Goal: Task Accomplishment & Management: Use online tool/utility

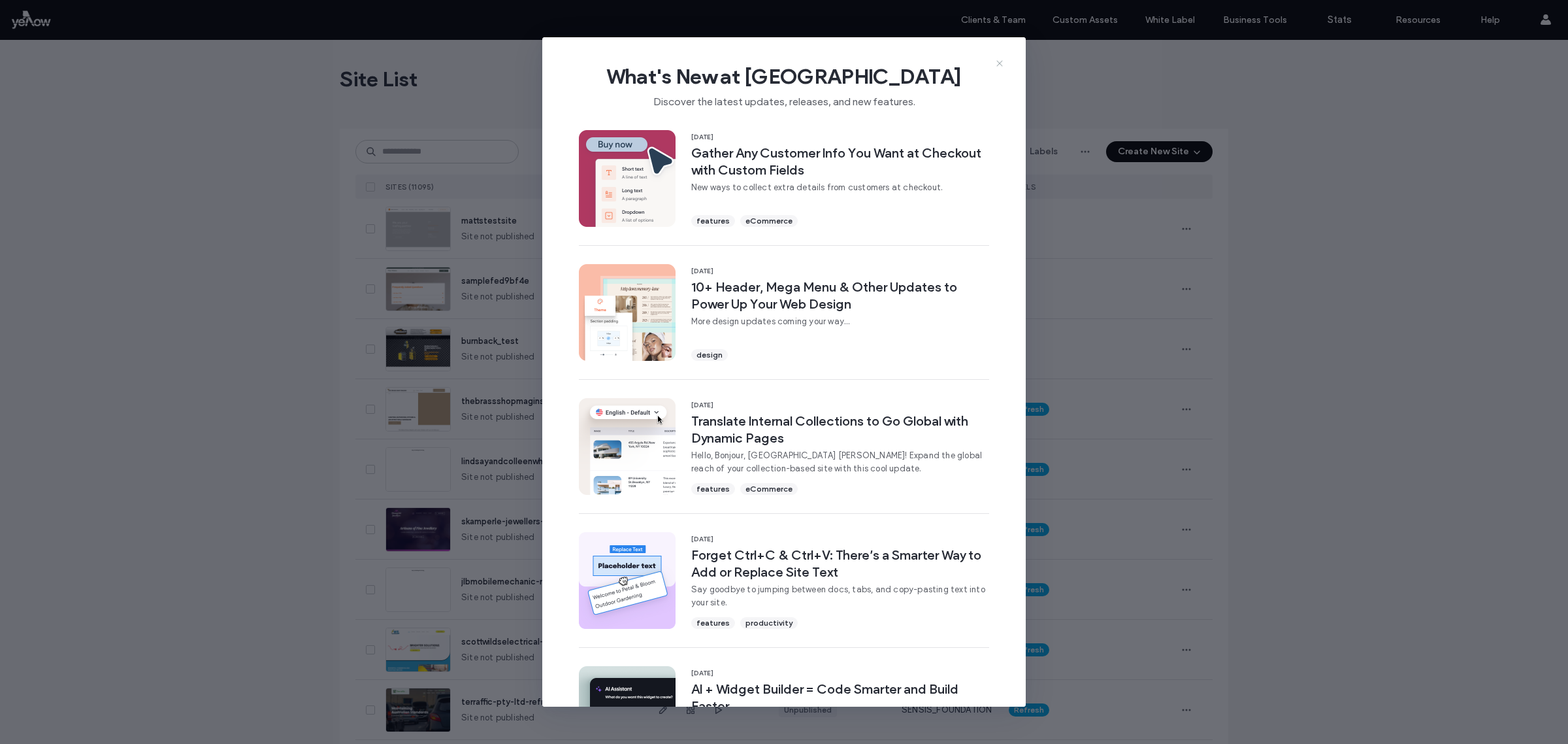
click at [1000, 60] on icon at bounding box center [1000, 63] width 10 height 10
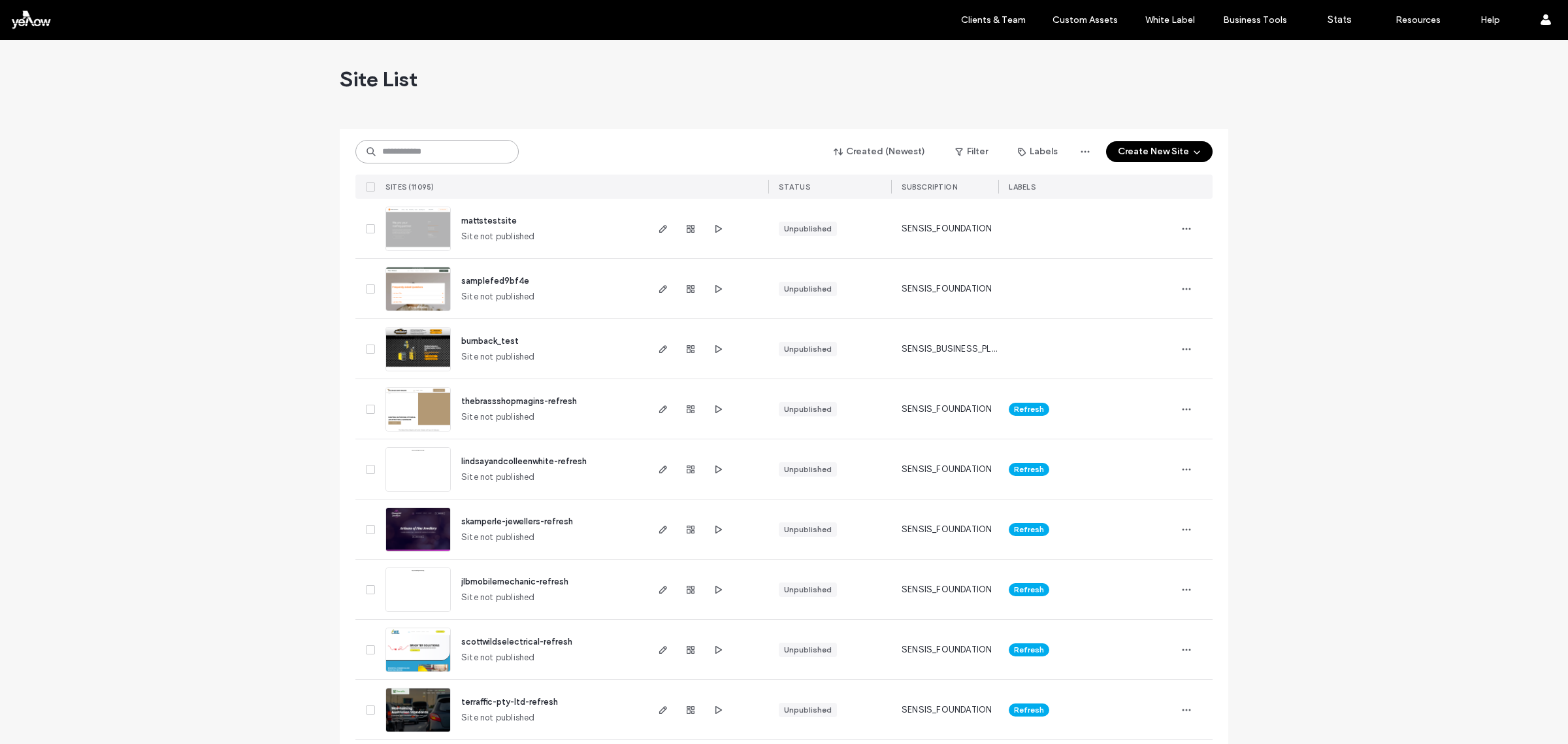
click at [407, 149] on input at bounding box center [437, 151] width 163 height 24
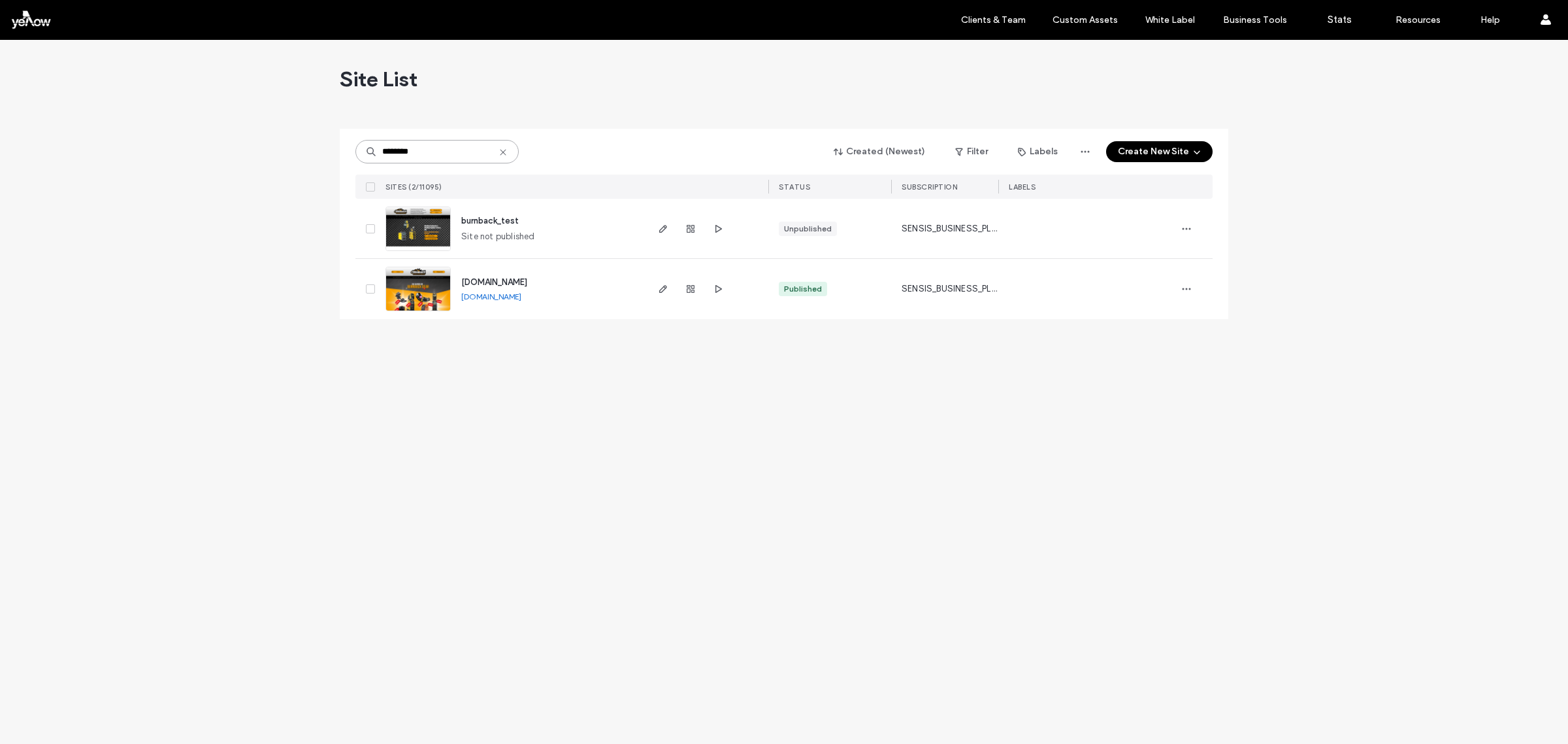
type input "********"
click at [416, 281] on img at bounding box center [418, 312] width 64 height 89
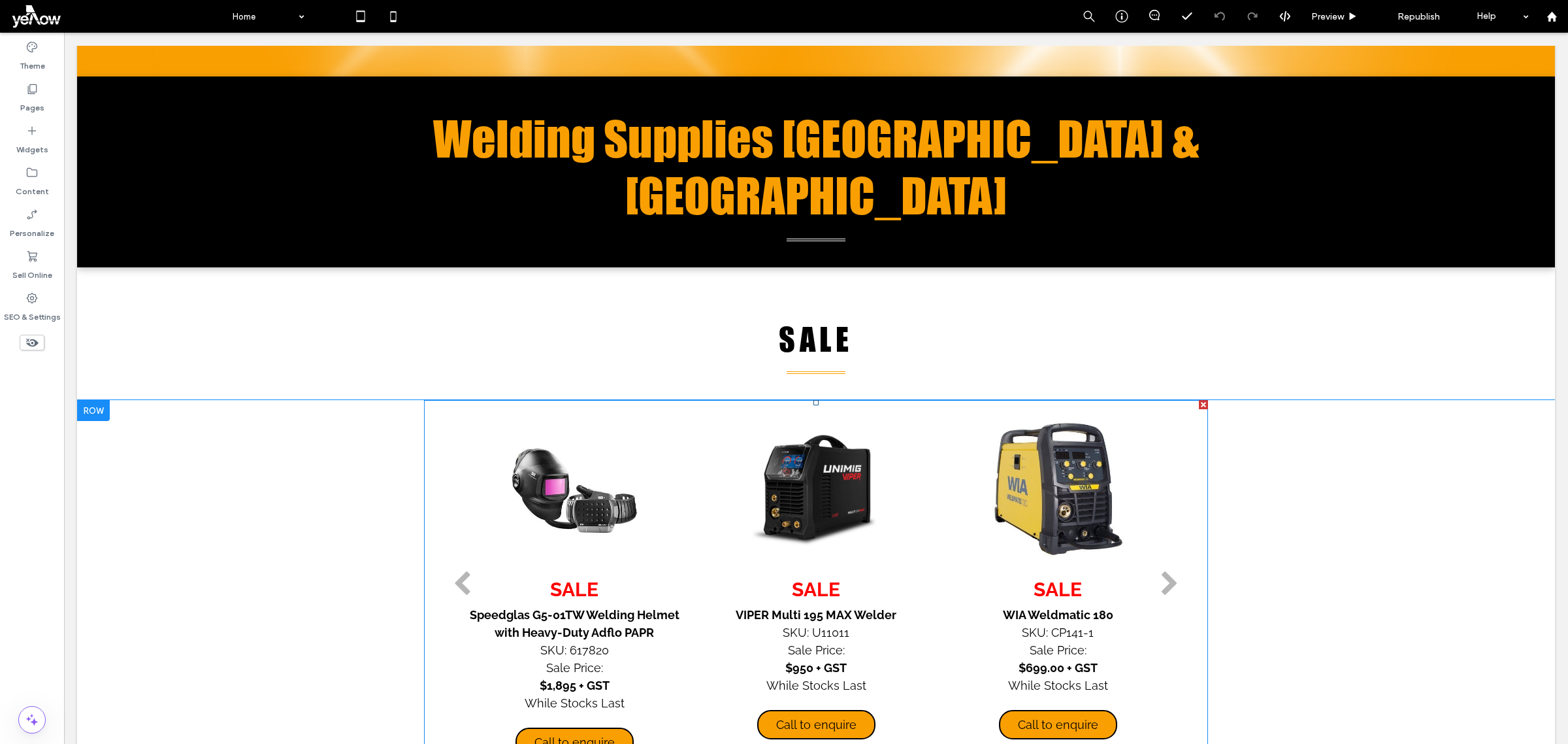
scroll to position [654, 0]
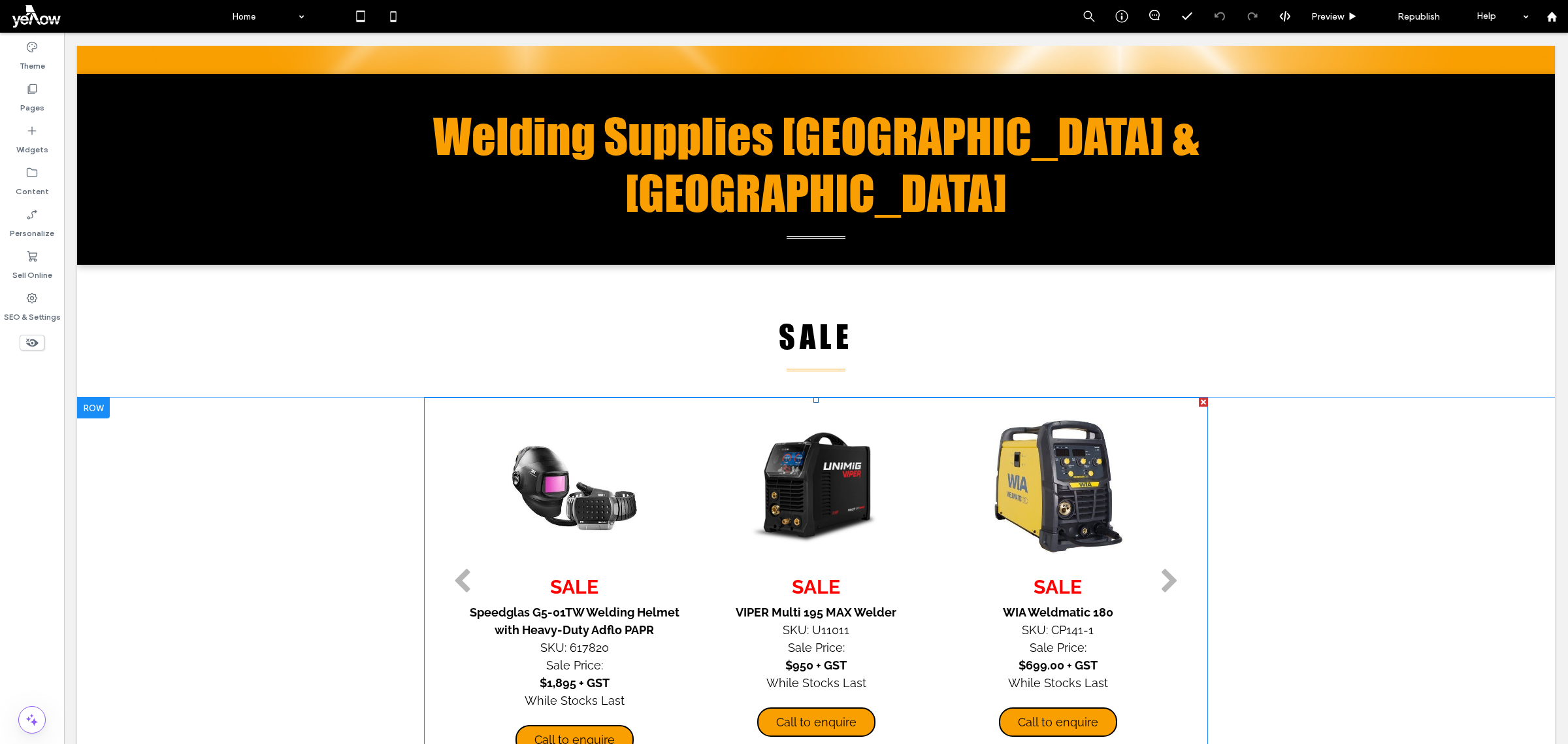
click at [1161, 568] on div "next" at bounding box center [1170, 582] width 19 height 26
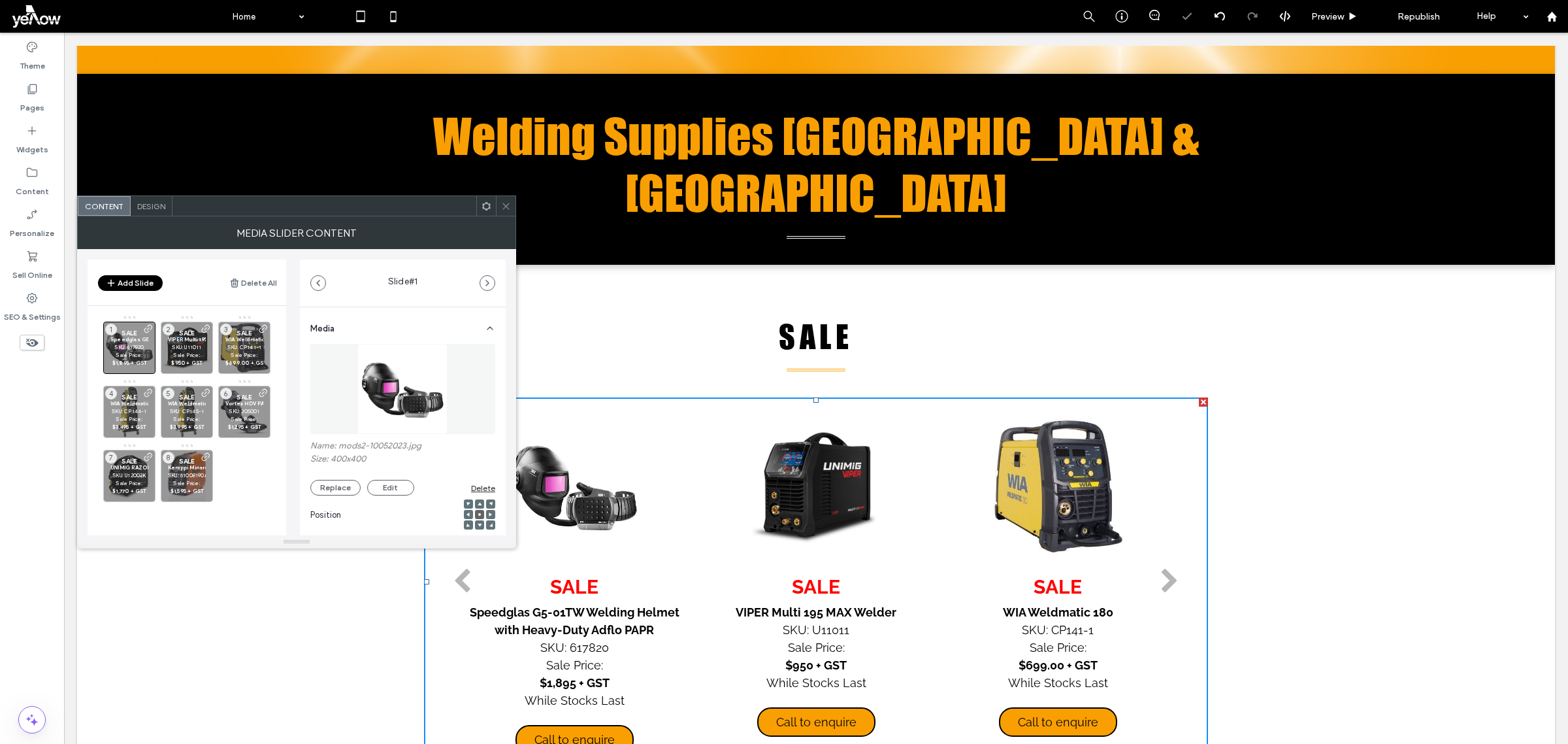
click at [756, 508] on div "SALE VIPER Multi 195 MAX Welder SKU: U11011 Sale Price: $950 + GST While Stocks…" at bounding box center [816, 592] width 227 height 347
click at [188, 340] on strong "VIPER Multi 195 MAX Welder" at bounding box center [204, 339] width 74 height 7
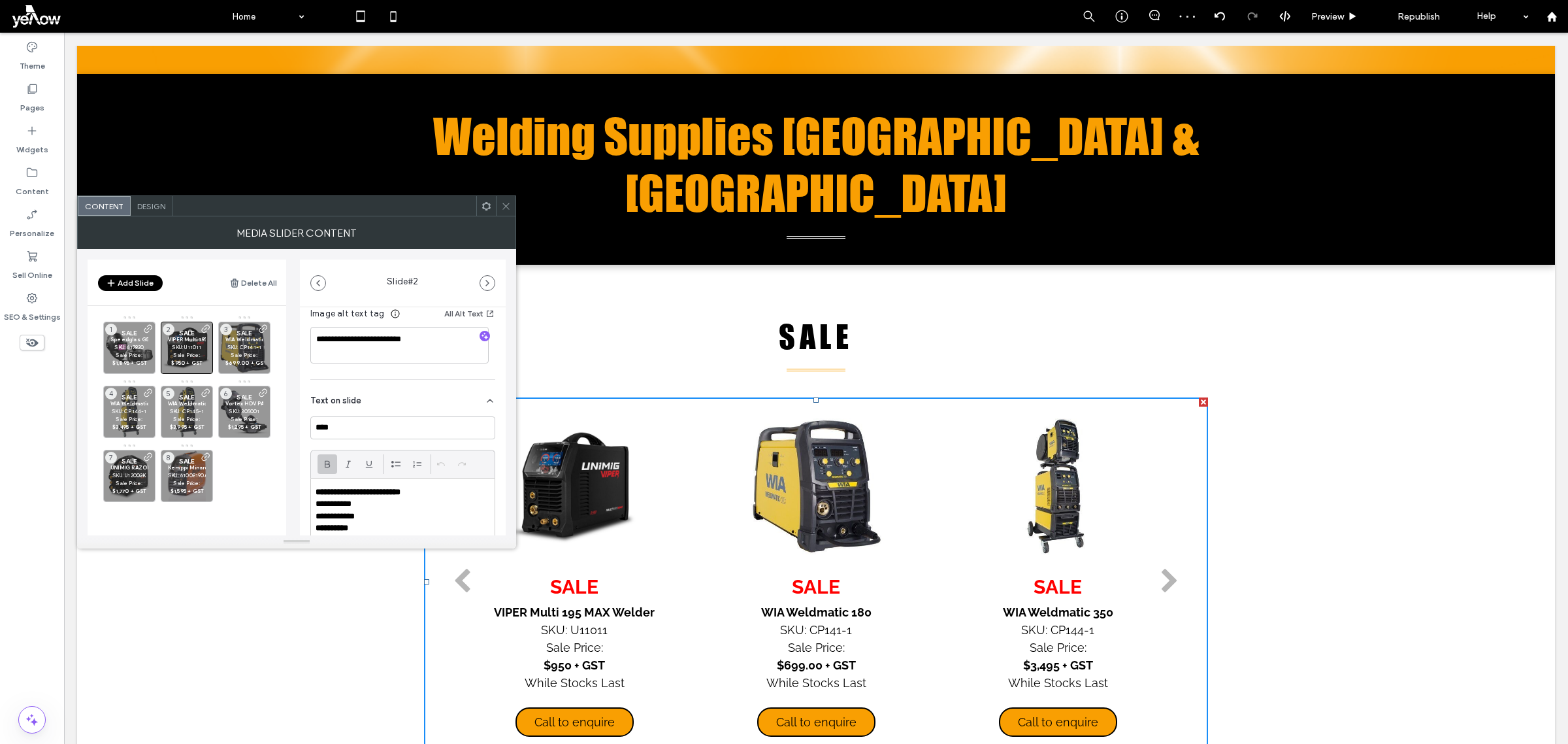
scroll to position [326, 0]
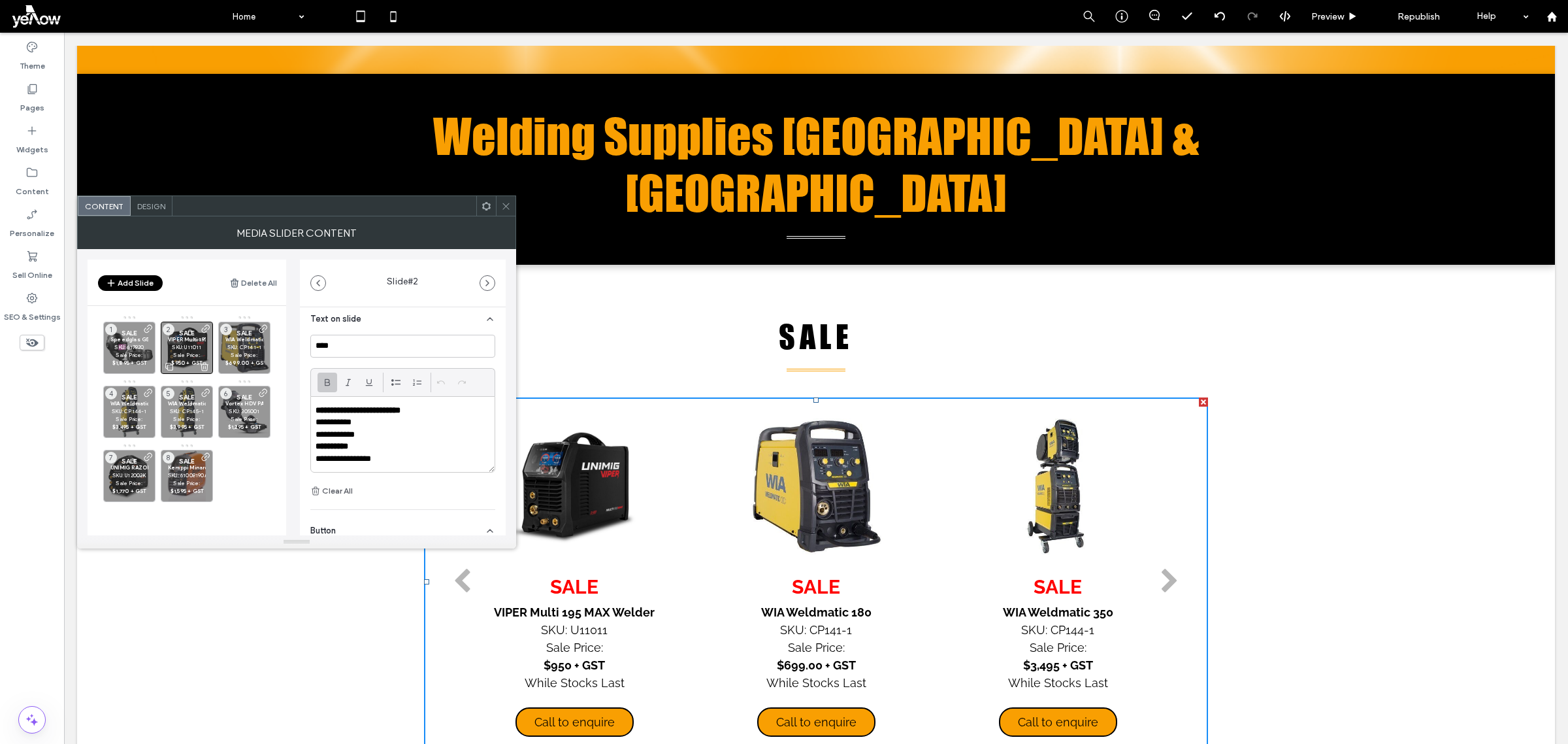
click at [204, 364] on icon at bounding box center [204, 367] width 10 height 12
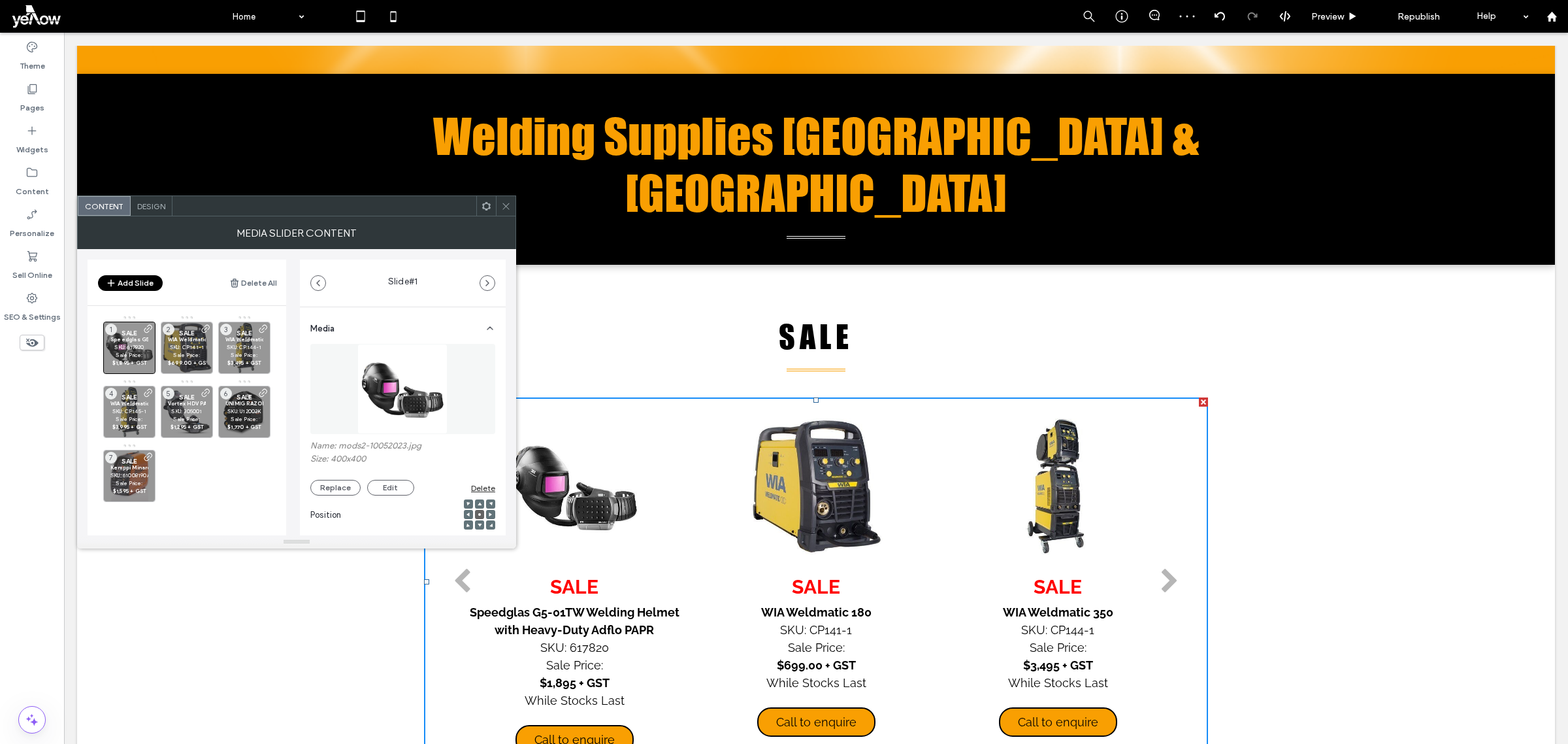
click at [500, 199] on div at bounding box center [506, 206] width 20 height 20
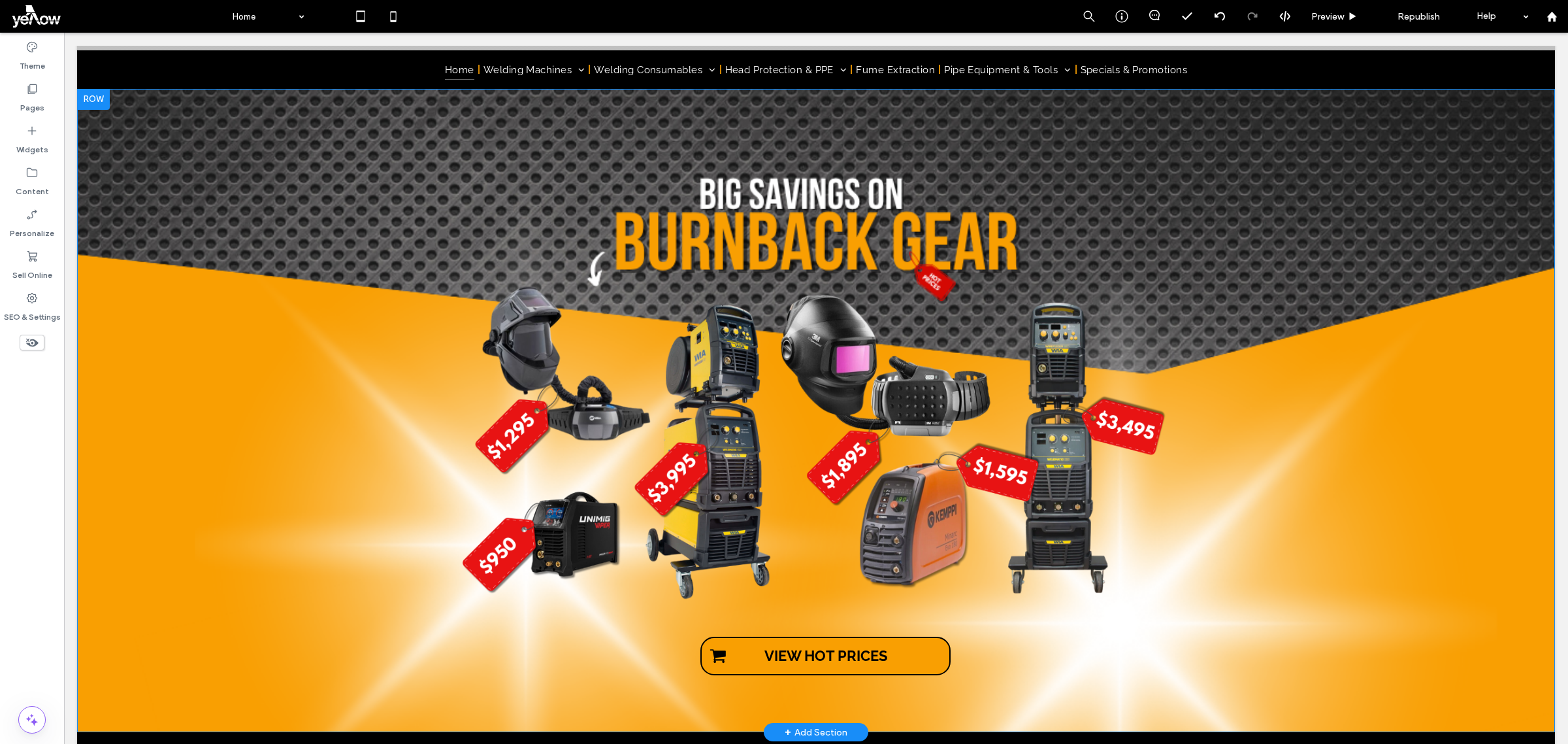
scroll to position [0, 0]
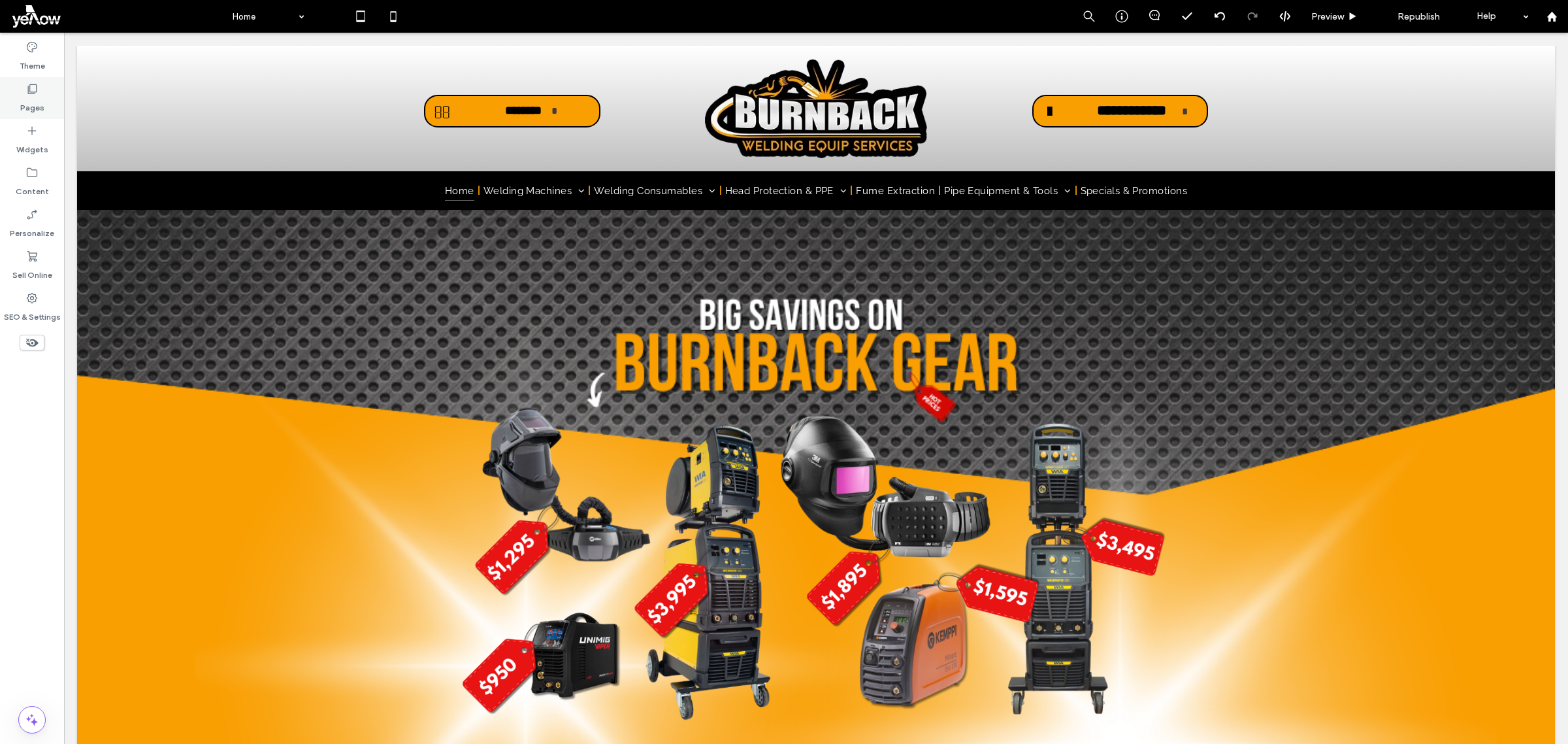
click at [39, 96] on label "Pages" at bounding box center [32, 104] width 24 height 18
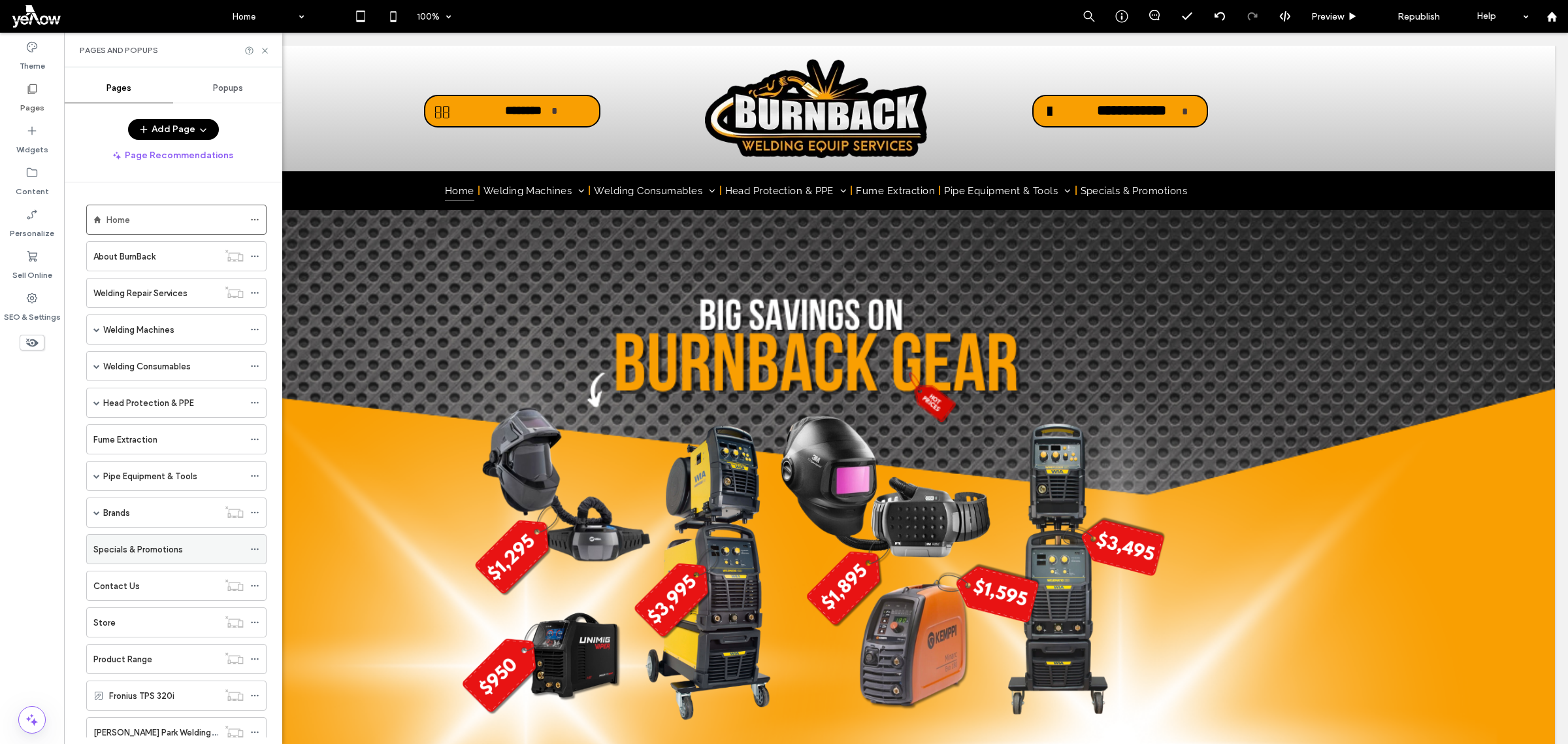
click at [185, 556] on div "Specials & Promotions" at bounding box center [168, 549] width 150 height 14
click at [177, 557] on div at bounding box center [784, 372] width 1568 height 744
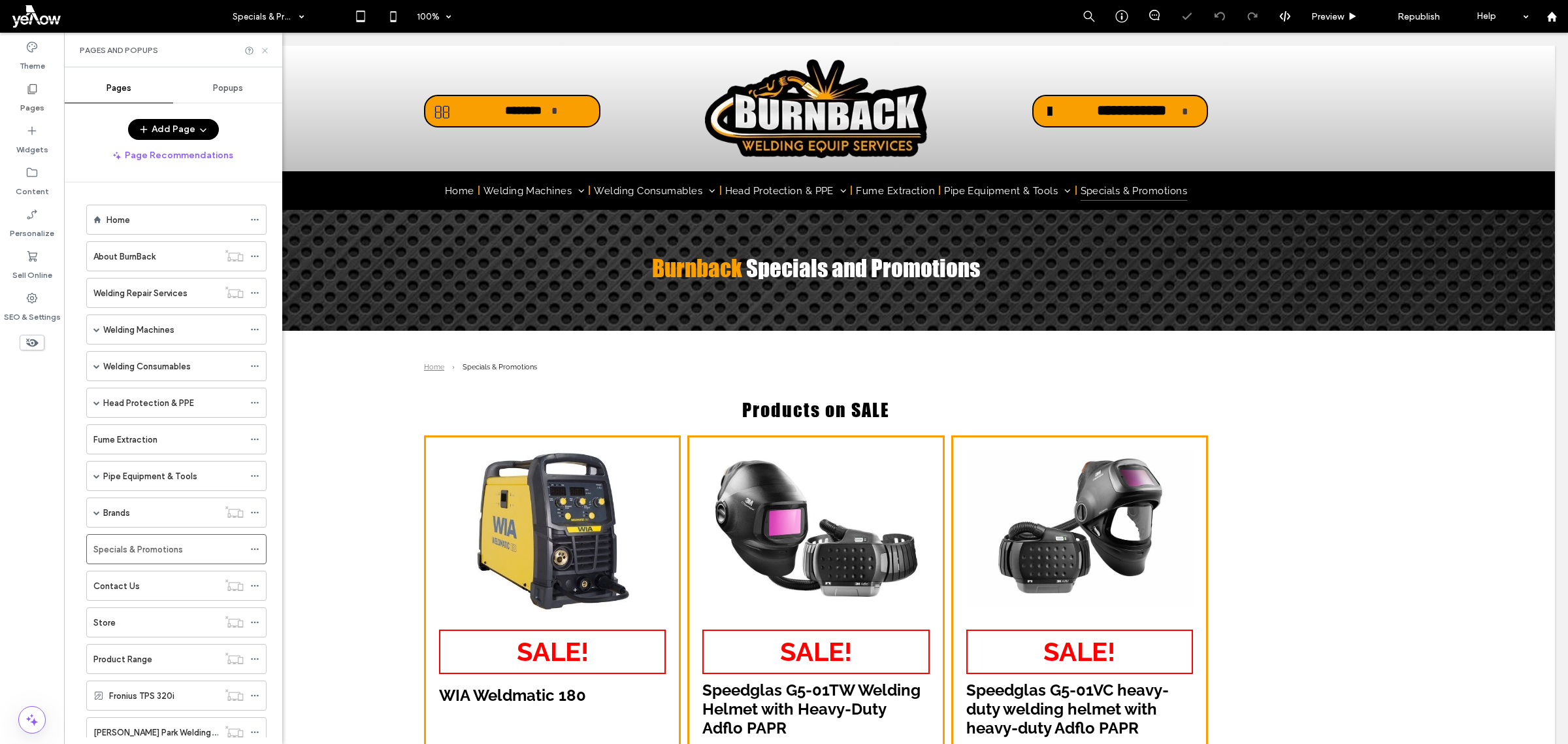
drag, startPoint x: 265, startPoint y: 48, endPoint x: 201, endPoint y: 15, distance: 72.0
click at [265, 47] on icon at bounding box center [265, 50] width 10 height 10
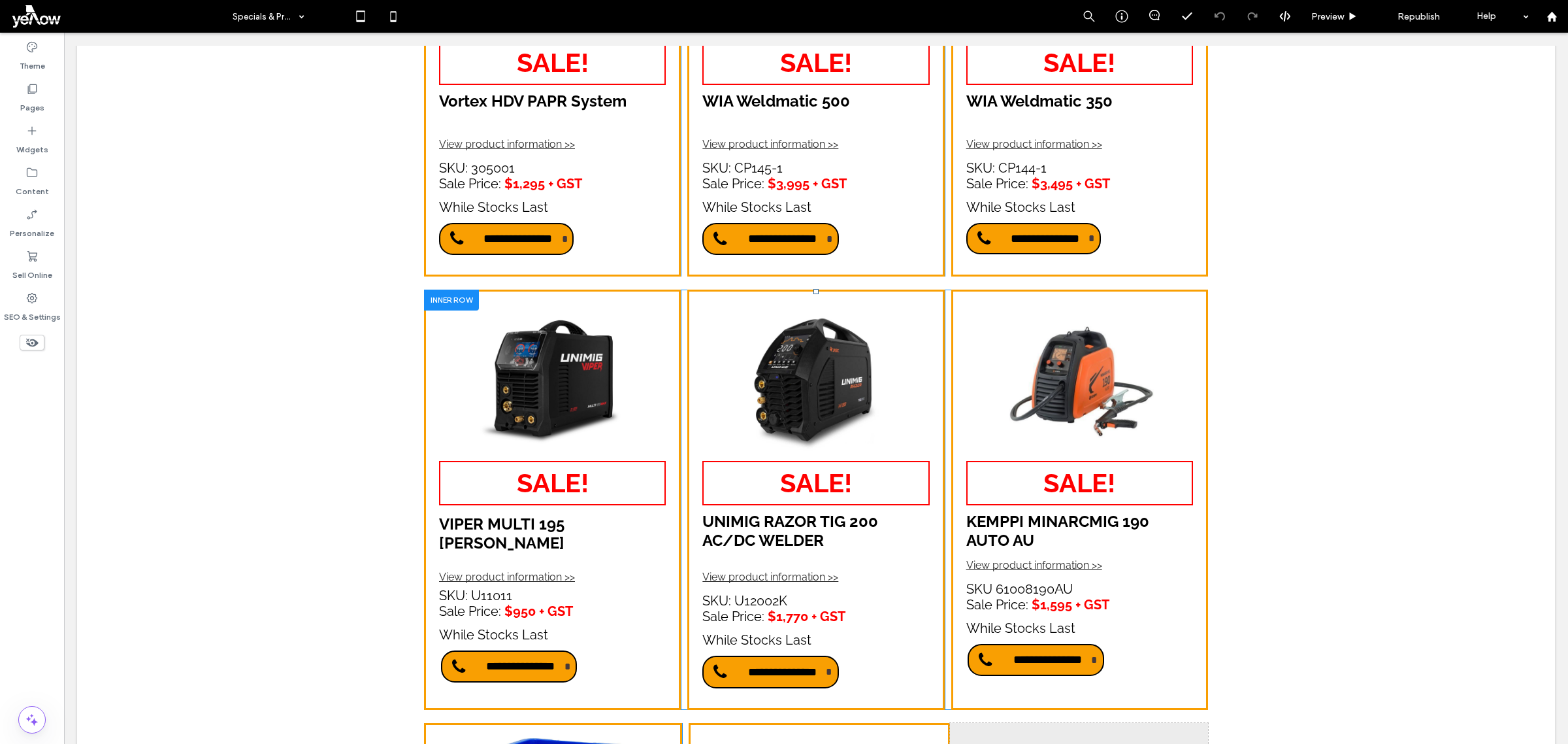
scroll to position [898, 0]
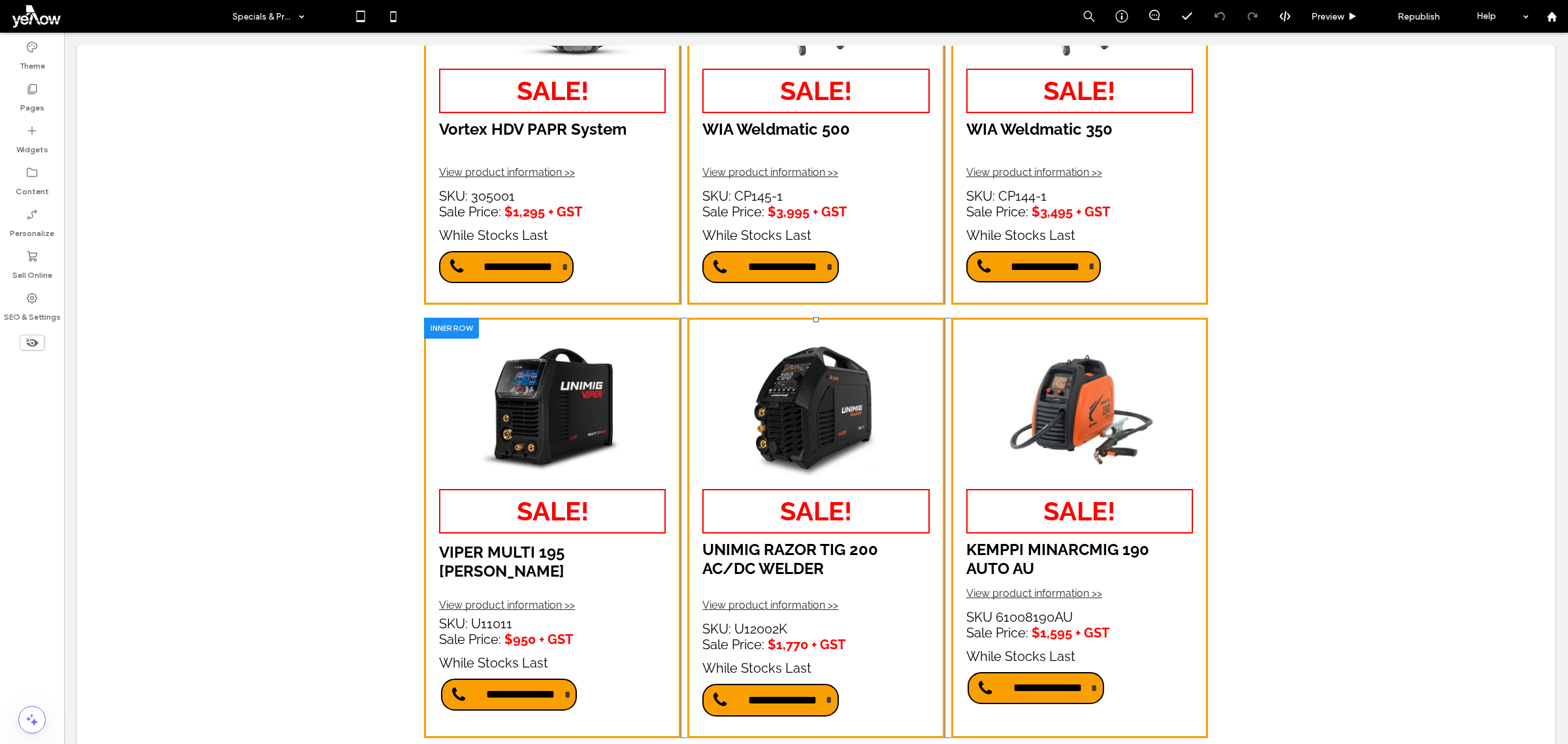
click at [634, 348] on div "**********" at bounding box center [552, 528] width 257 height 421
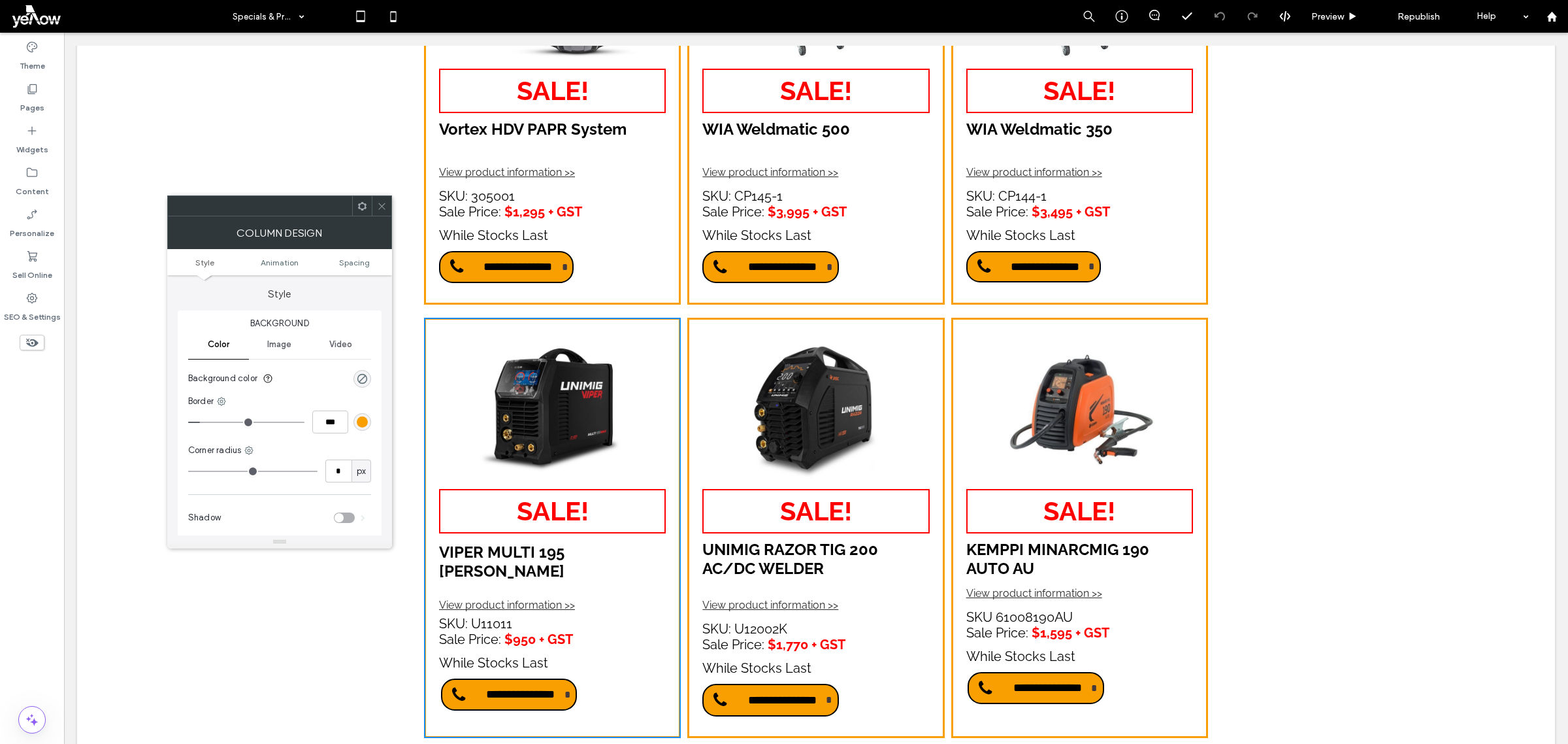
click at [364, 214] on span at bounding box center [362, 206] width 10 height 20
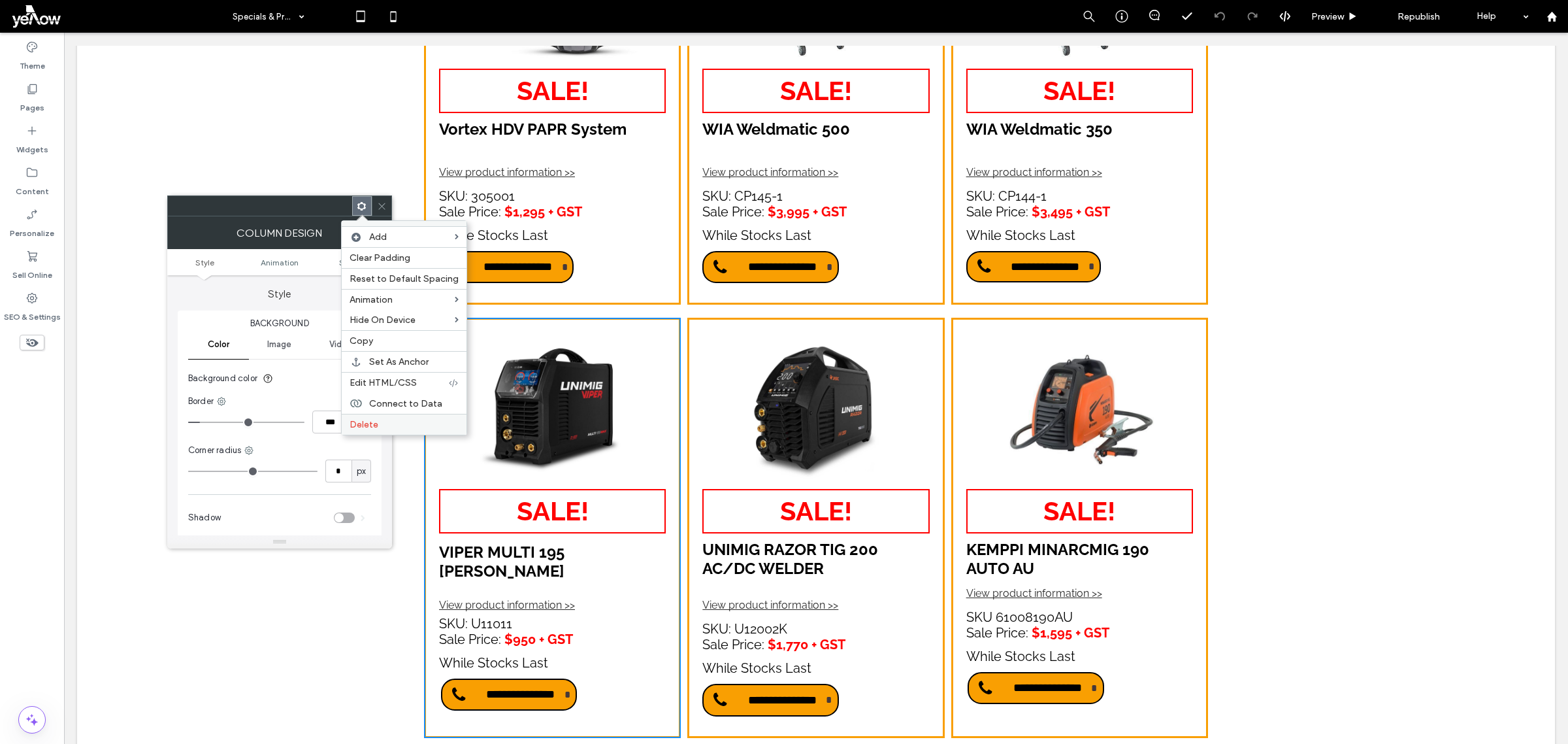
click at [387, 423] on label "Delete" at bounding box center [404, 424] width 109 height 11
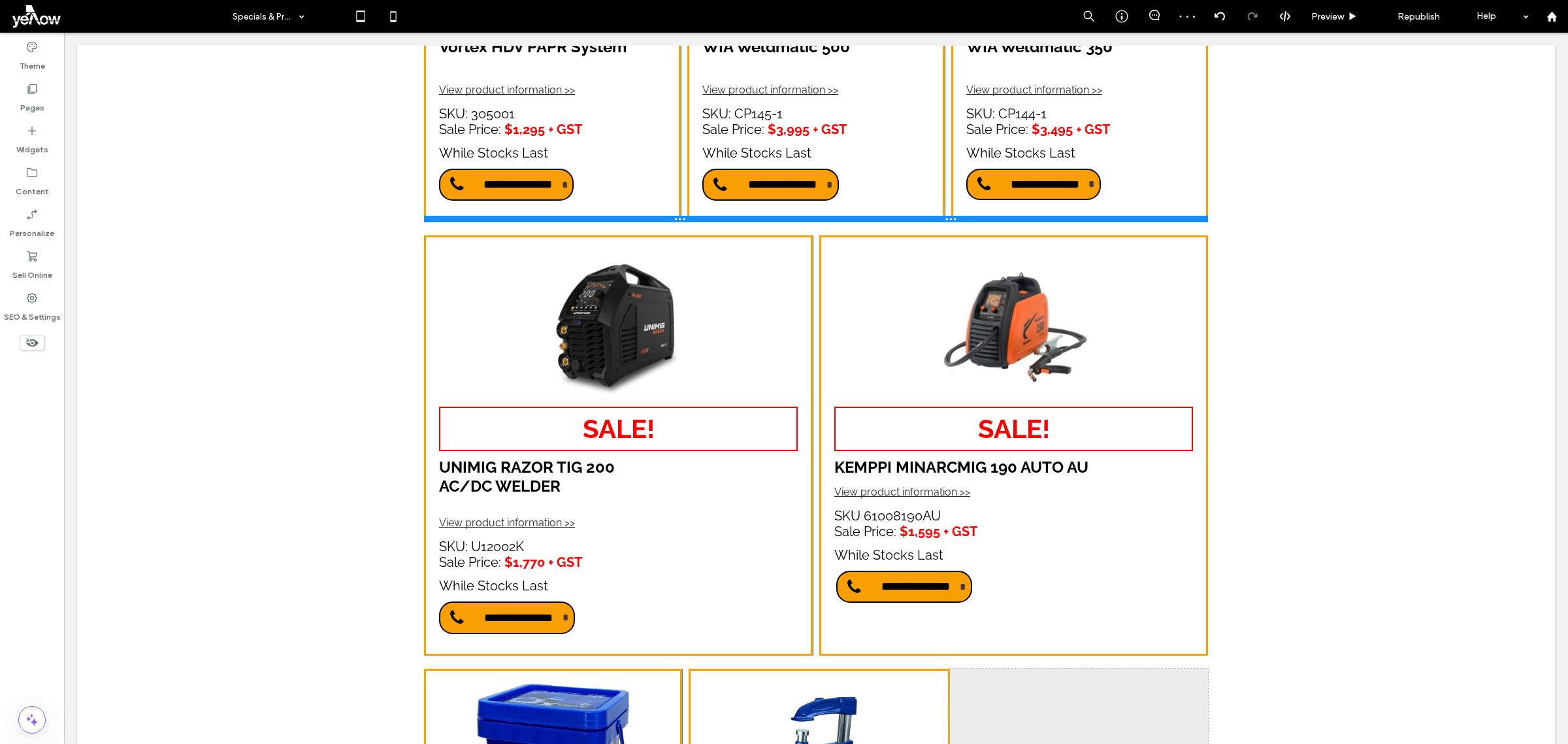
scroll to position [980, 0]
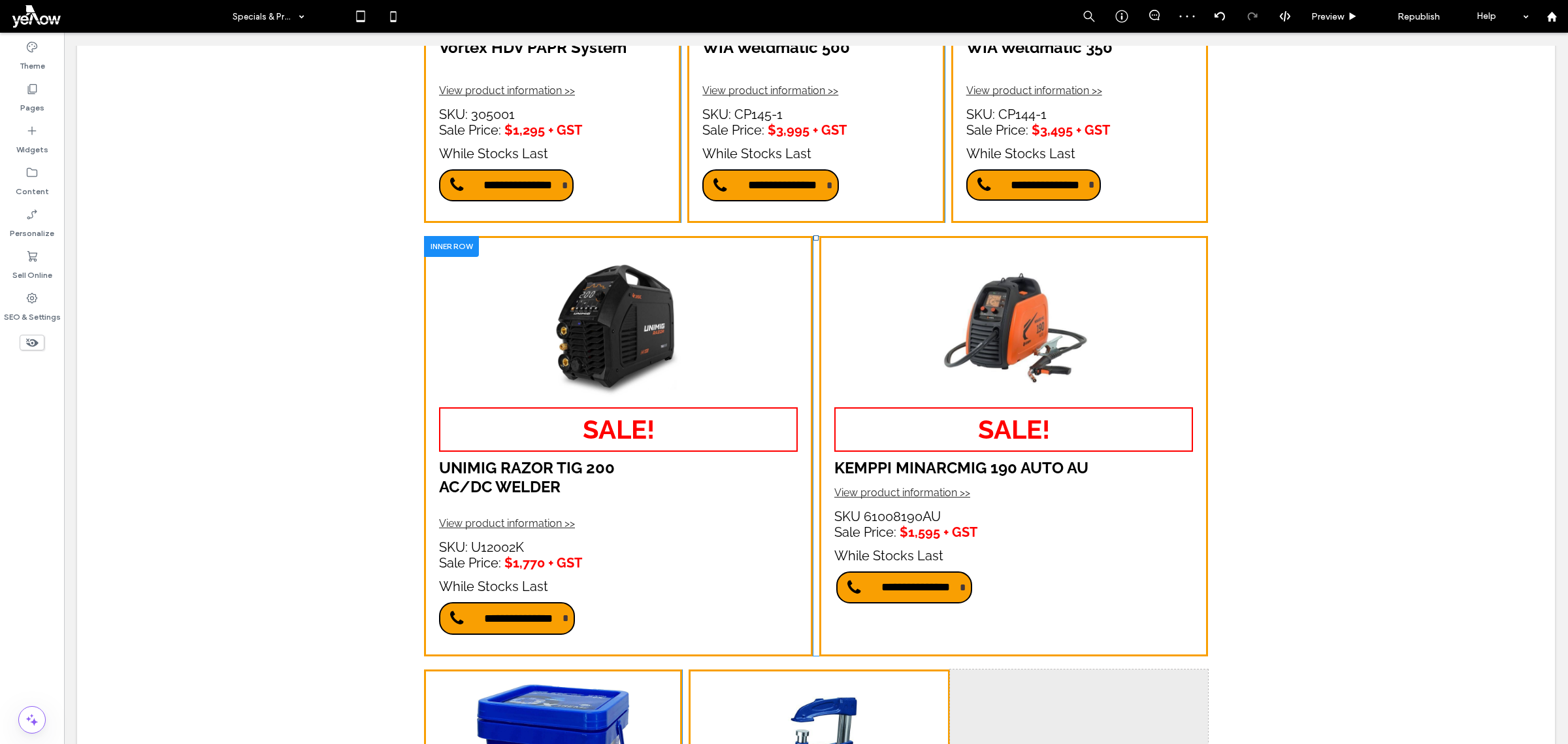
click at [434, 236] on div at bounding box center [451, 246] width 55 height 21
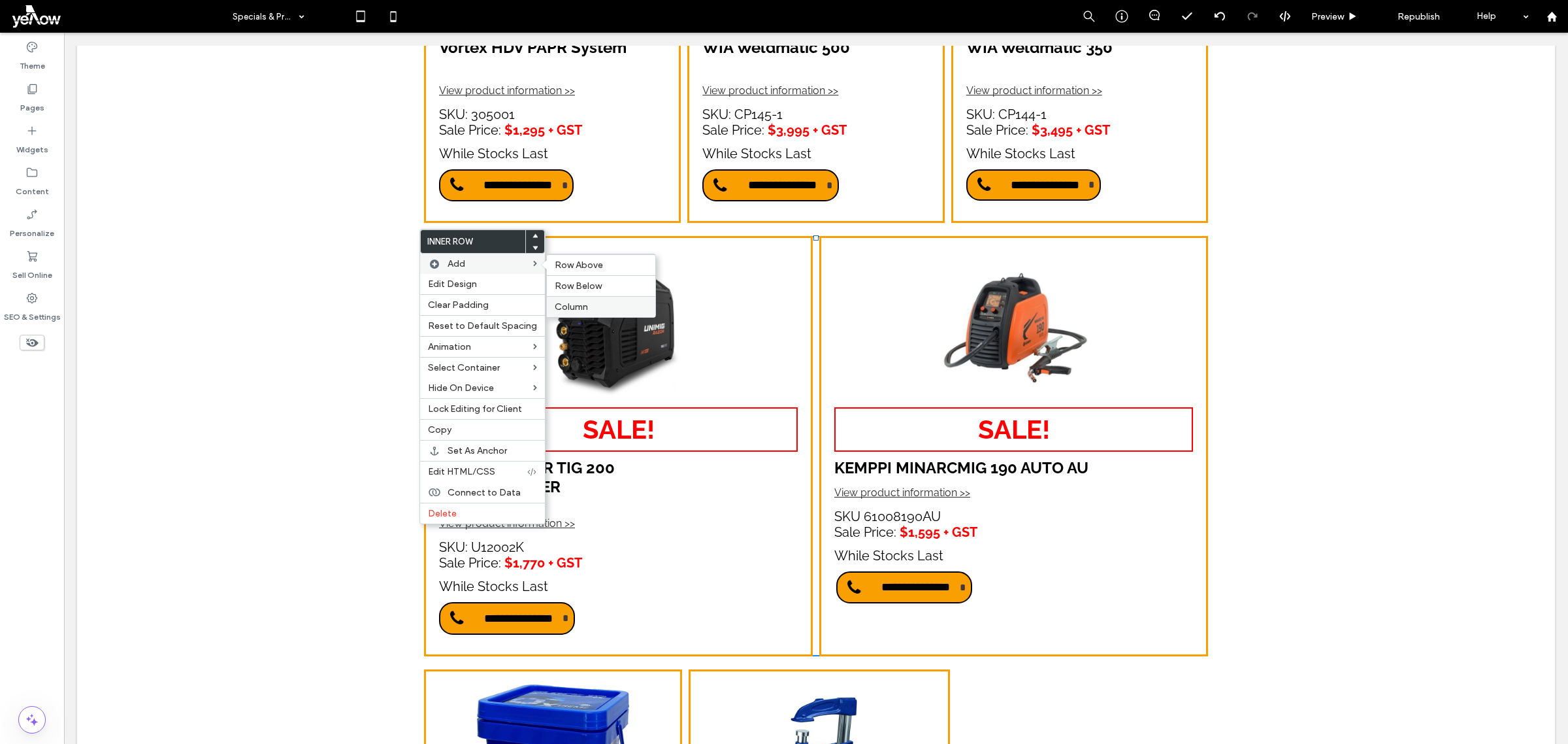
click at [579, 309] on span "Column" at bounding box center [571, 307] width 33 height 11
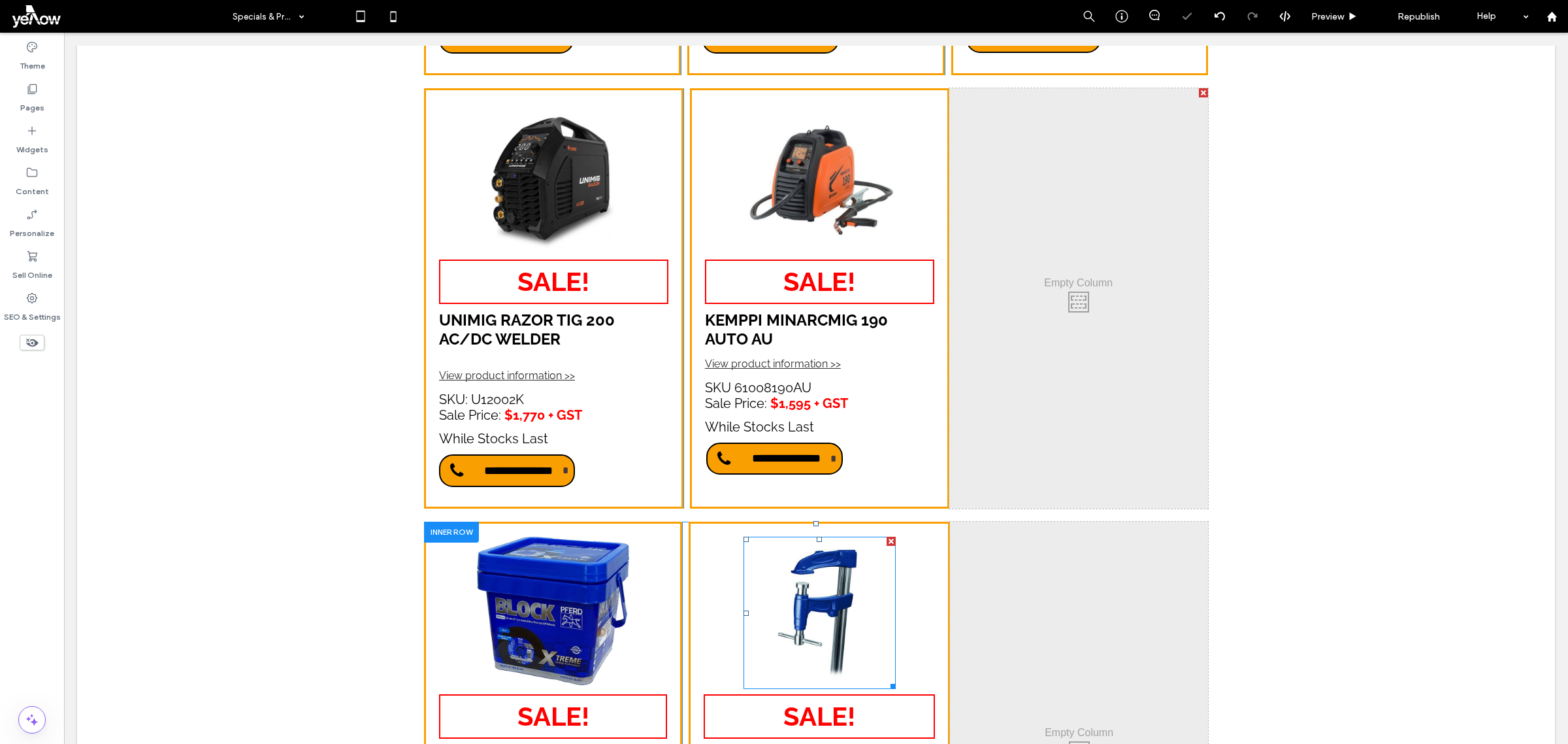
scroll to position [1143, 0]
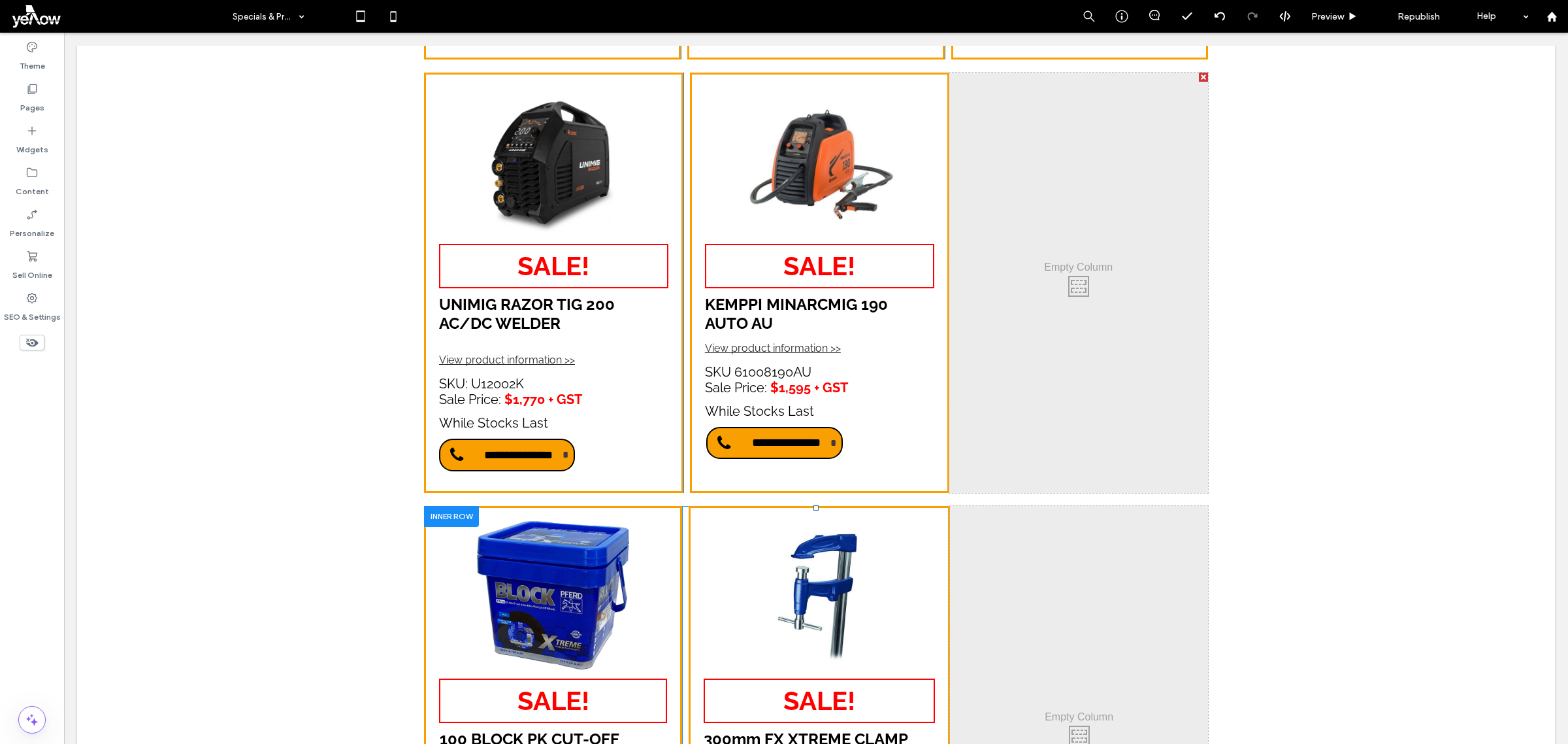
click at [656, 506] on div "**********" at bounding box center [553, 732] width 258 height 454
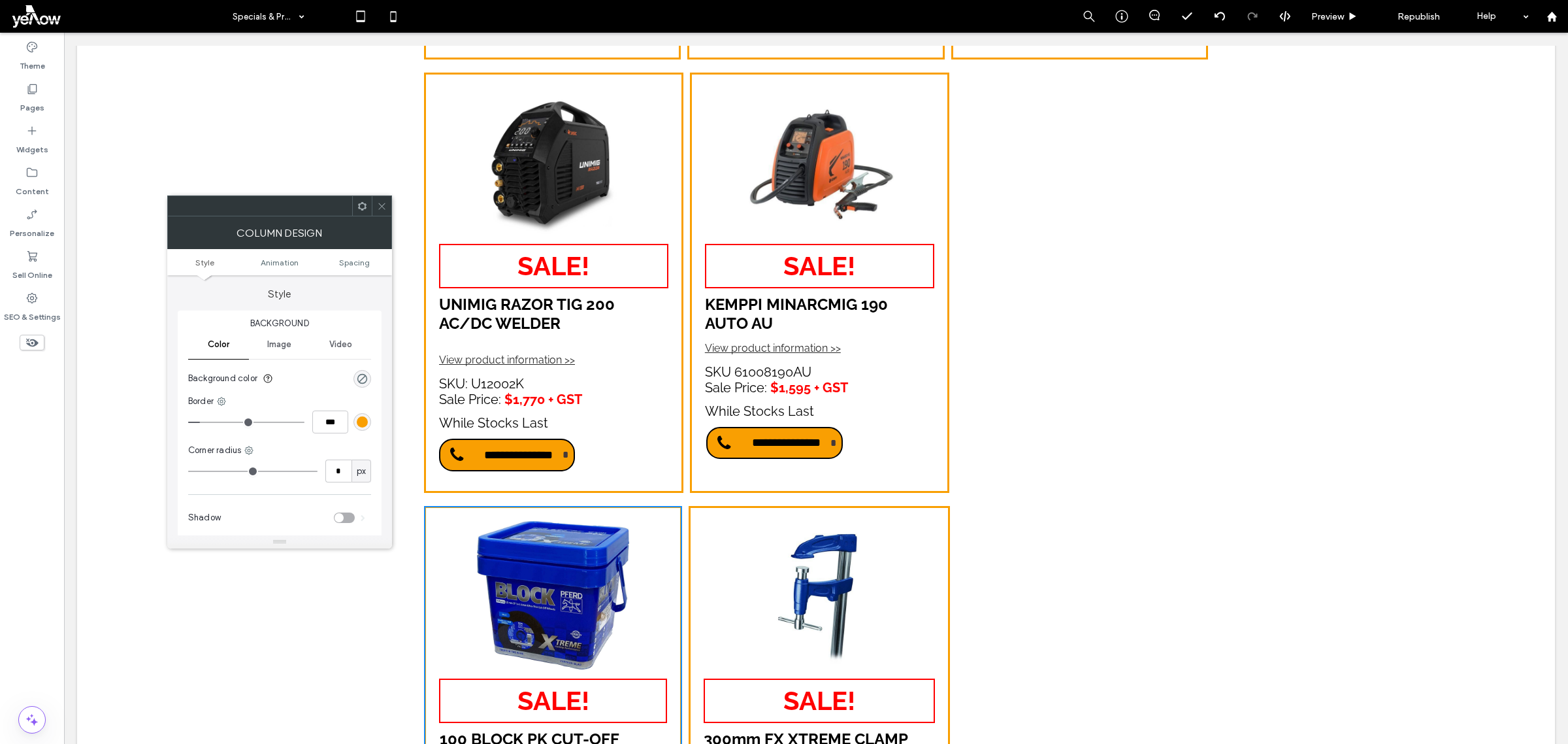
click at [360, 209] on icon at bounding box center [362, 206] width 10 height 10
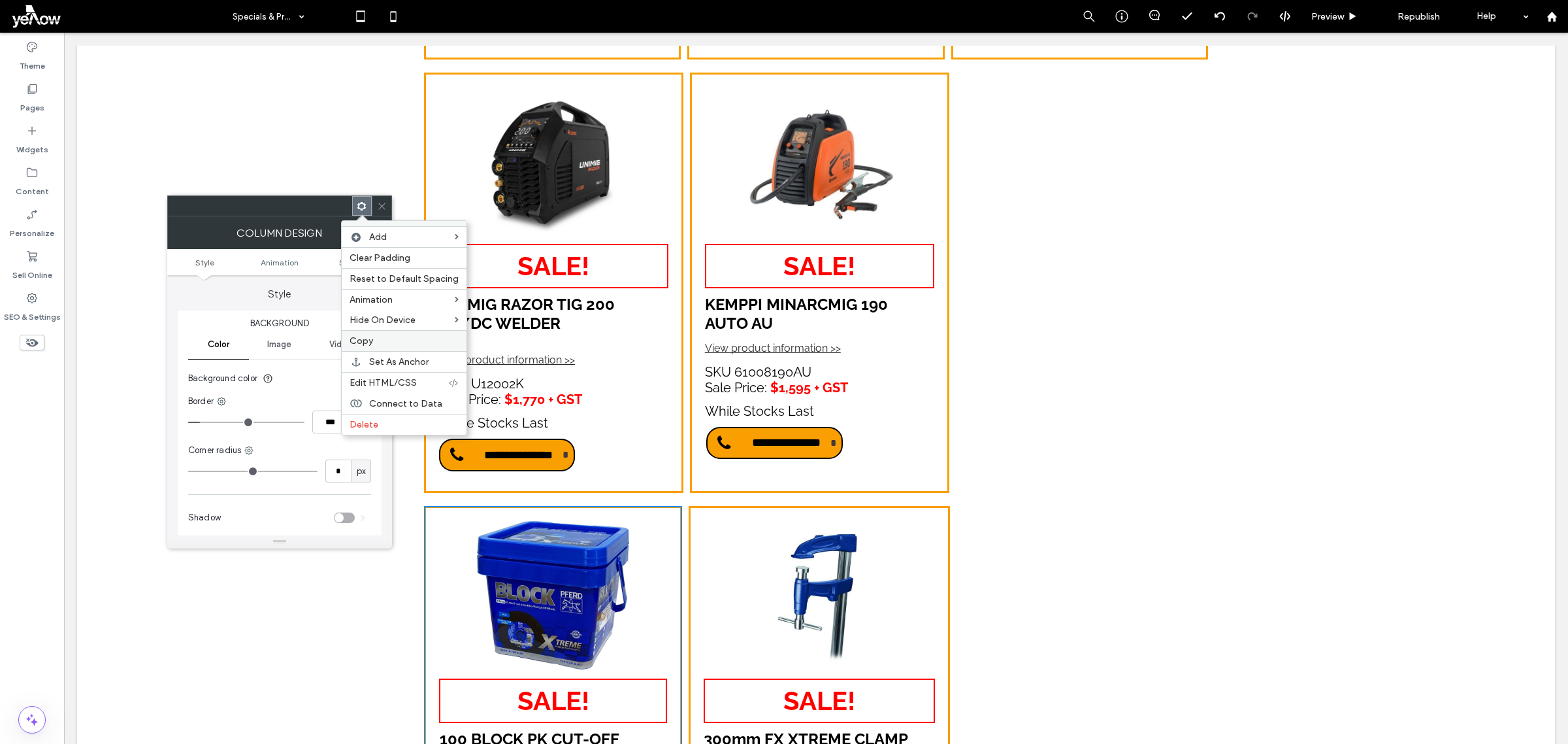
click at [369, 340] on span "Copy" at bounding box center [362, 340] width 24 height 11
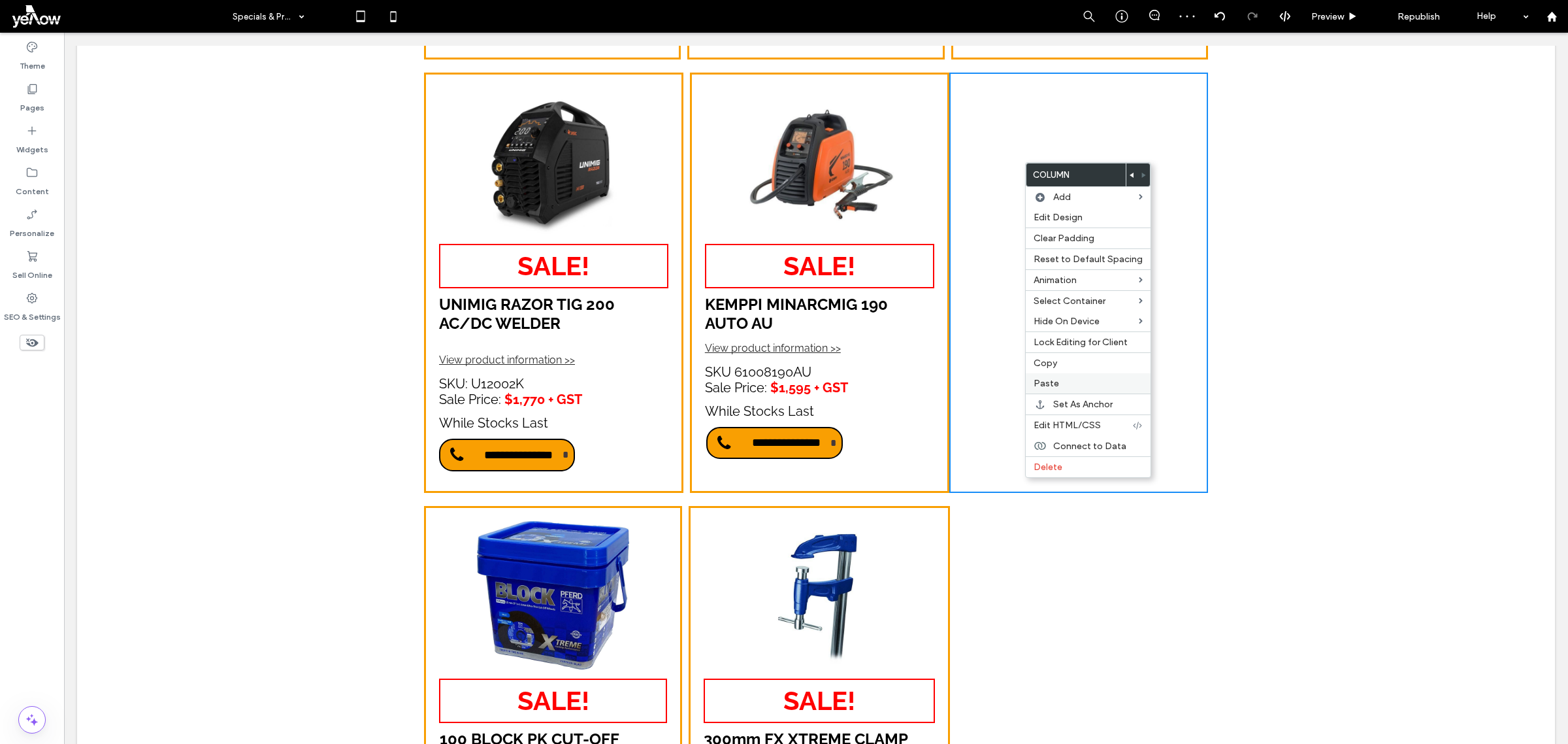
click at [1060, 384] on label "Paste" at bounding box center [1088, 383] width 109 height 11
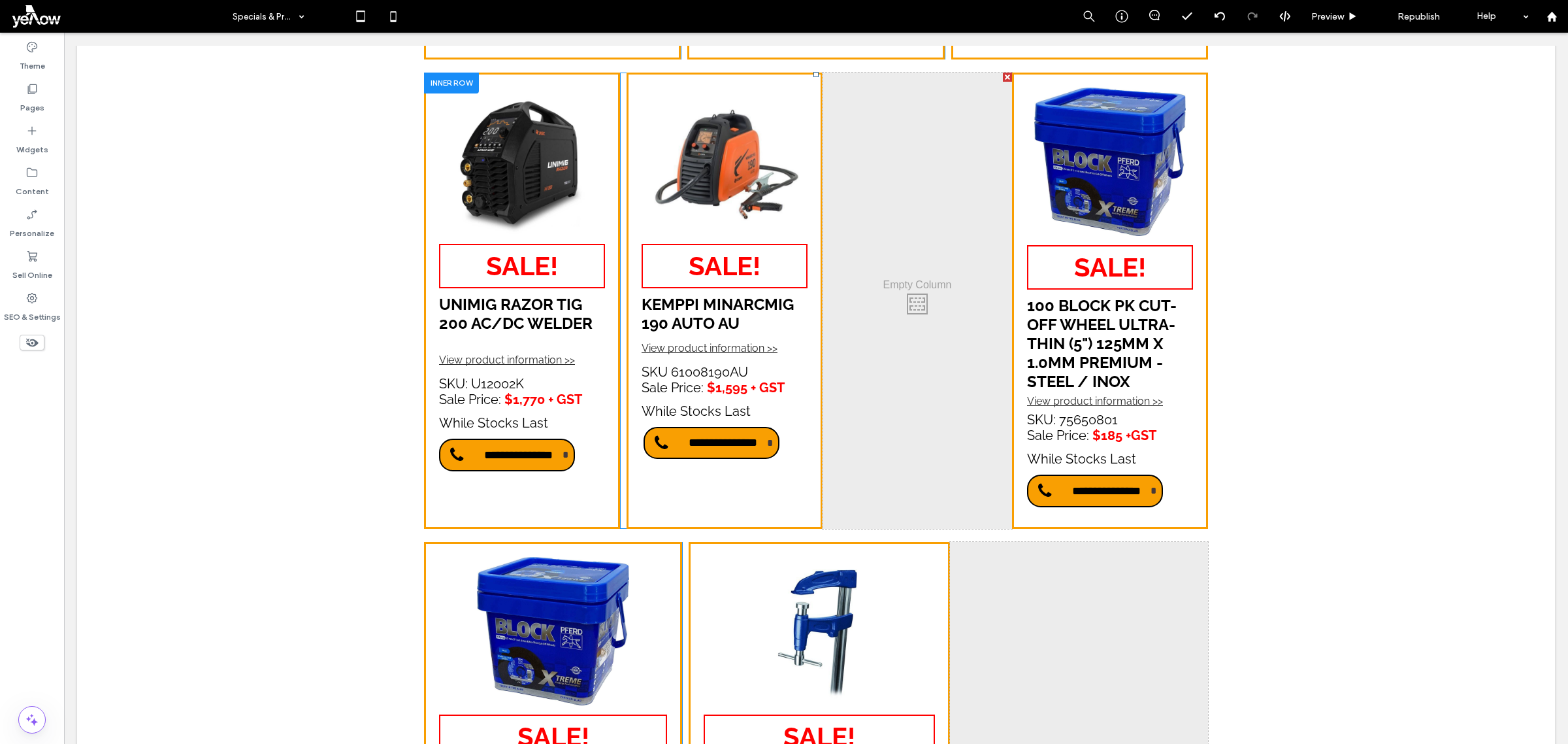
click at [1003, 73] on div at bounding box center [1007, 77] width 9 height 9
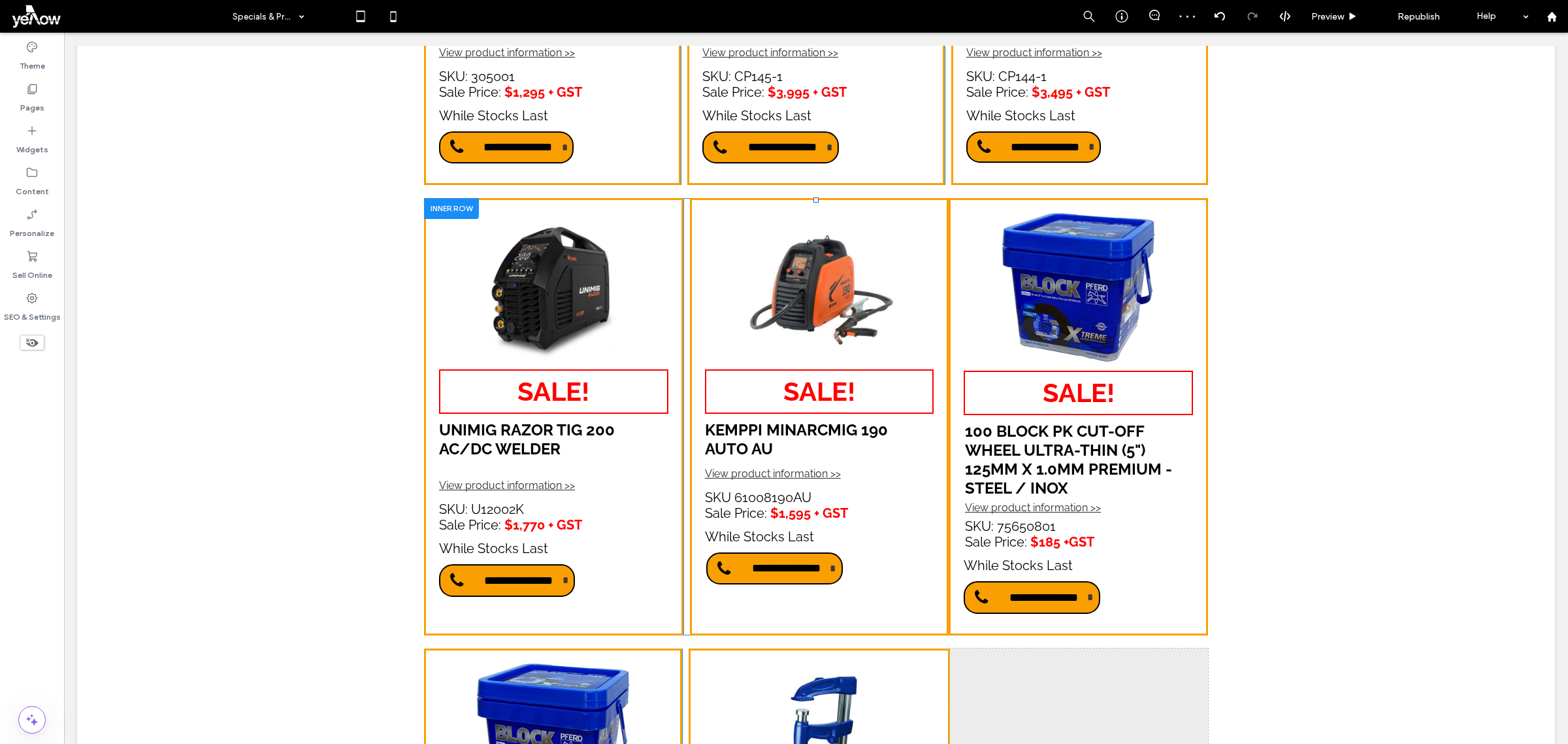
click at [949, 328] on div "**********" at bounding box center [1078, 416] width 259 height 437
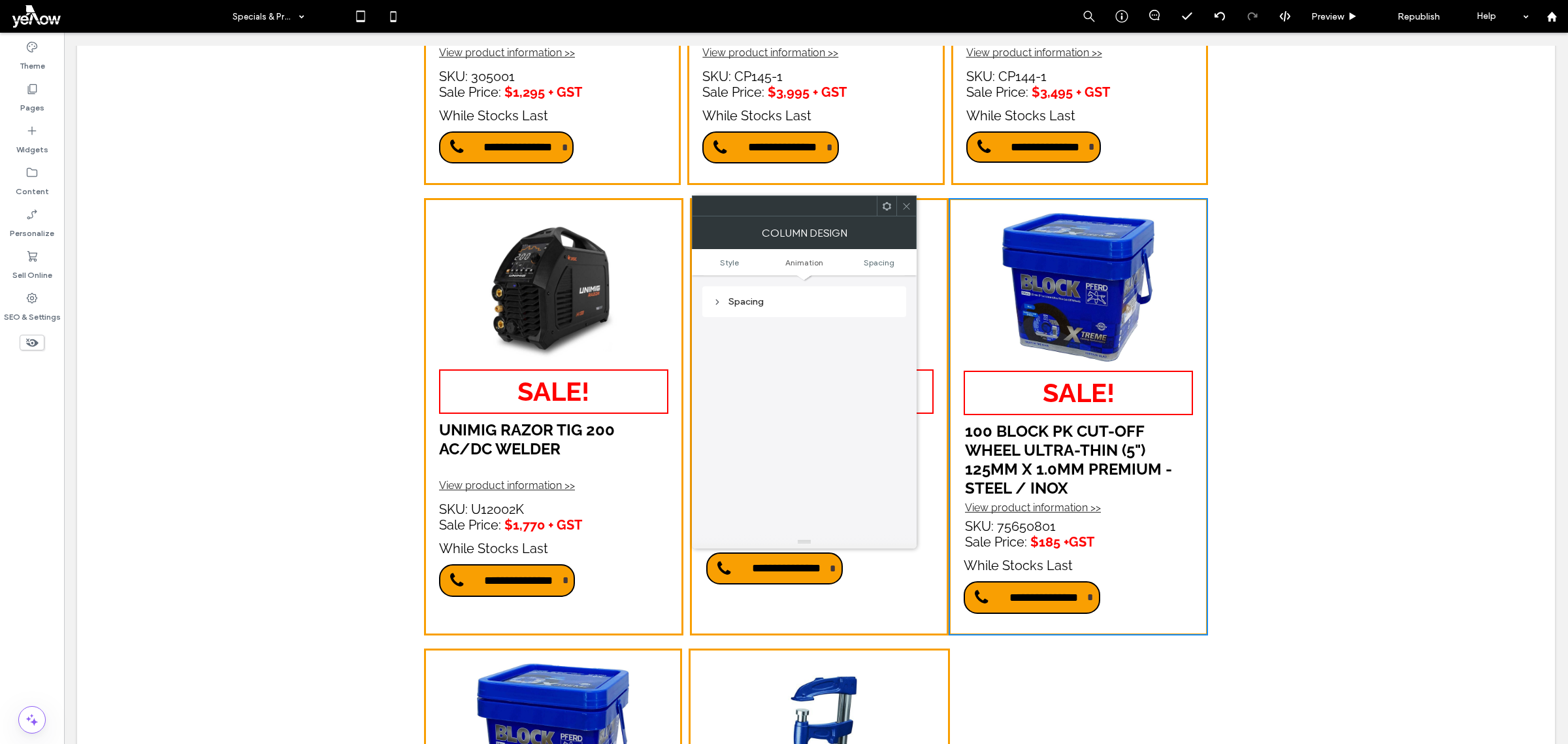
scroll to position [308, 0]
click at [828, 306] on div "Spacing" at bounding box center [804, 301] width 183 height 11
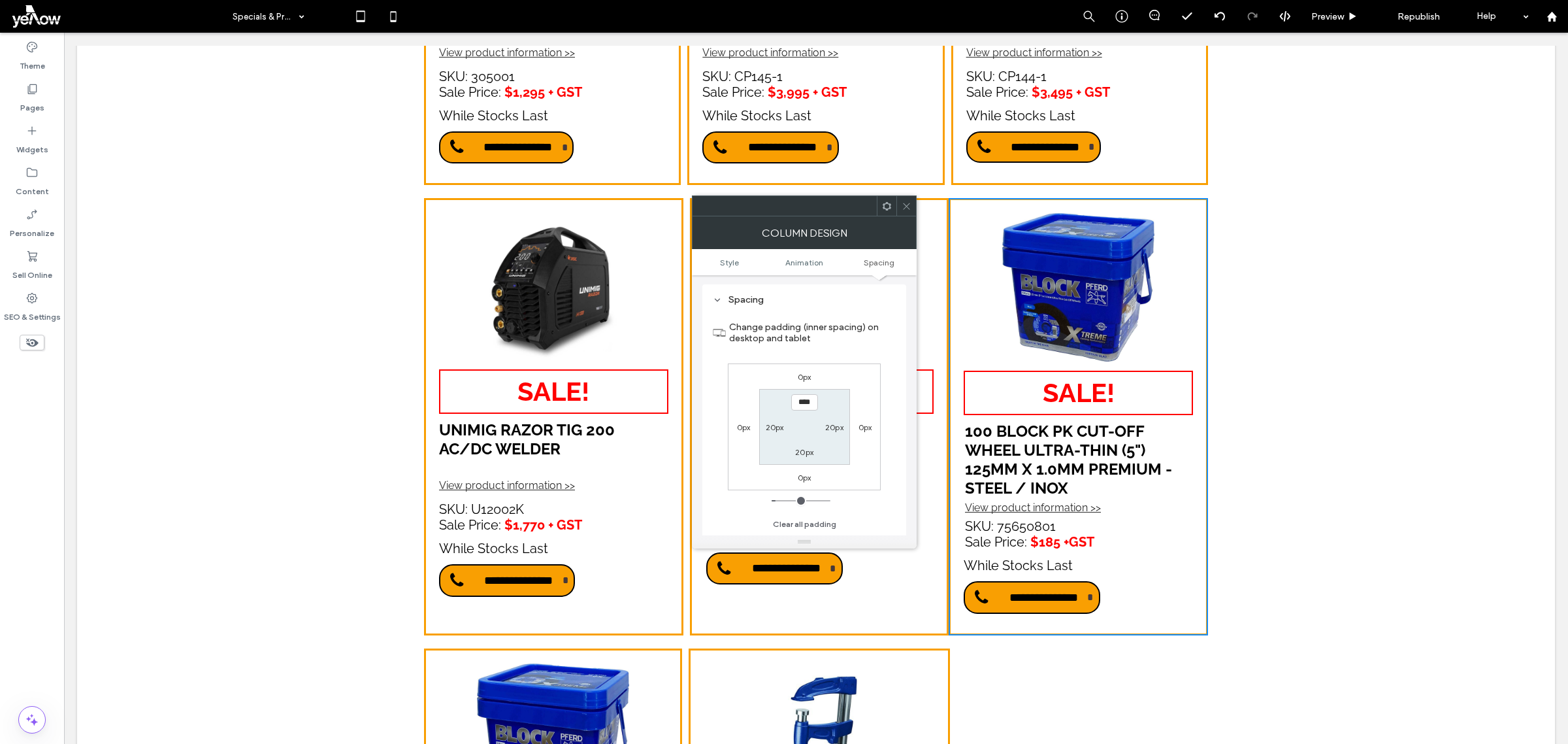
click at [742, 432] on label "0px" at bounding box center [744, 426] width 14 height 10
type input "*"
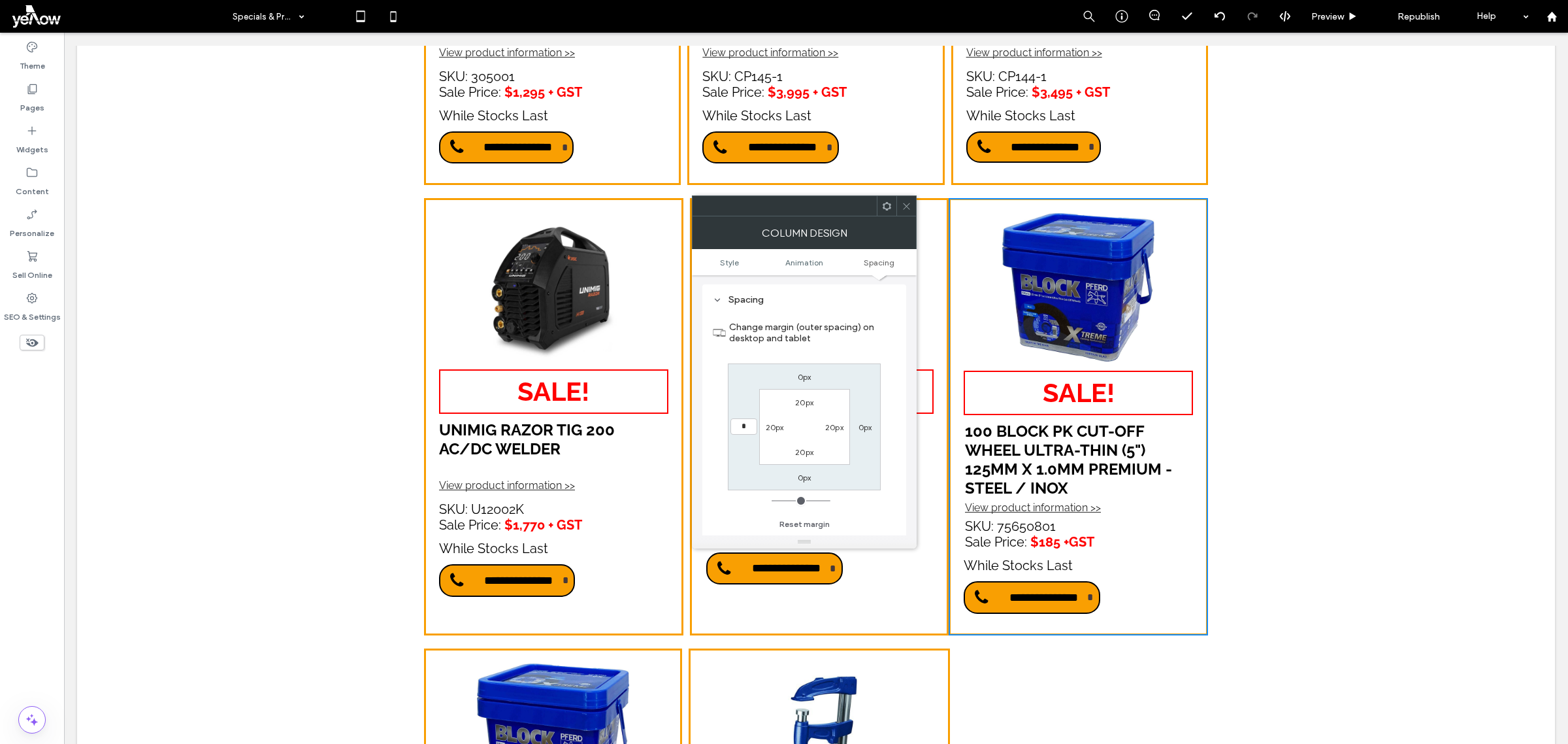
type input "*"
click at [746, 326] on label "Change margin (outer spacing) on desktop and tablet" at bounding box center [812, 332] width 167 height 35
click at [732, 423] on input "***" at bounding box center [744, 426] width 26 height 16
type input "**"
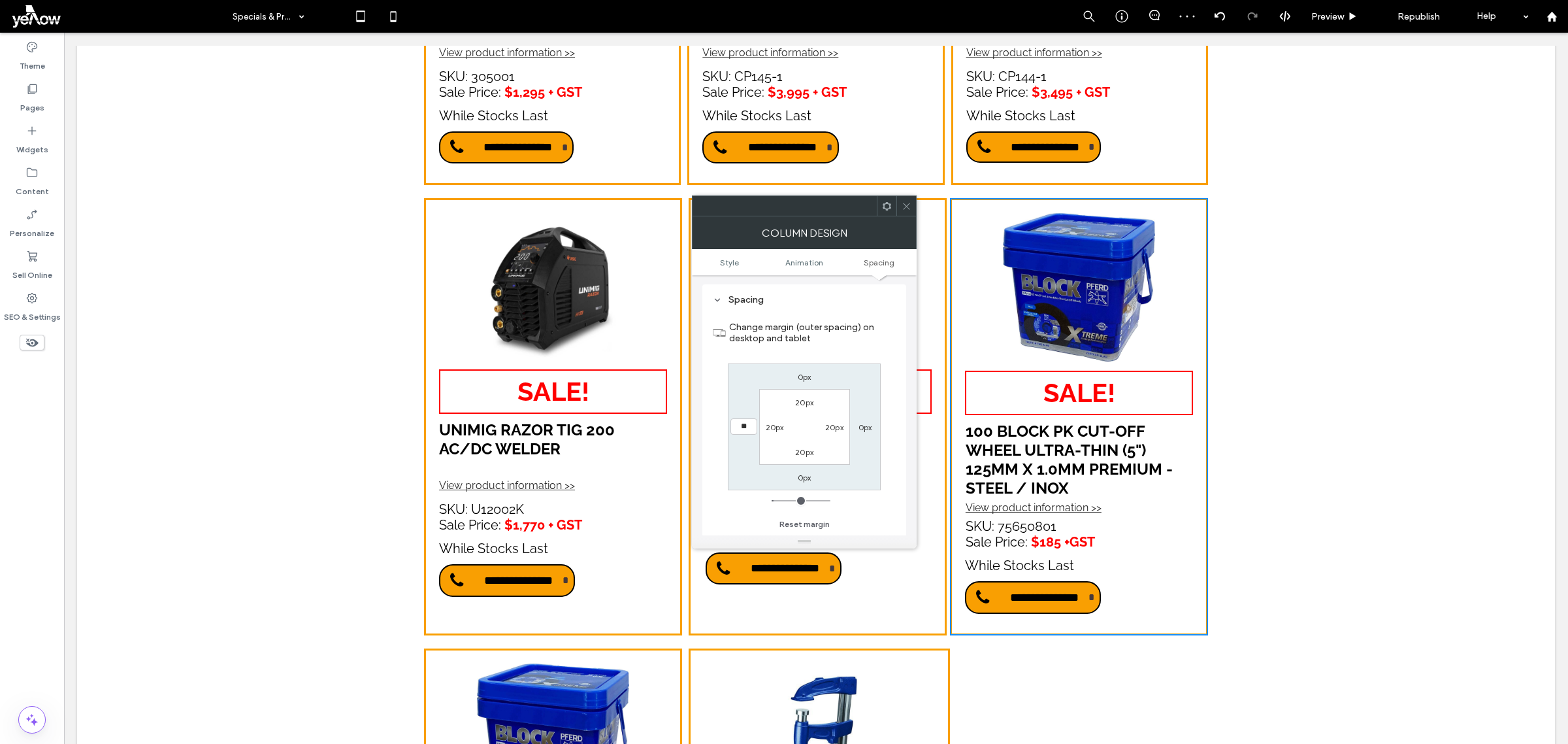
type input "**"
type input "****"
click at [765, 315] on section "Change margin (outer spacing) on desktop and tablet" at bounding box center [804, 333] width 183 height 49
click at [906, 197] on span at bounding box center [906, 206] width 10 height 20
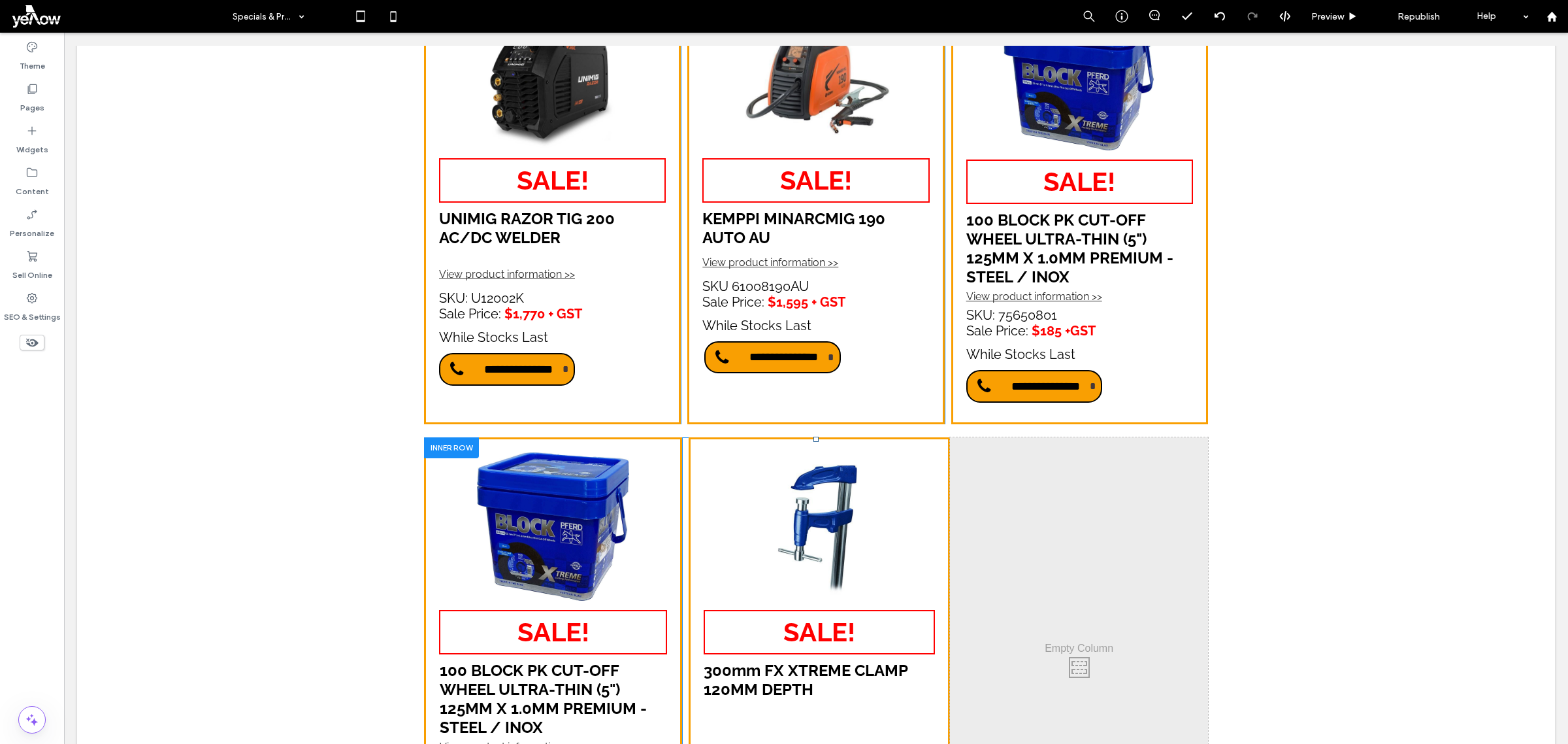
scroll to position [1307, 0]
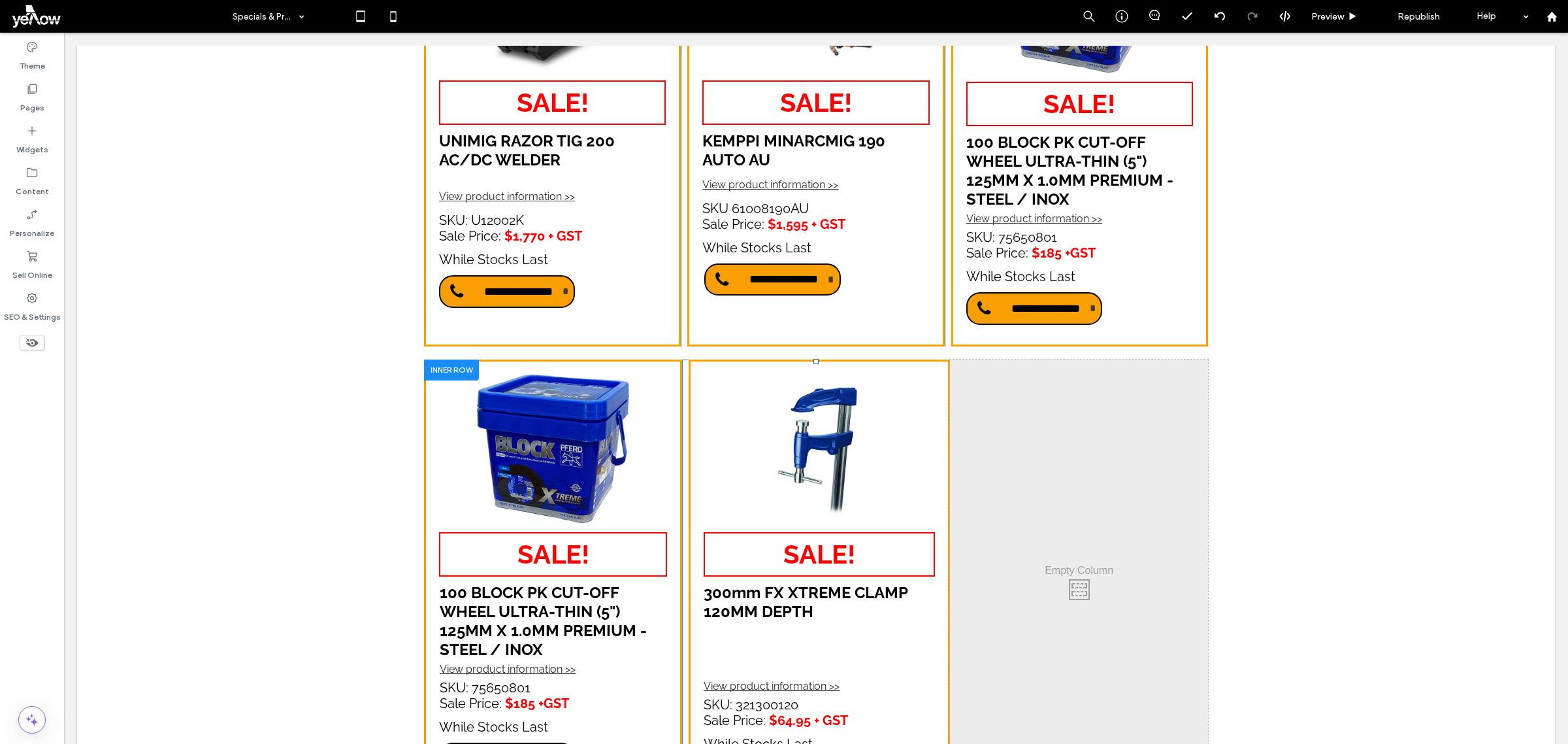
click at [655, 365] on div "**********" at bounding box center [553, 586] width 258 height 454
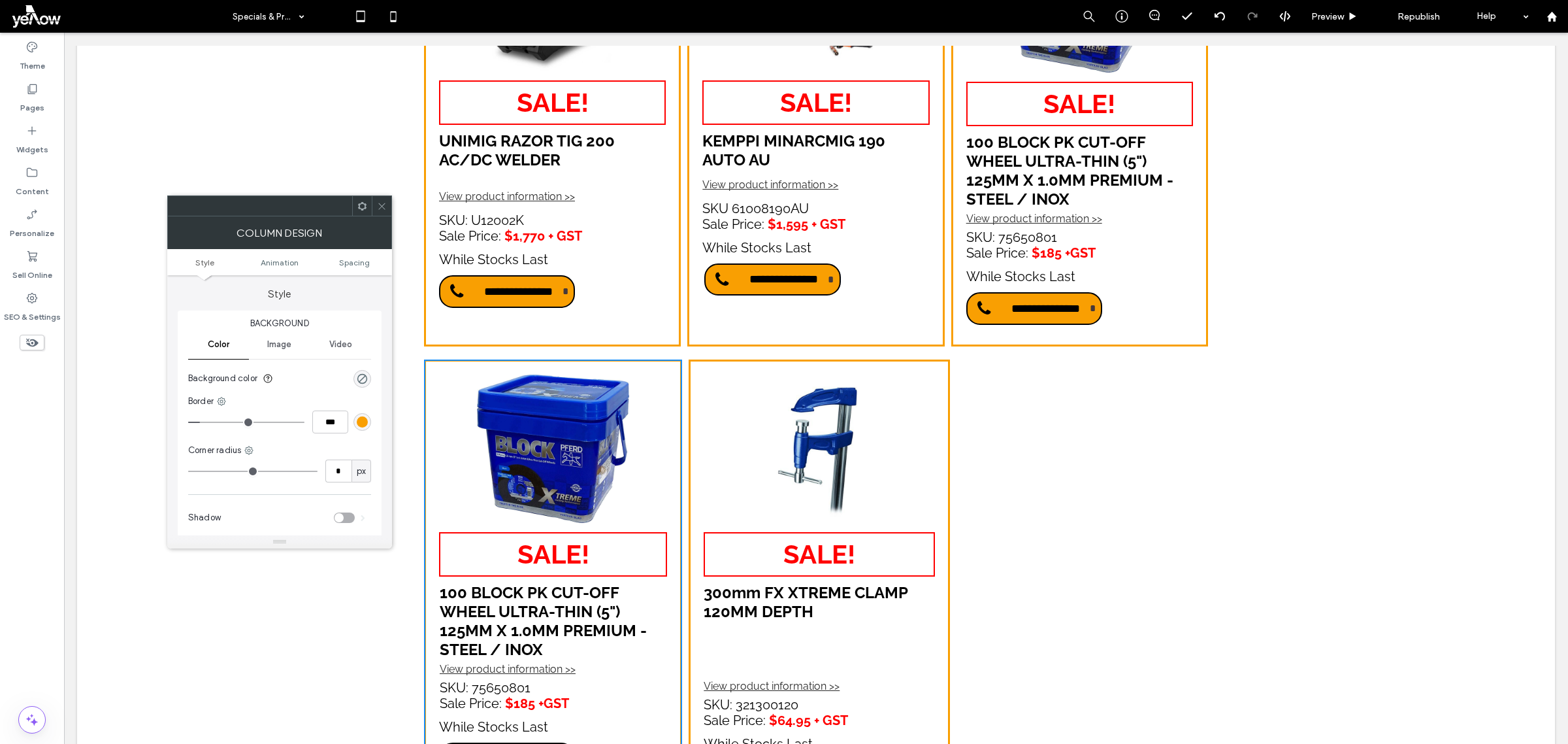
click at [364, 199] on span at bounding box center [362, 206] width 10 height 20
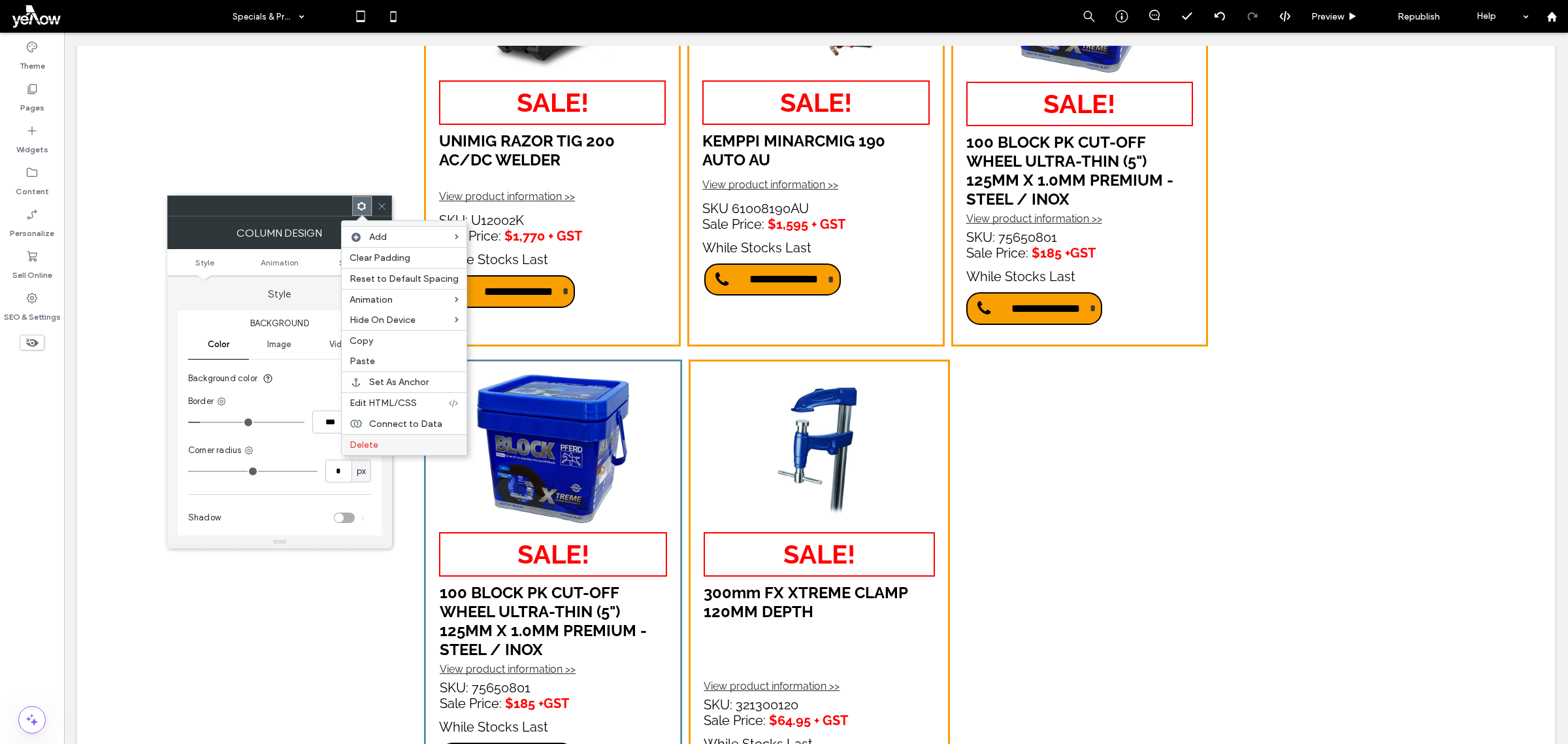
click at [405, 450] on label "Delete" at bounding box center [404, 444] width 109 height 11
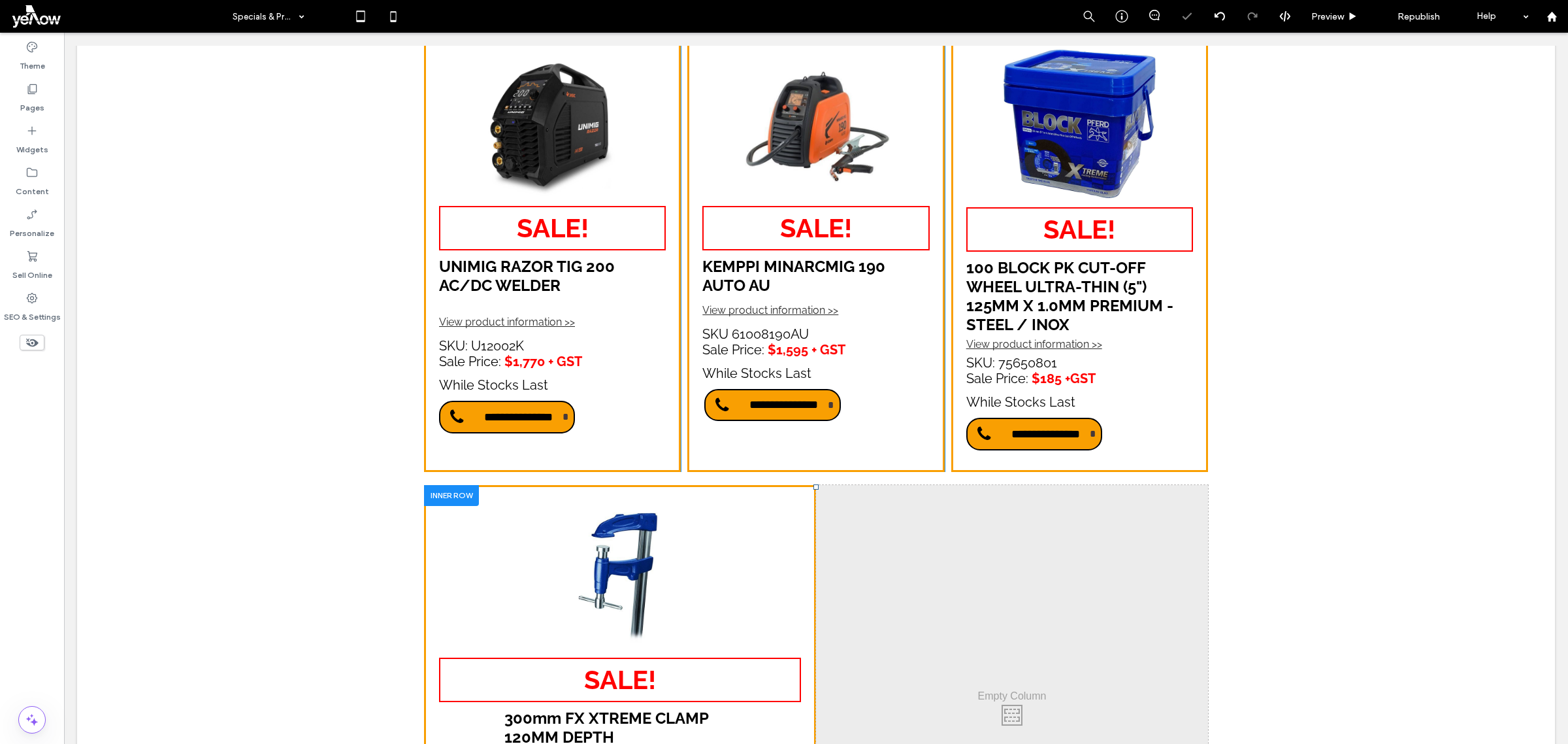
click at [450, 485] on div at bounding box center [451, 496] width 55 height 21
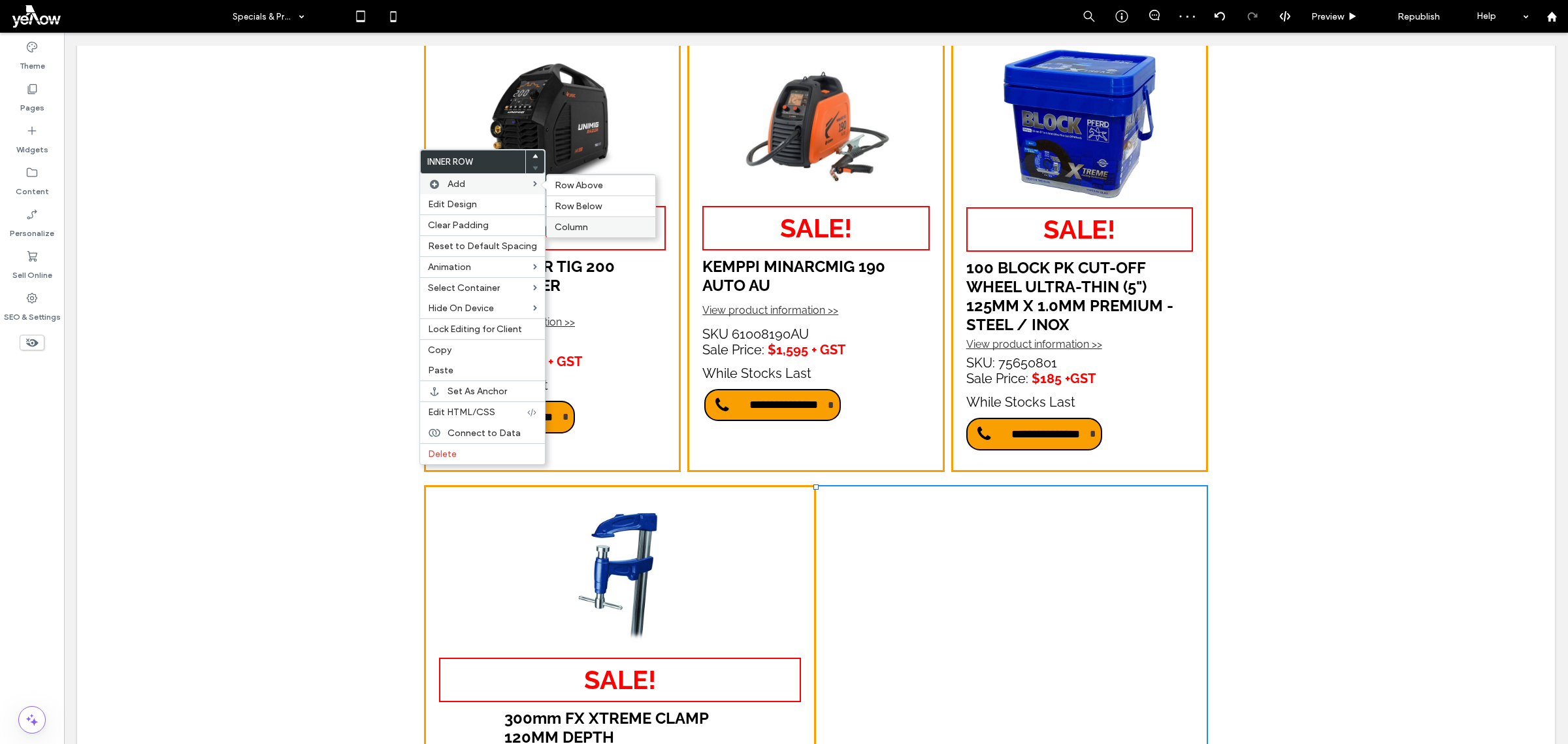
click at [576, 226] on span "Column" at bounding box center [571, 226] width 33 height 11
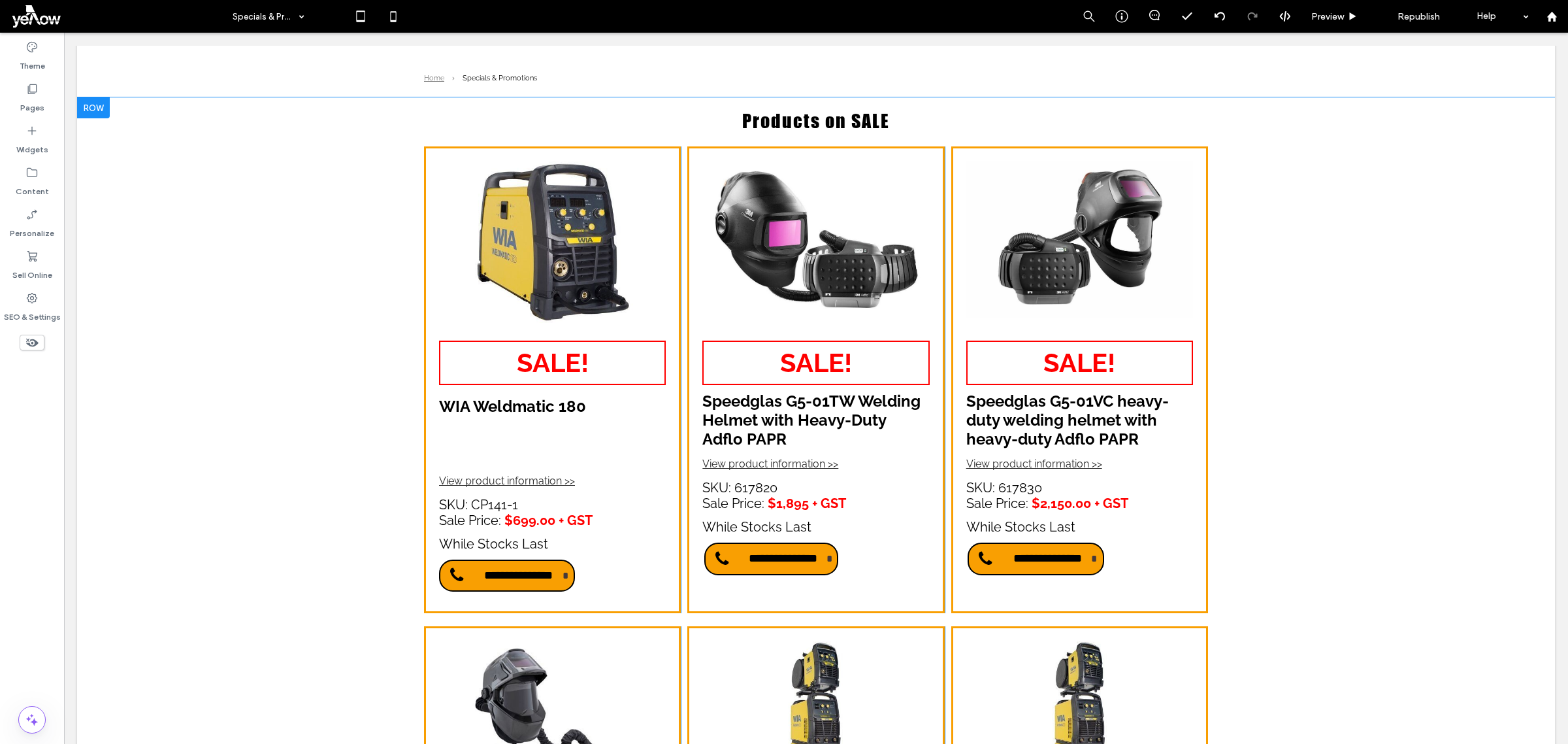
scroll to position [0, 0]
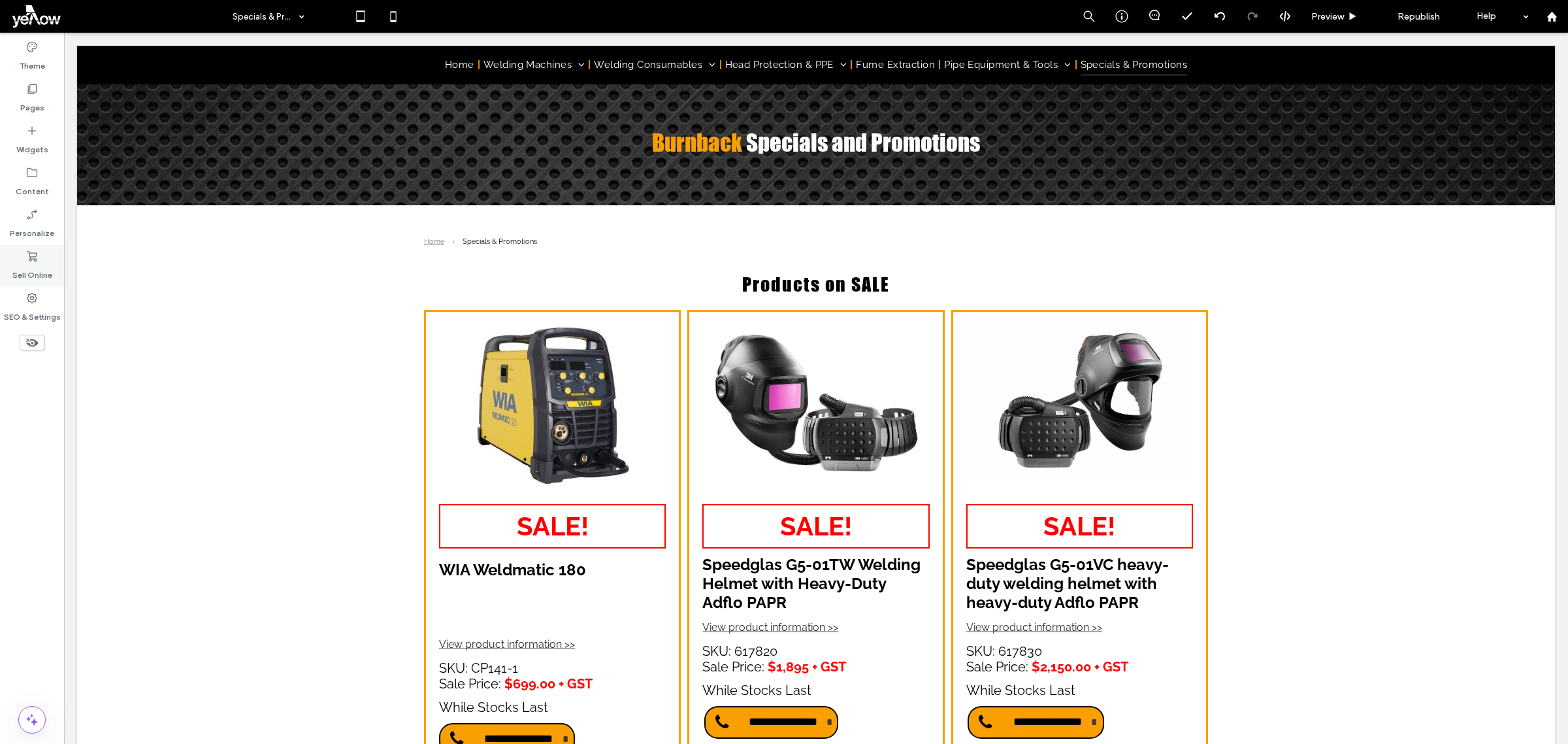
click at [35, 273] on label "Sell Online" at bounding box center [32, 271] width 40 height 18
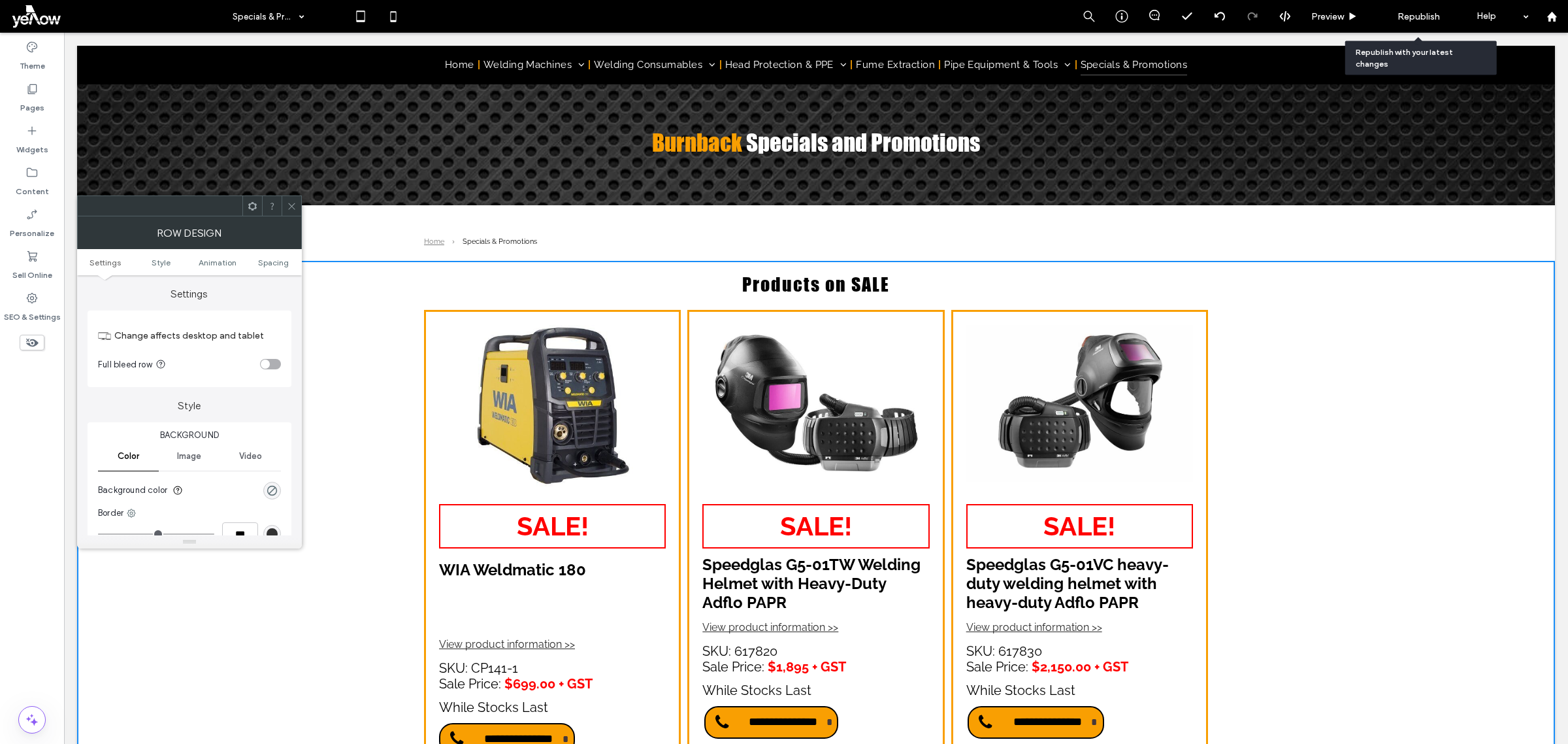
click at [1430, 15] on span "Republish" at bounding box center [1419, 16] width 43 height 11
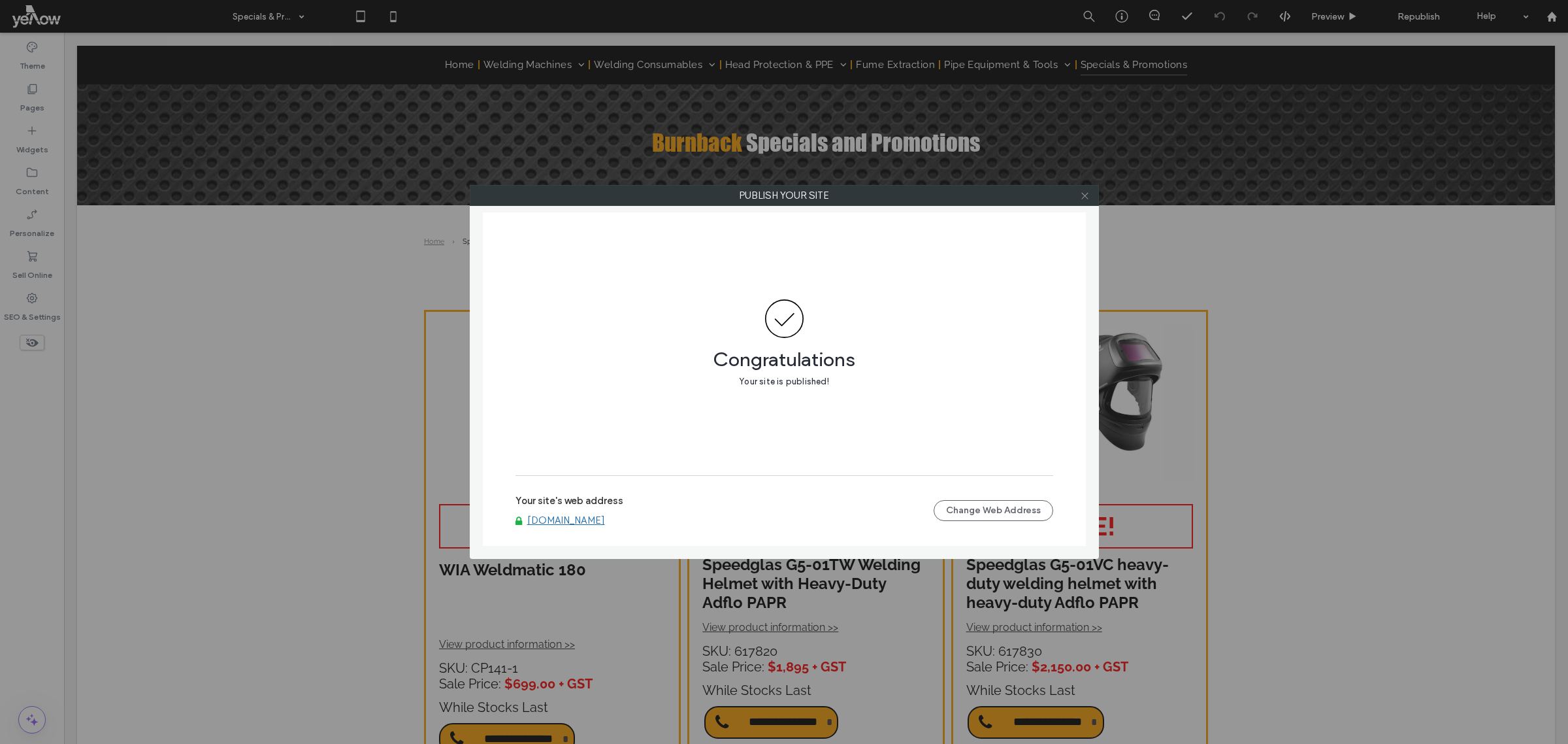
click at [1083, 201] on span at bounding box center [1084, 195] width 10 height 20
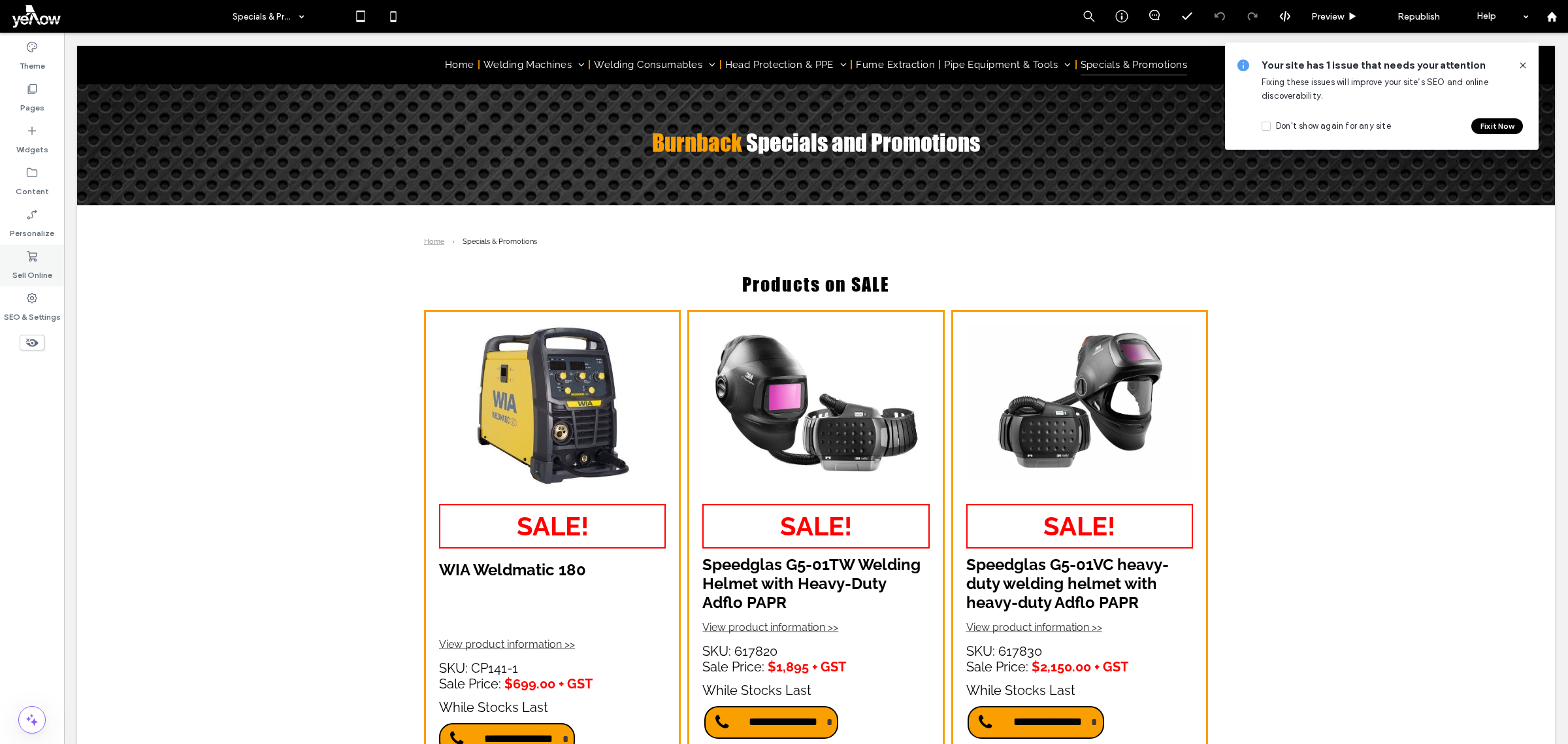
click at [25, 267] on label "Sell Online" at bounding box center [32, 271] width 40 height 18
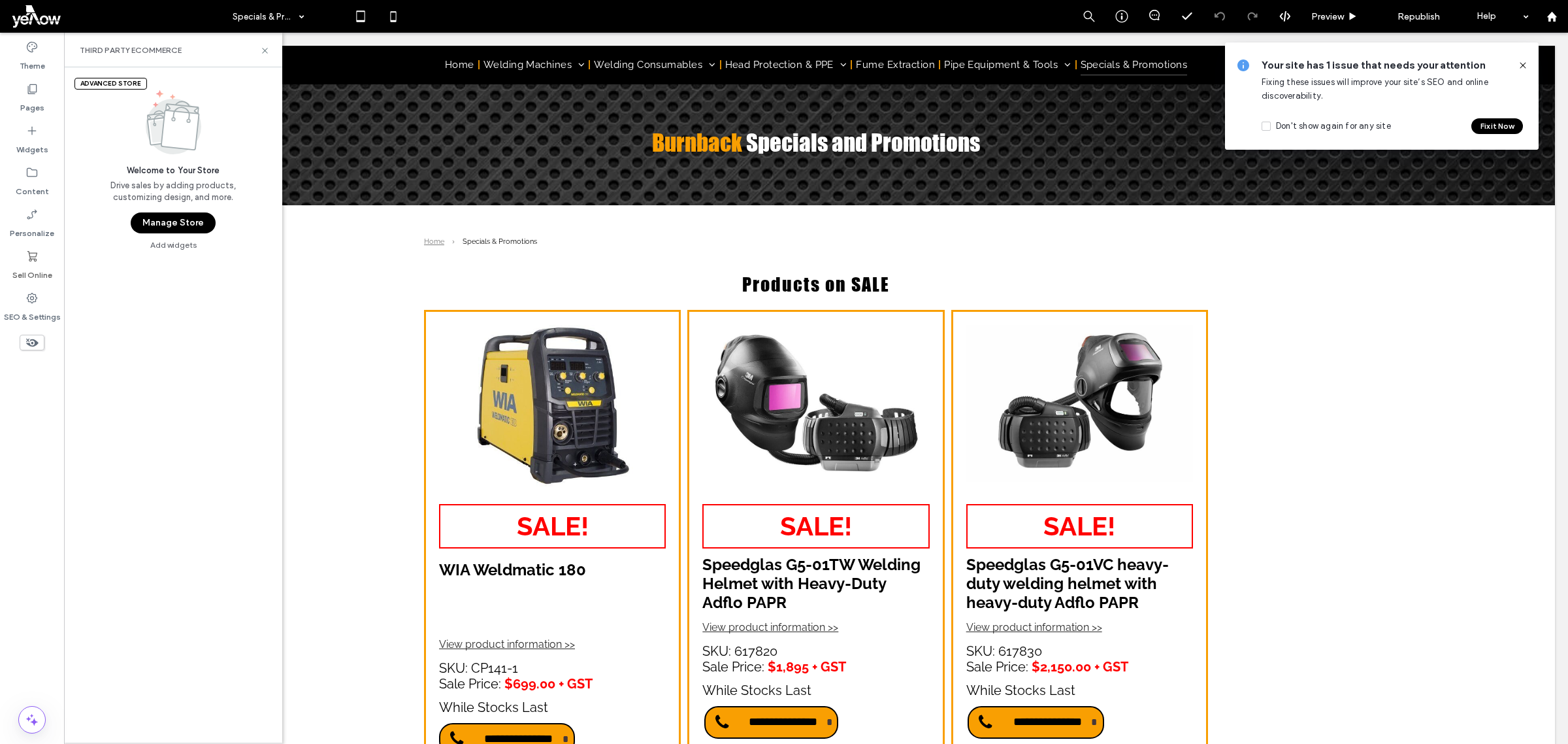
click at [167, 217] on button "Manage Store" at bounding box center [173, 223] width 85 height 21
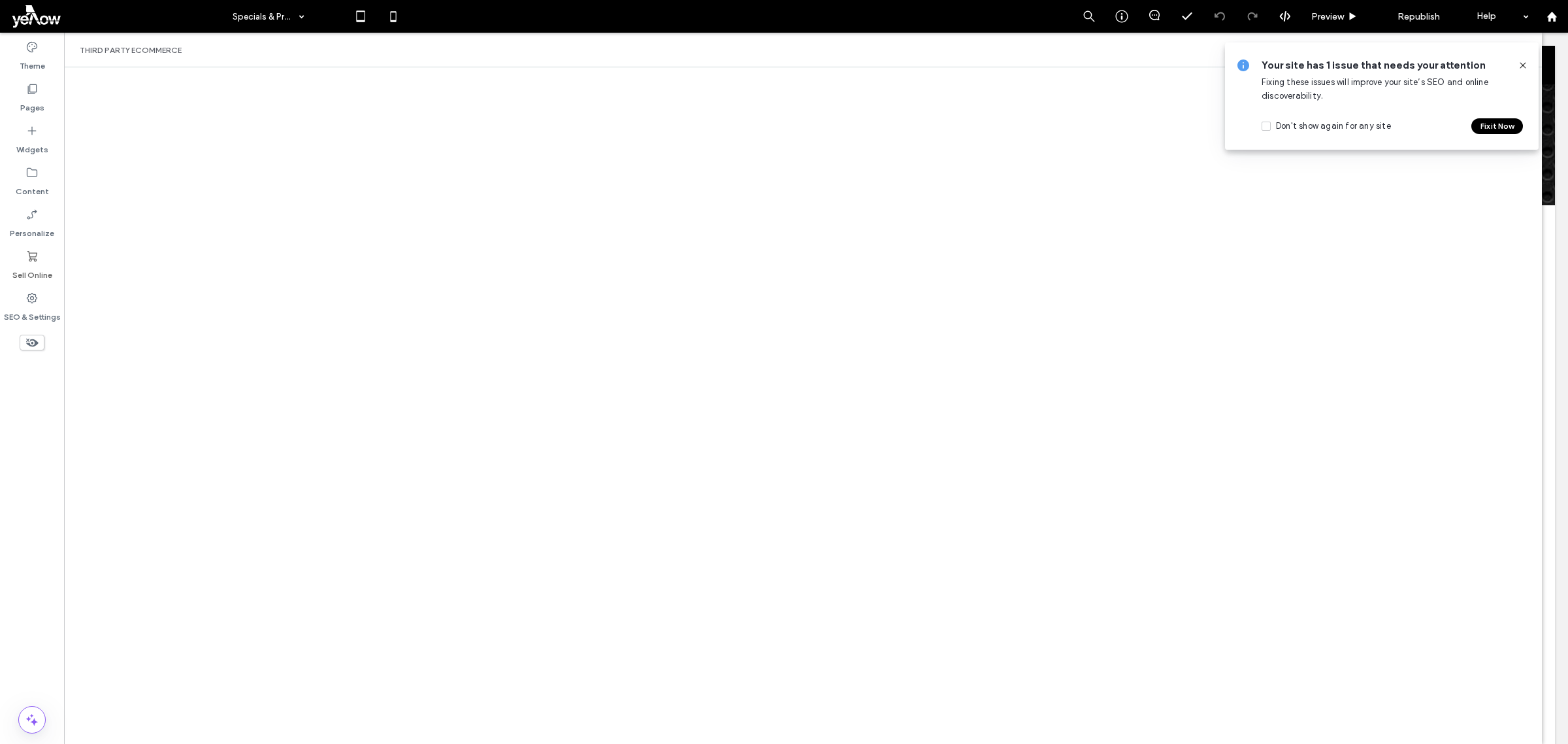
click at [1523, 68] on icon at bounding box center [1523, 65] width 10 height 10
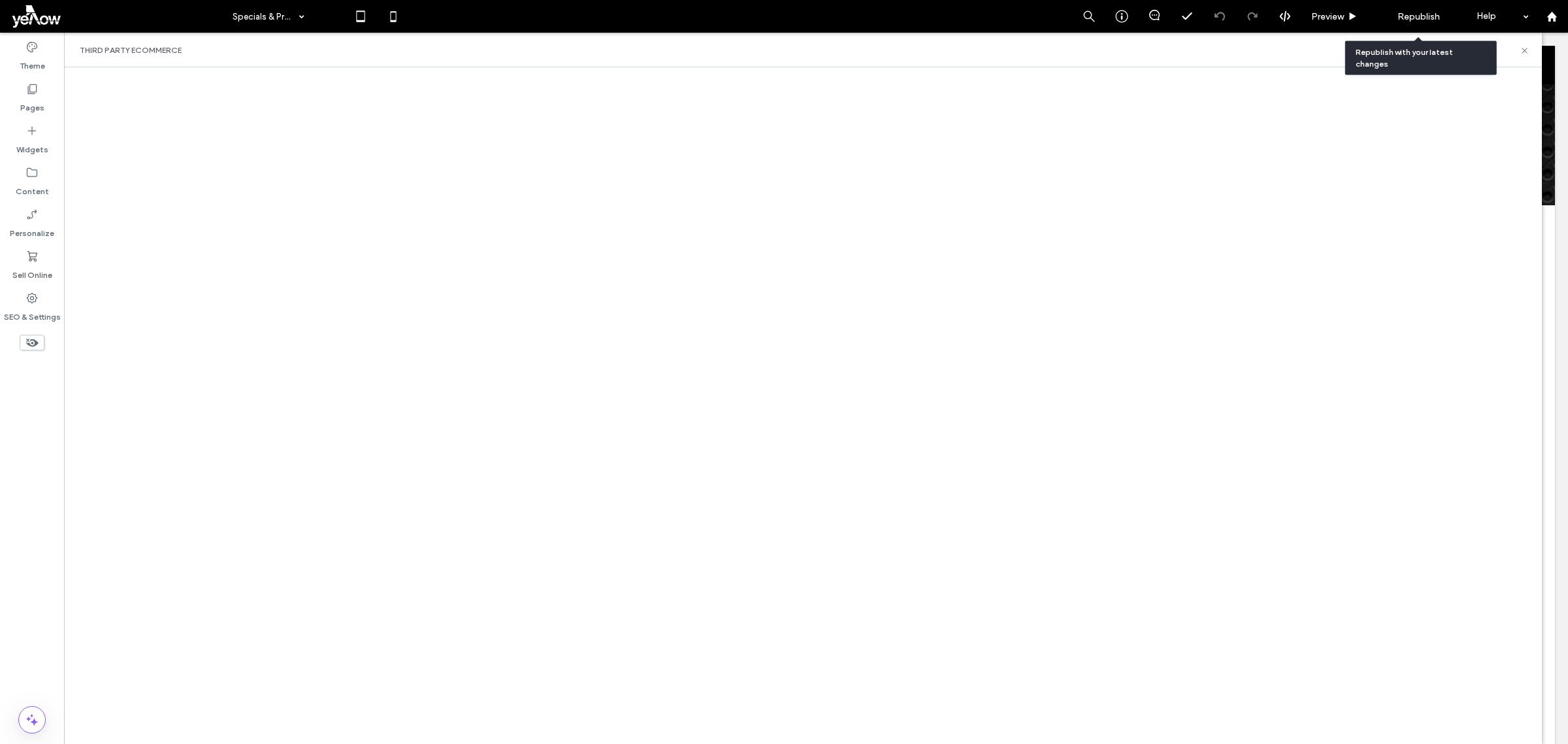
click at [1420, 11] on span "Republish" at bounding box center [1419, 16] width 43 height 11
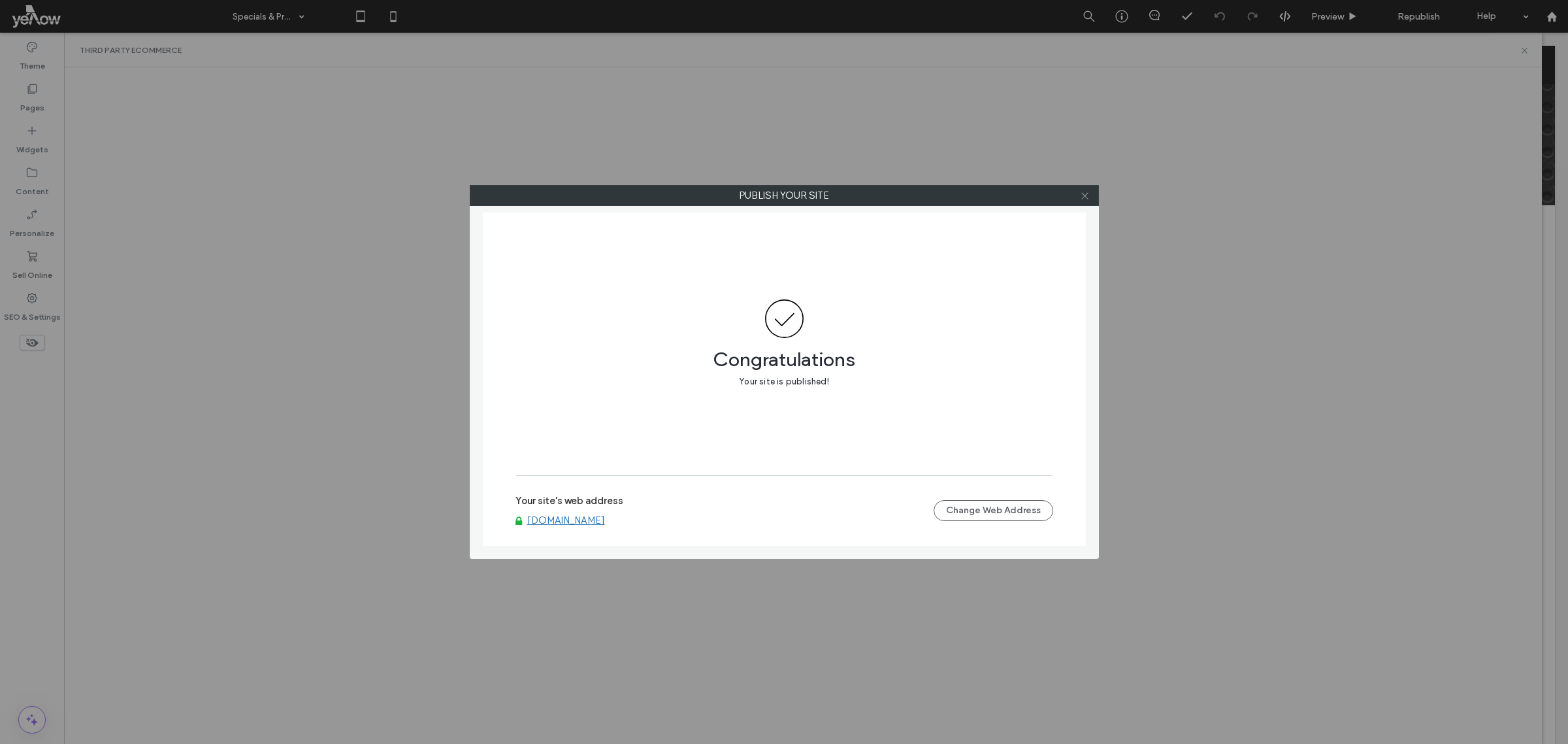
click at [1085, 197] on icon at bounding box center [1084, 196] width 10 height 10
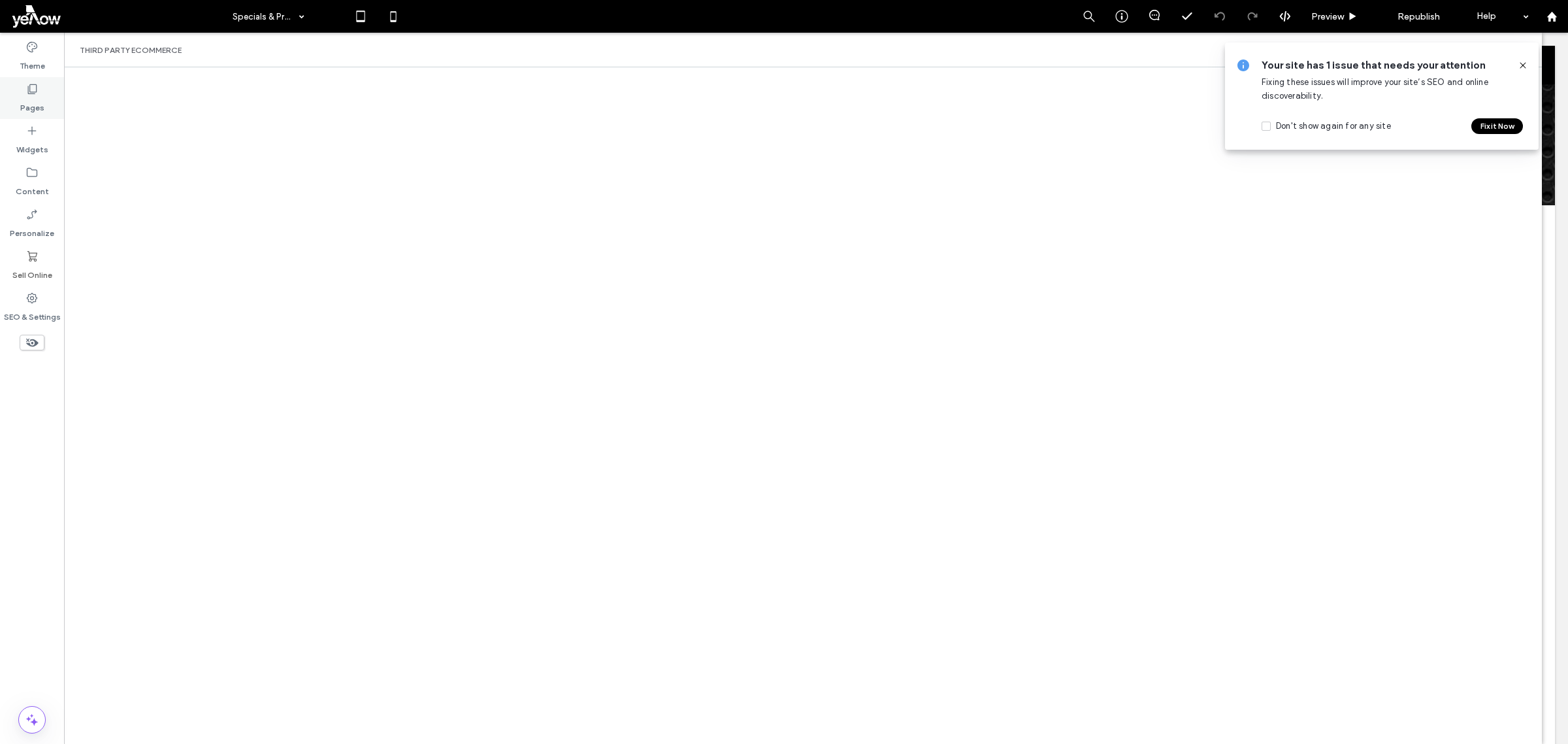
click at [39, 97] on label "Pages" at bounding box center [32, 104] width 24 height 18
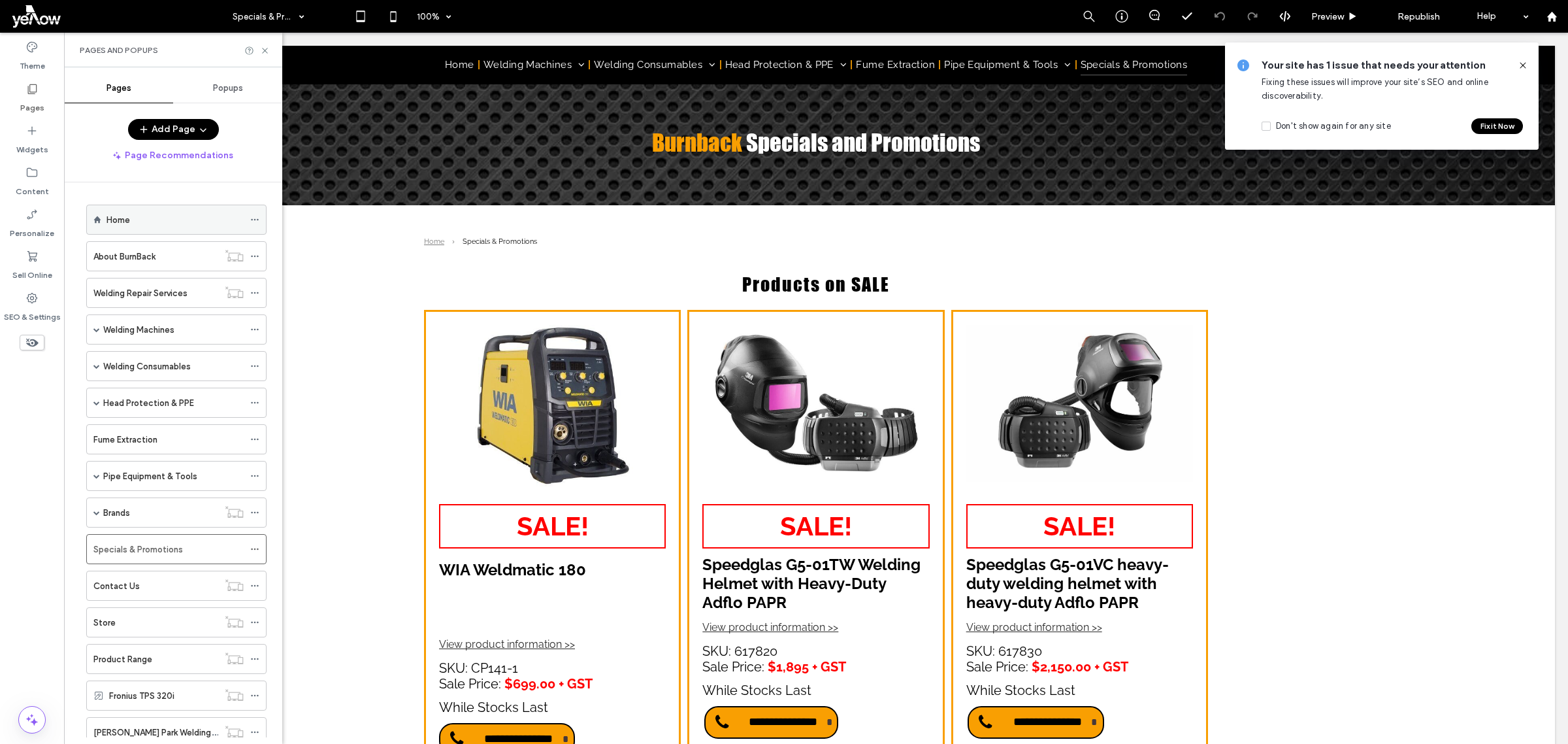
click at [149, 226] on div "Home" at bounding box center [175, 220] width 137 height 14
click at [149, 226] on div at bounding box center [784, 372] width 1568 height 744
click at [262, 48] on icon at bounding box center [265, 50] width 10 height 10
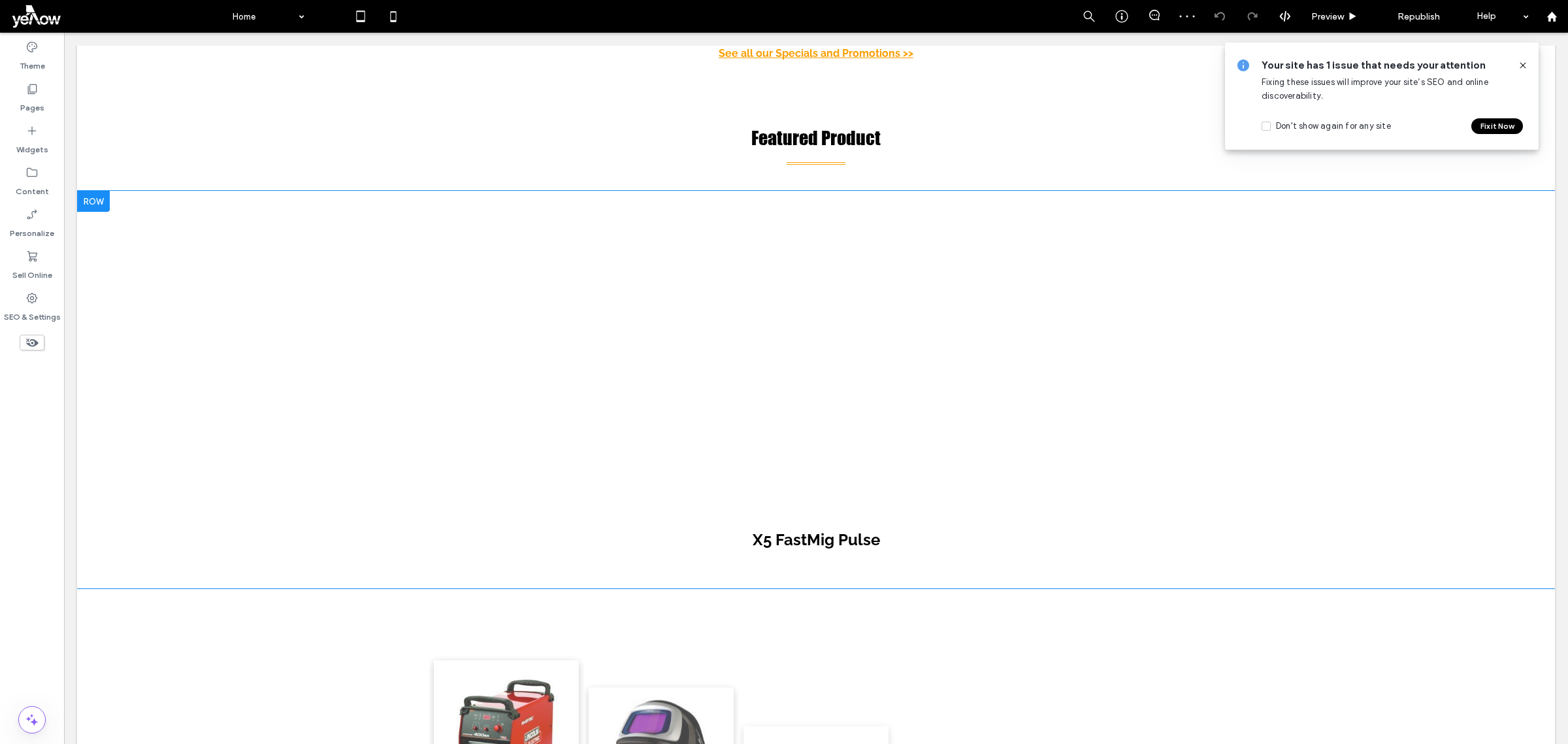
scroll to position [1307, 0]
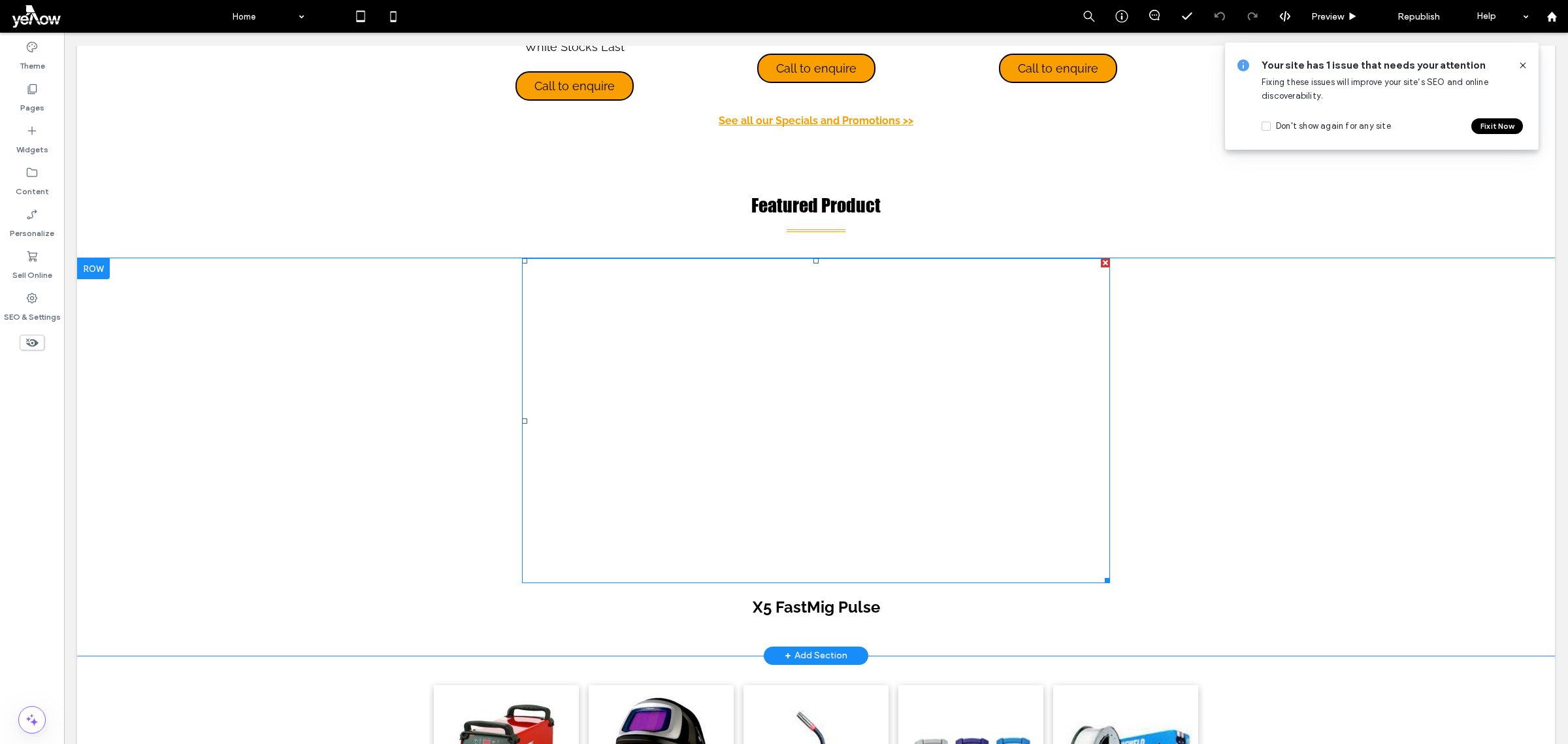
click at [651, 397] on span at bounding box center [816, 420] width 588 height 324
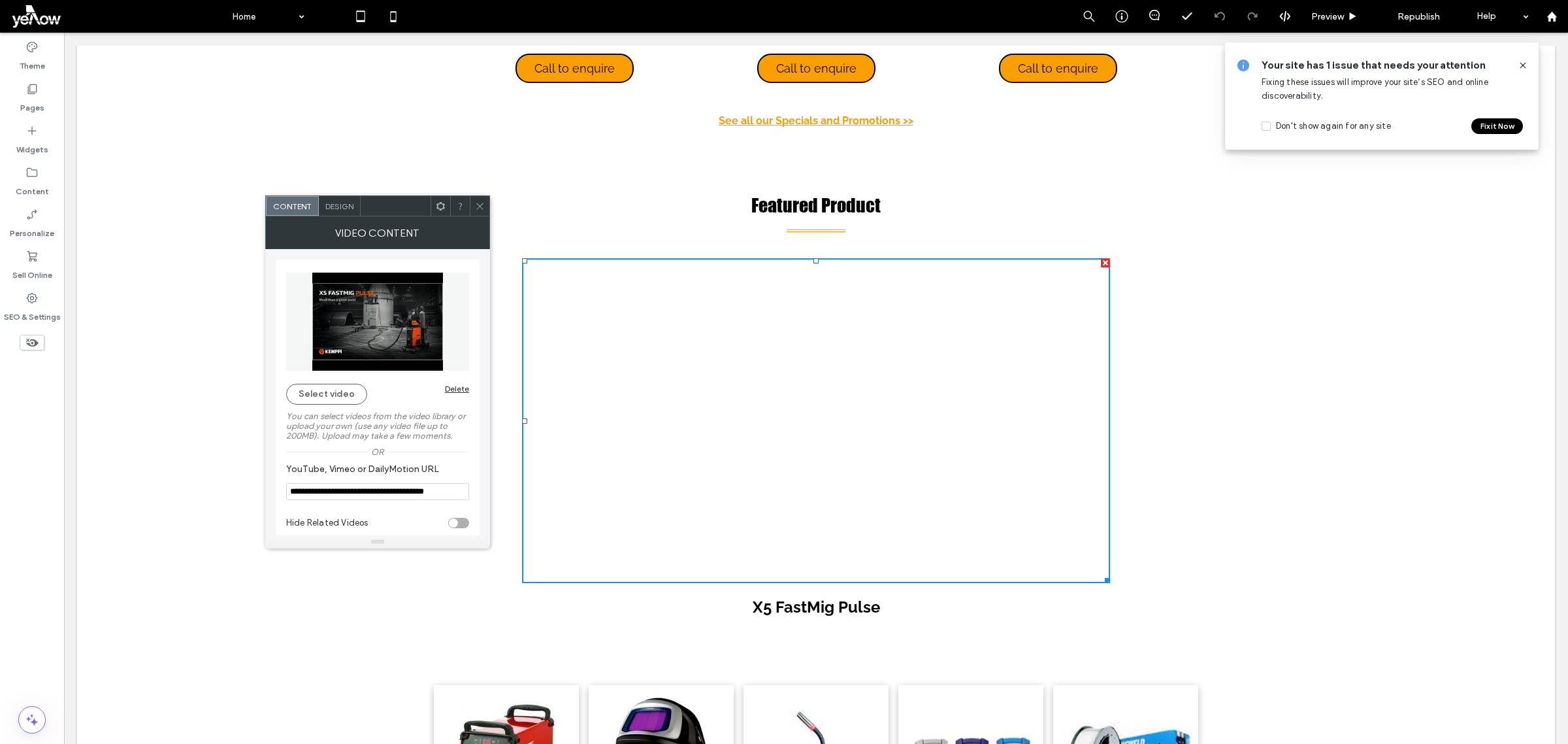
click at [403, 497] on input "**********" at bounding box center [377, 491] width 183 height 17
paste input "YouTube, Vimeo or DailyMotion URL"
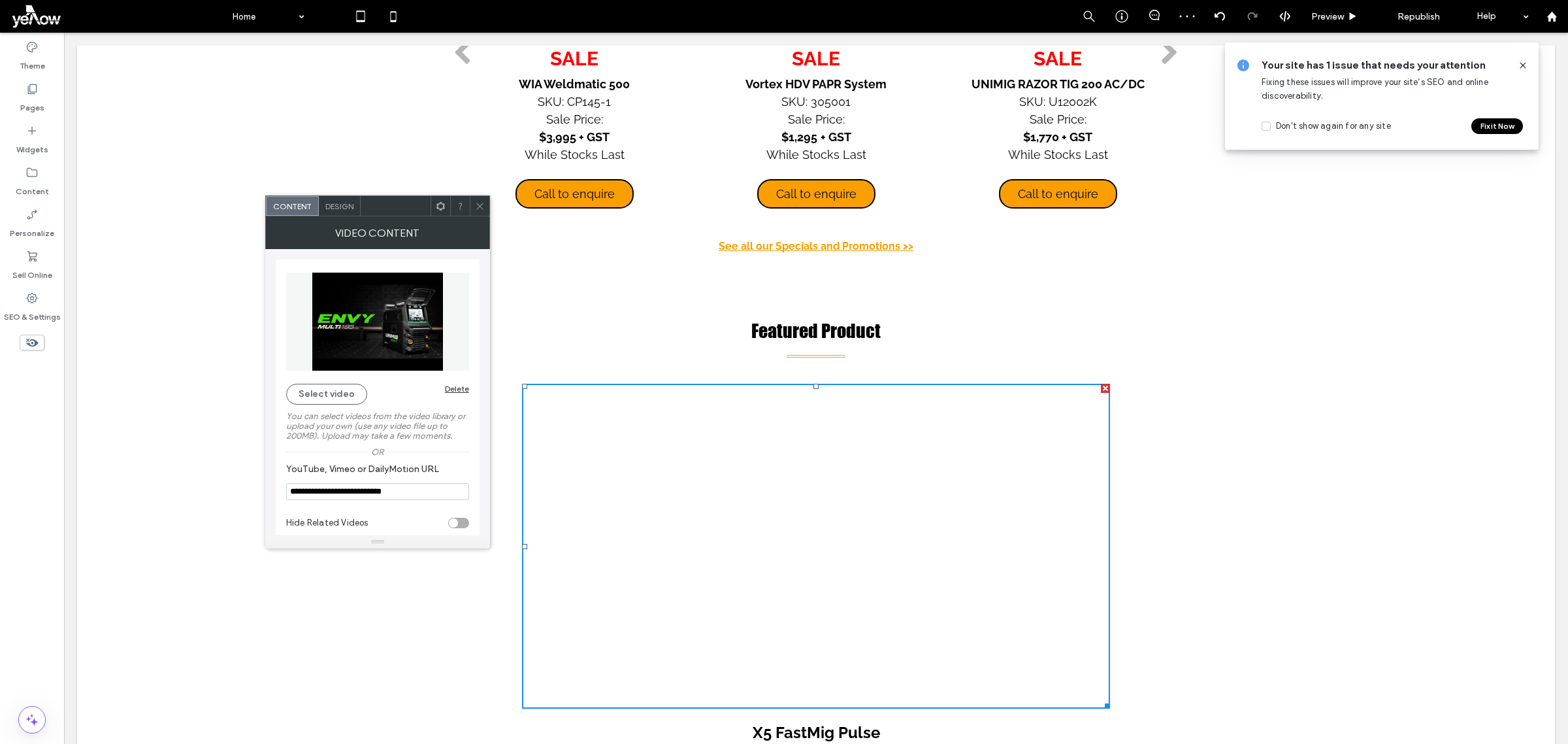
type input "**********"
click at [817, 723] on strong "X5 FastMig Pulse" at bounding box center [816, 732] width 127 height 19
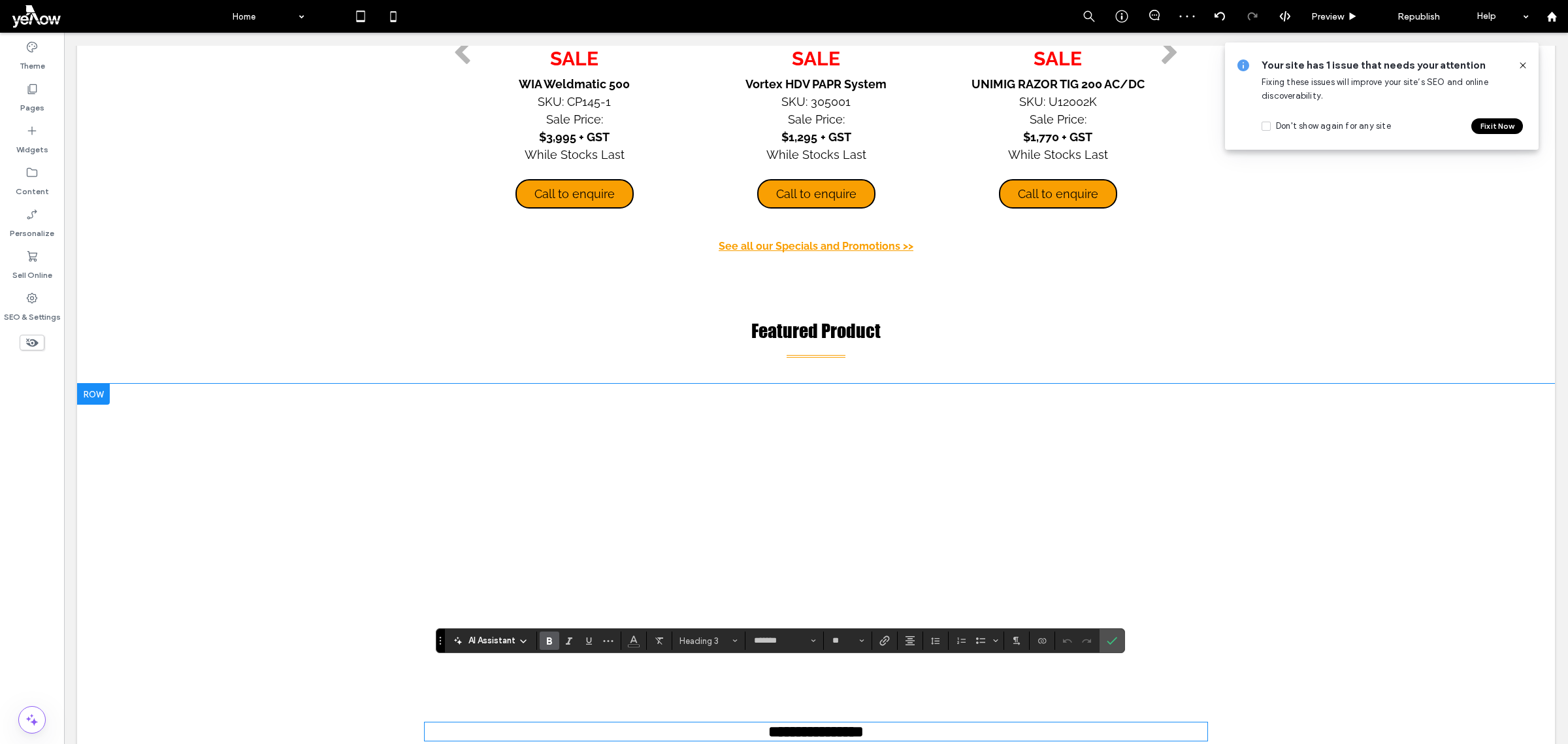
click at [817, 723] on strong "**********" at bounding box center [816, 731] width 96 height 15
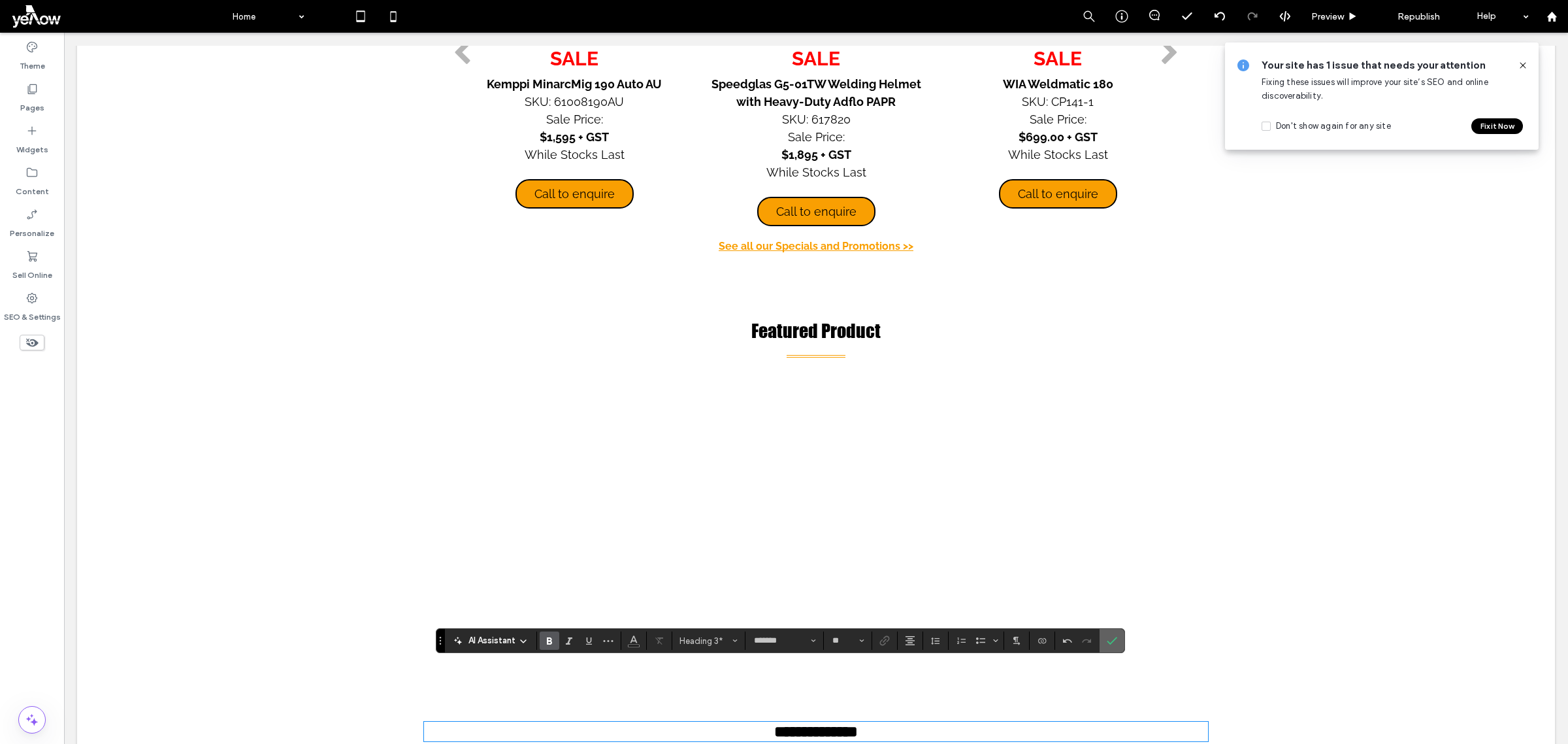
click at [1122, 647] on label "Confirm" at bounding box center [1111, 640] width 20 height 24
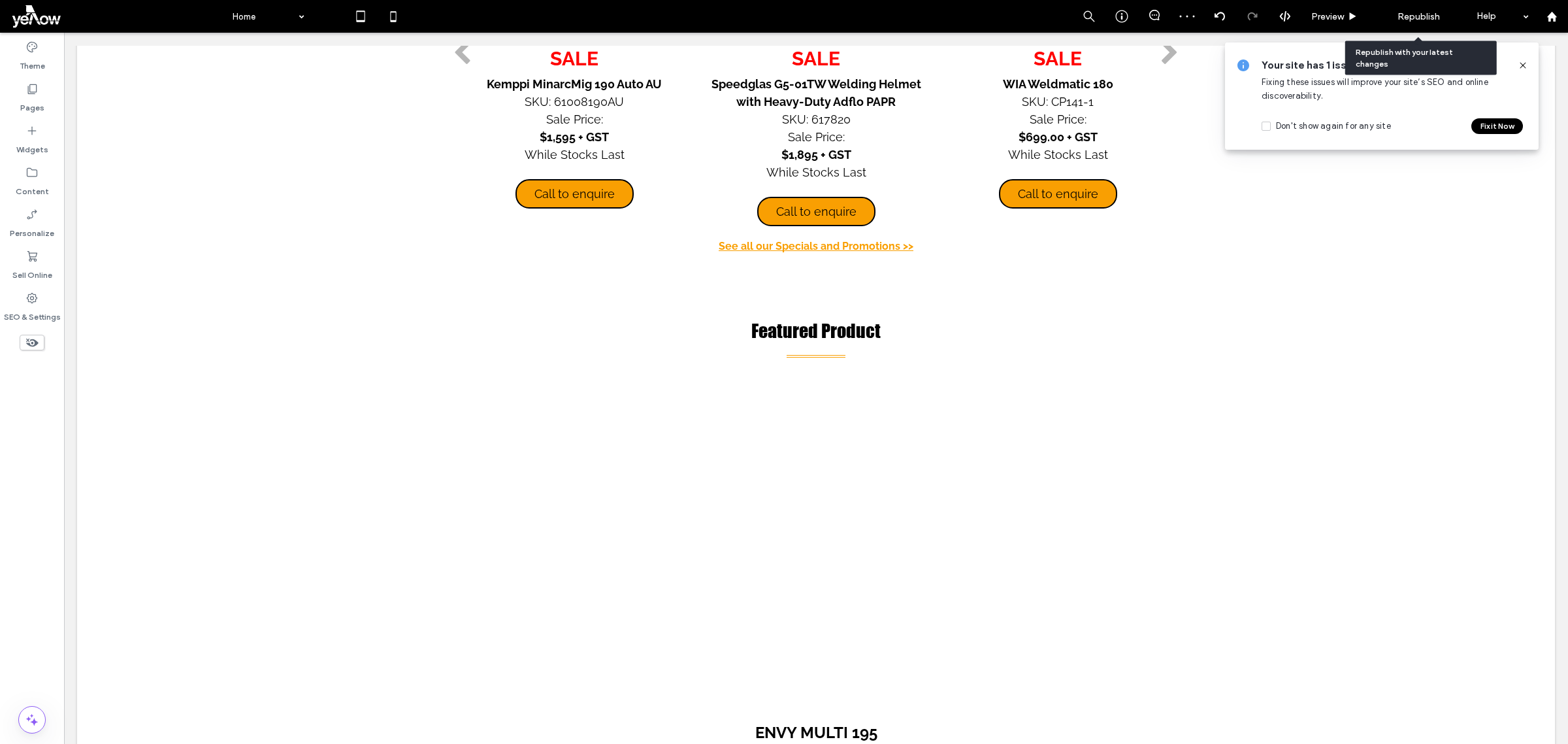
click at [1421, 12] on span "Republish" at bounding box center [1419, 16] width 43 height 11
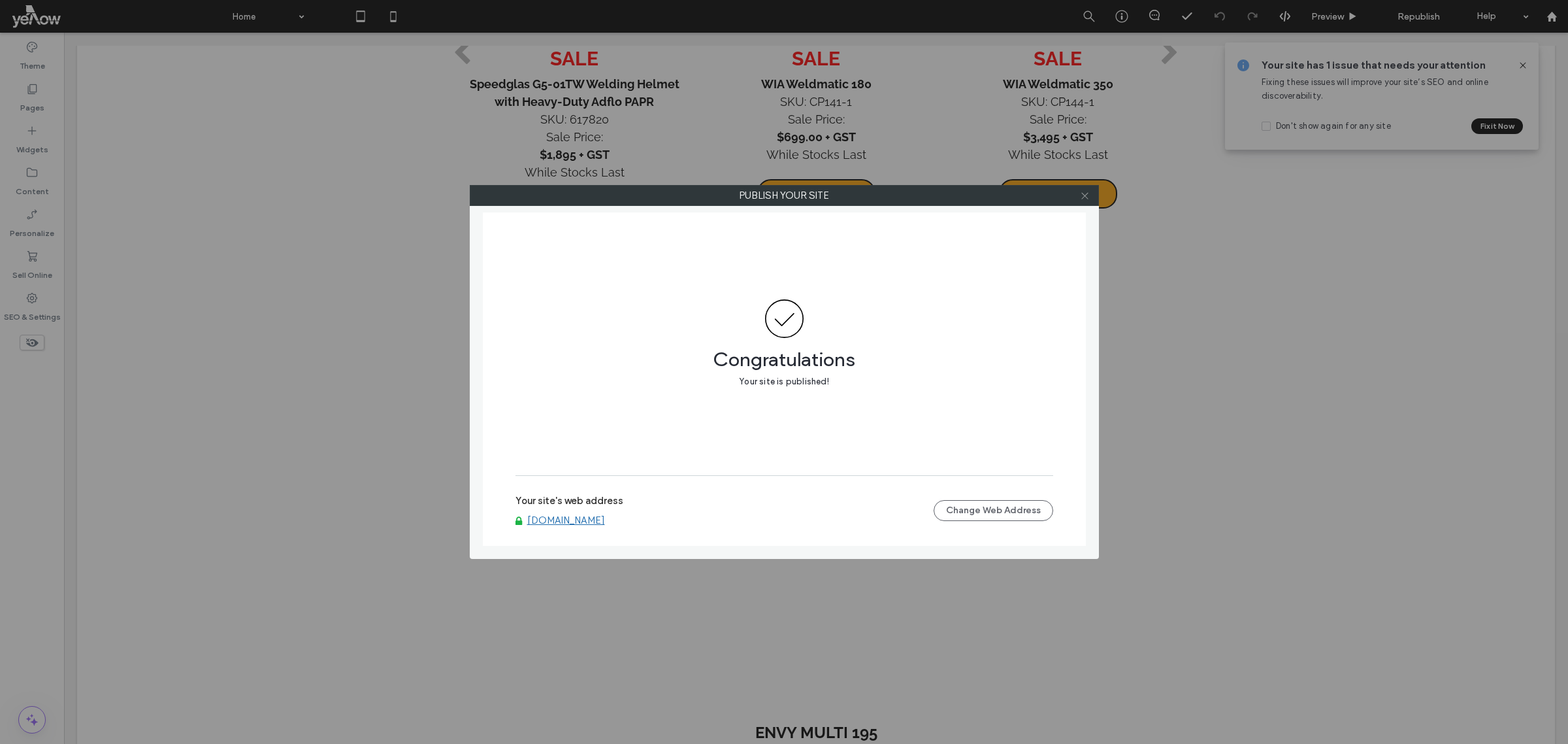
click at [1086, 194] on icon at bounding box center [1084, 196] width 10 height 10
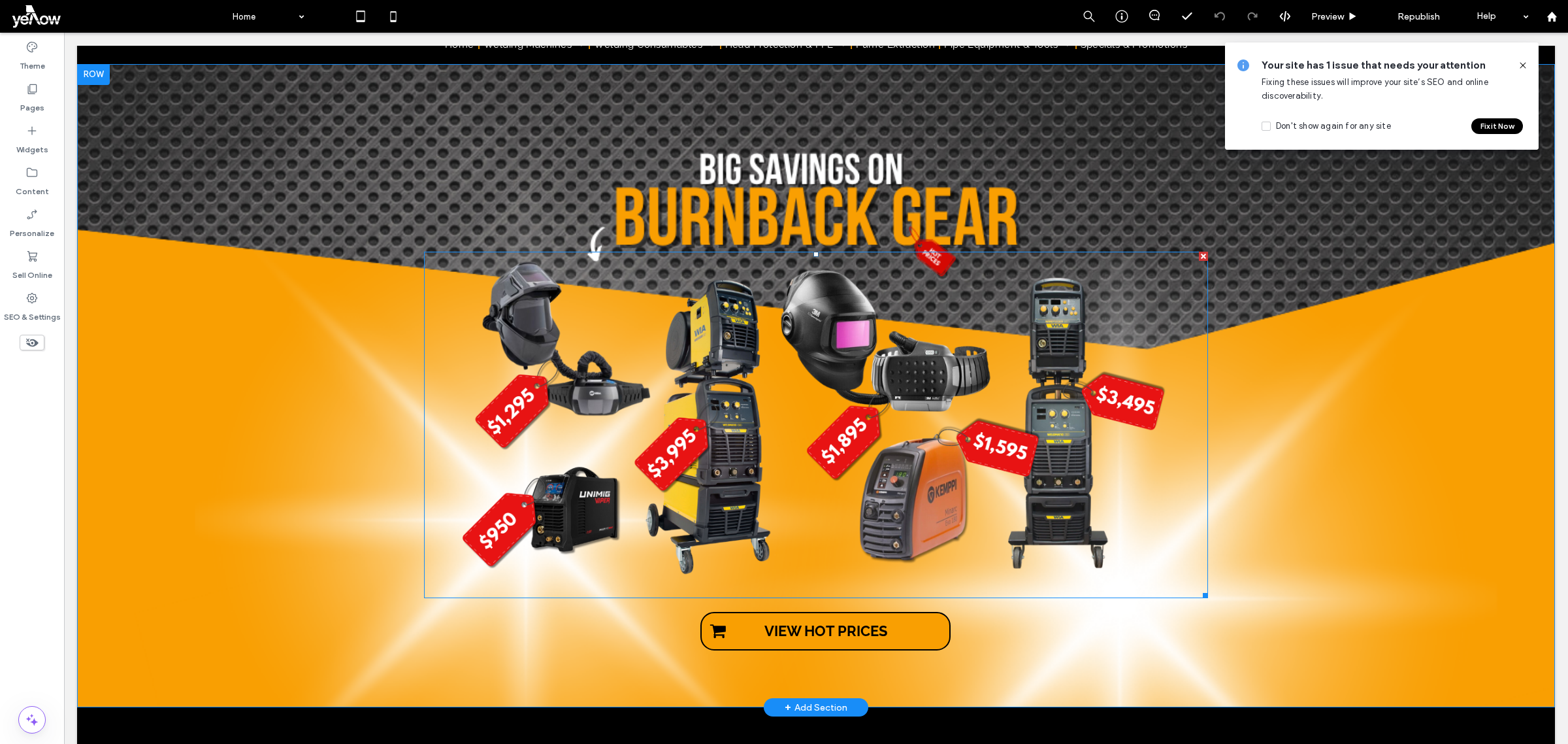
scroll to position [0, 0]
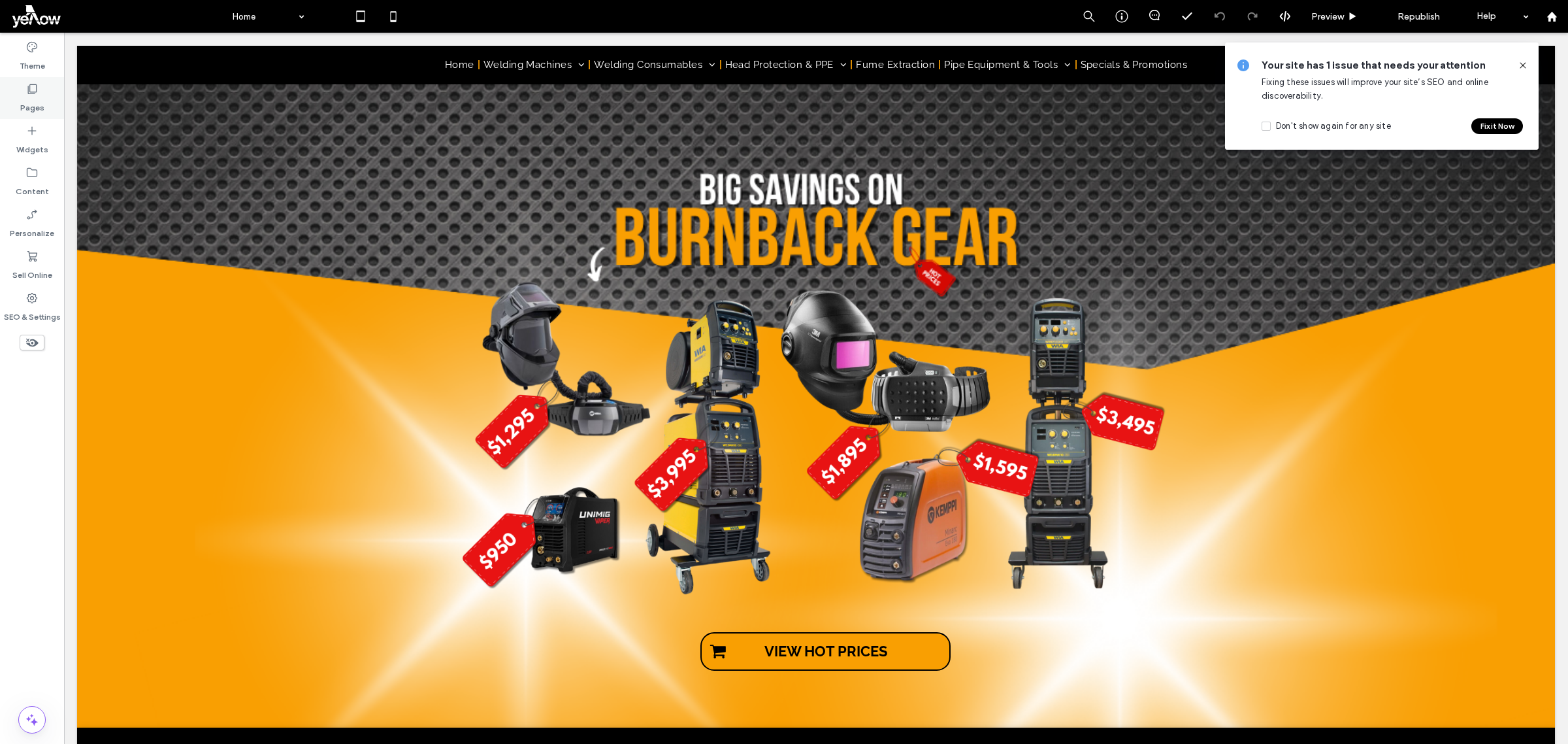
click at [32, 96] on label "Pages" at bounding box center [32, 104] width 24 height 18
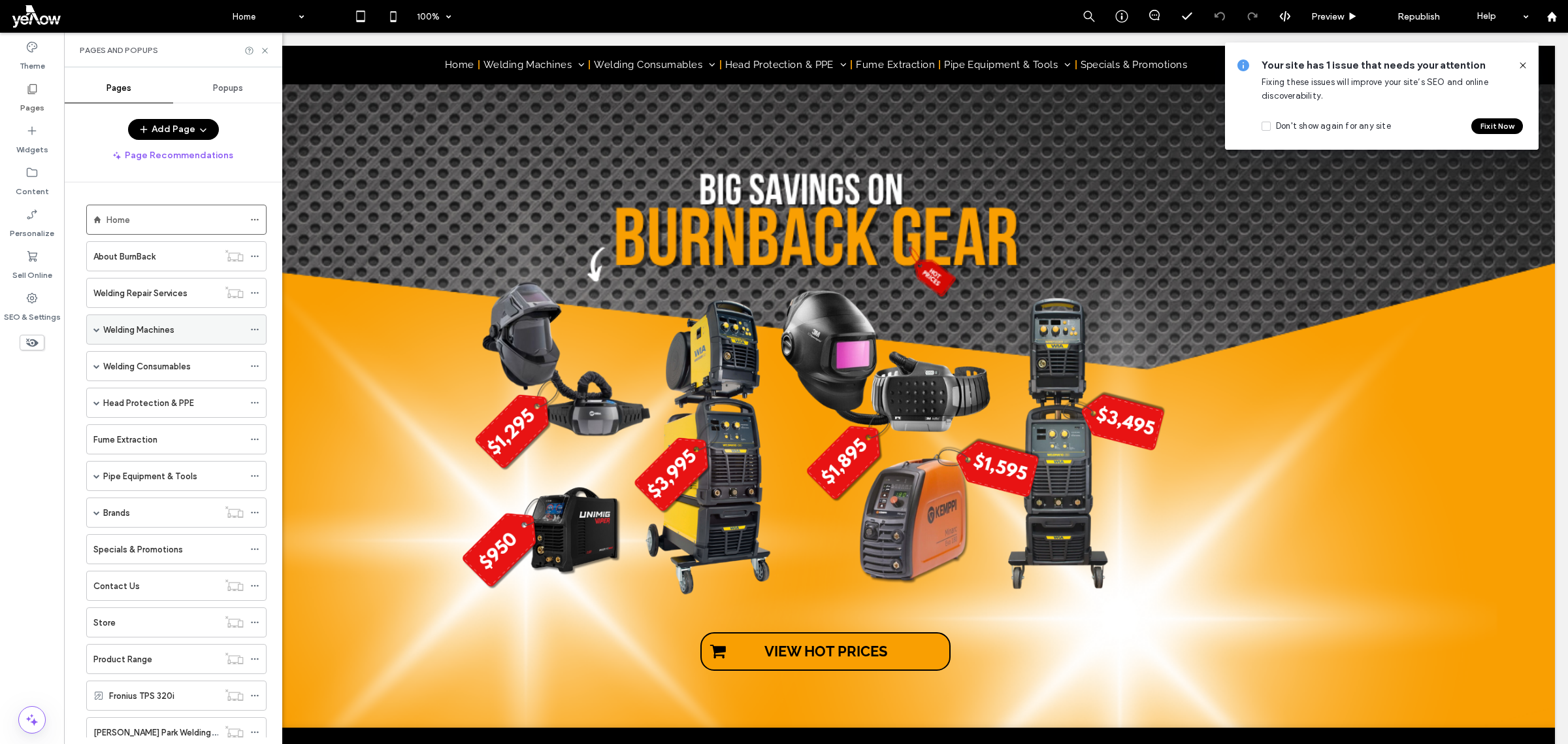
click at [165, 338] on div "Welding Machines" at bounding box center [173, 329] width 140 height 29
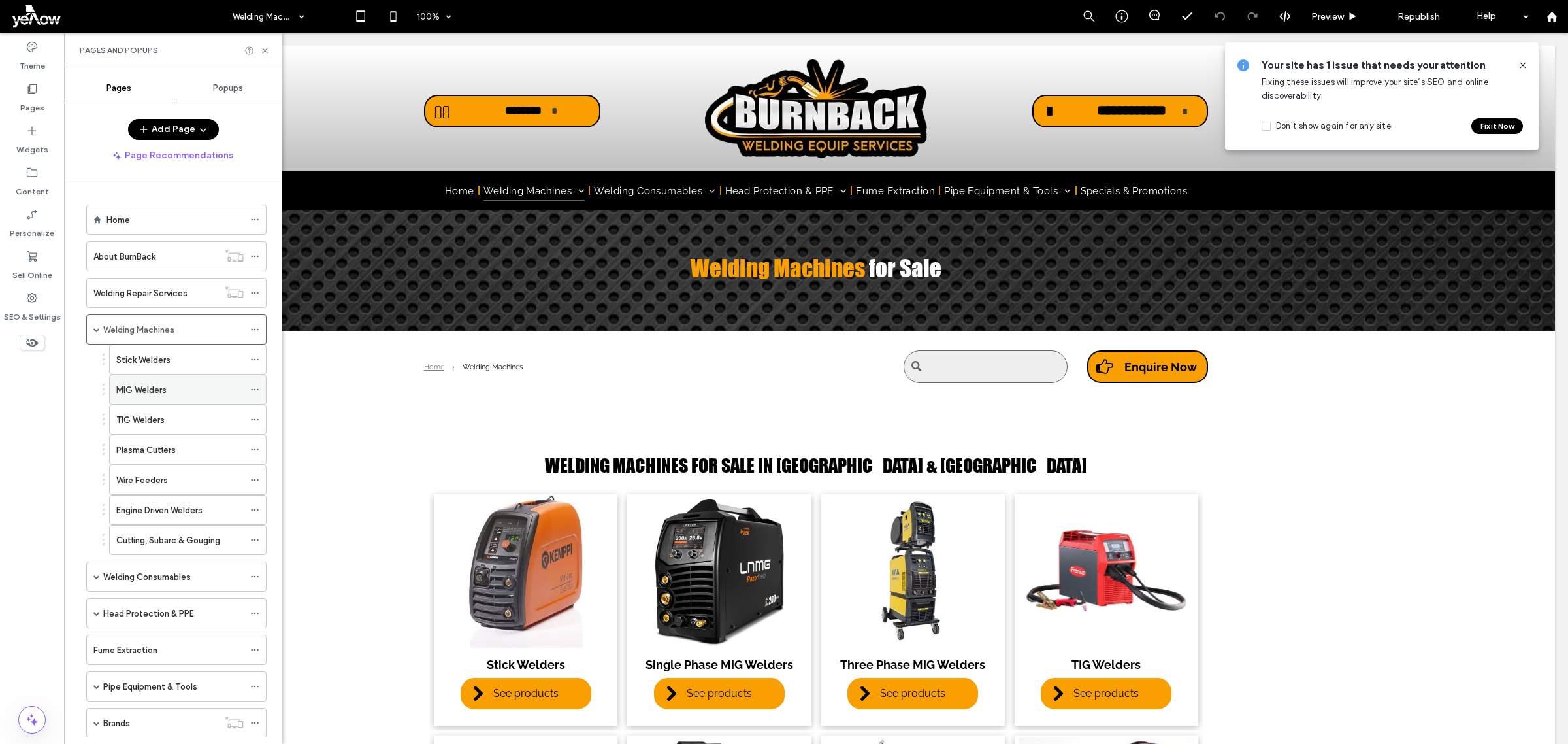
click at [186, 397] on div "MIG Welders" at bounding box center [179, 390] width 127 height 14
click at [186, 397] on div at bounding box center [784, 372] width 1568 height 744
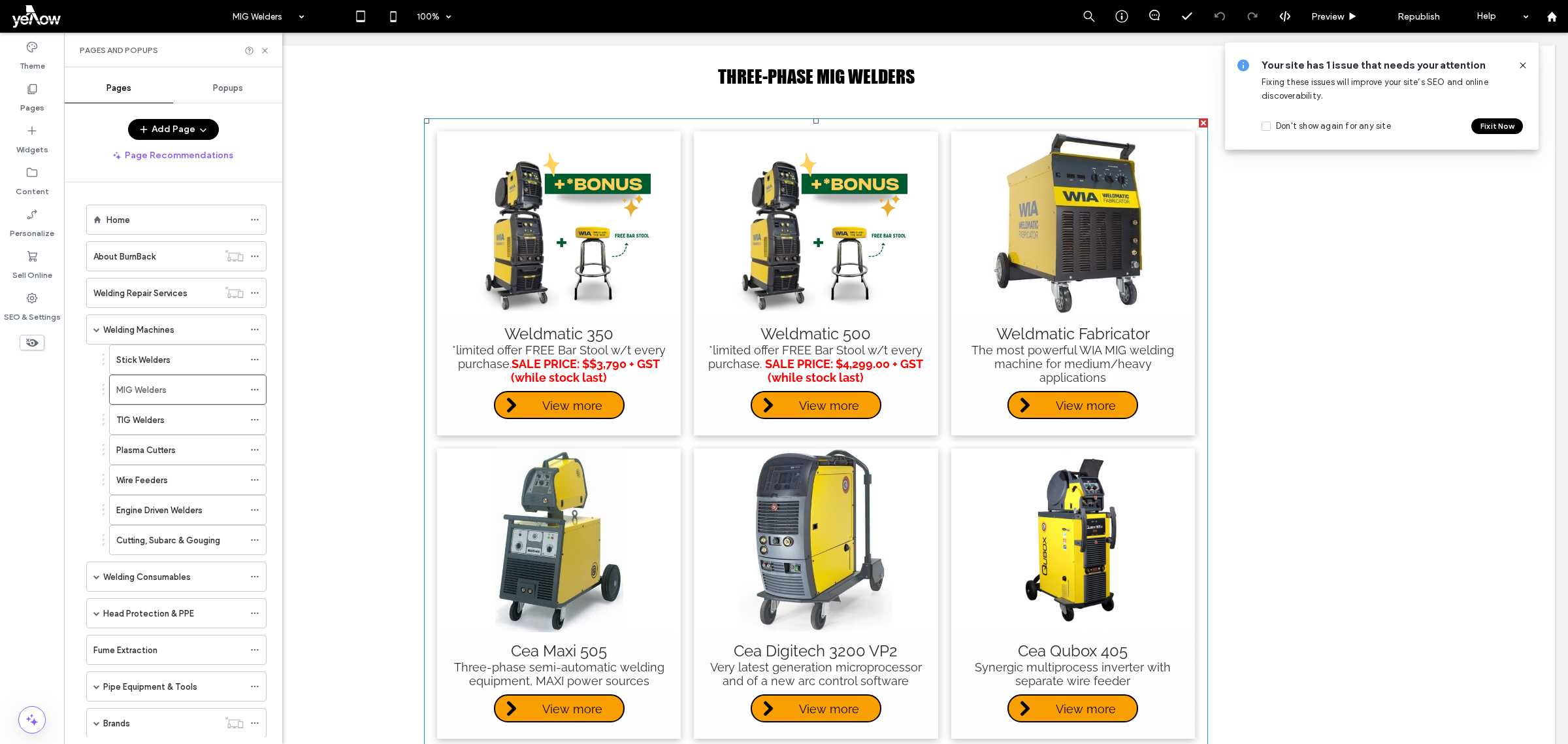
scroll to position [1878, 0]
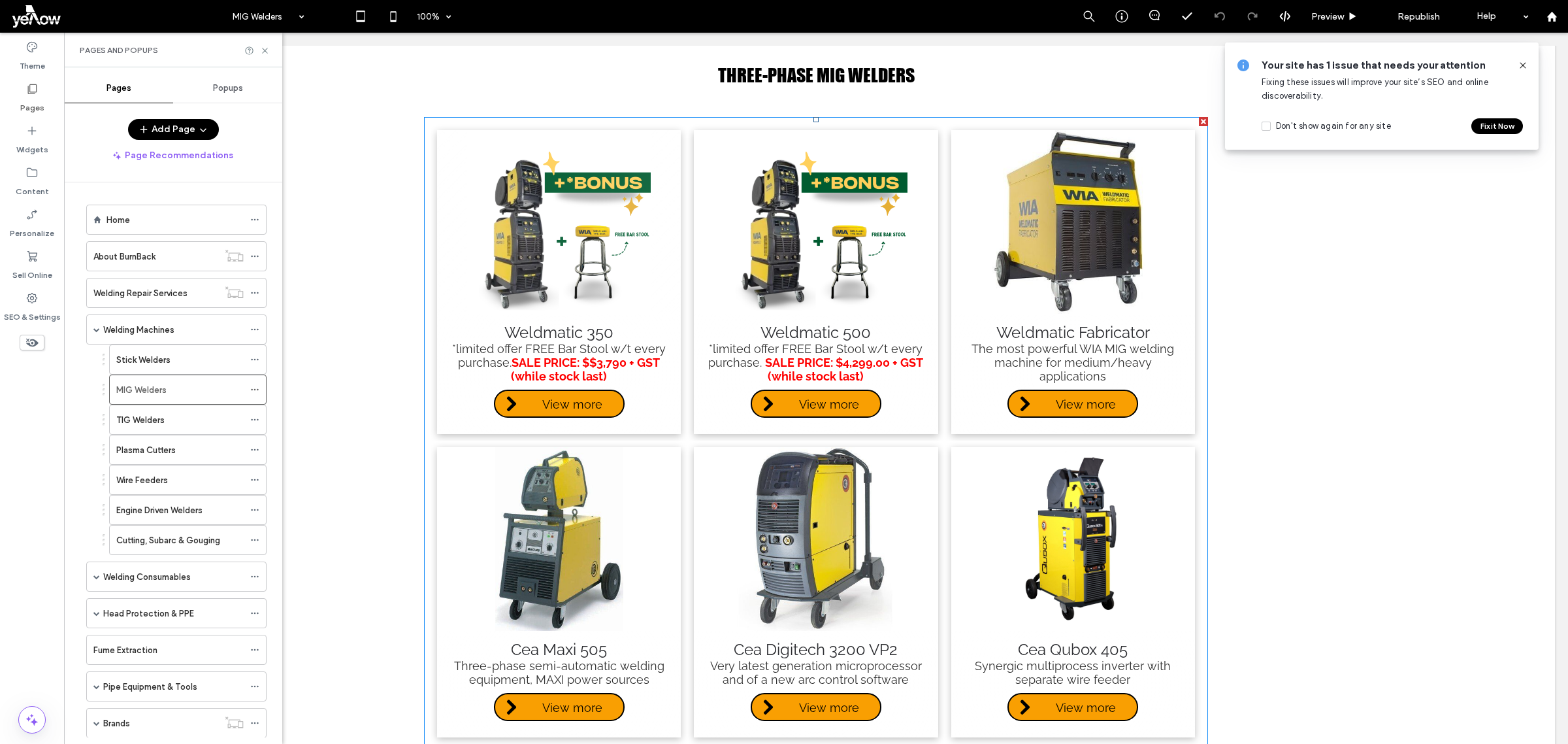
click at [547, 237] on link at bounding box center [559, 222] width 244 height 184
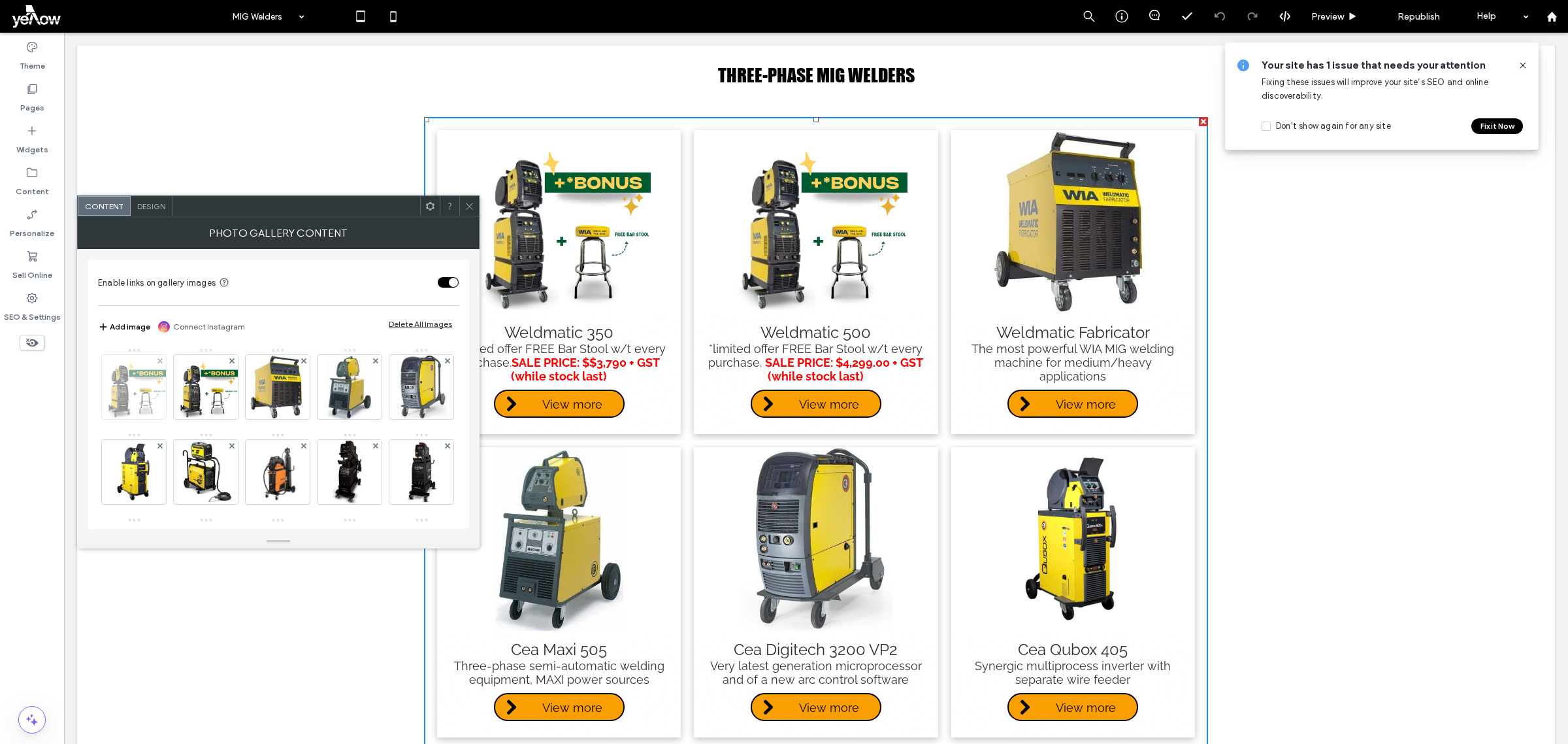
click at [140, 390] on img at bounding box center [134, 387] width 64 height 64
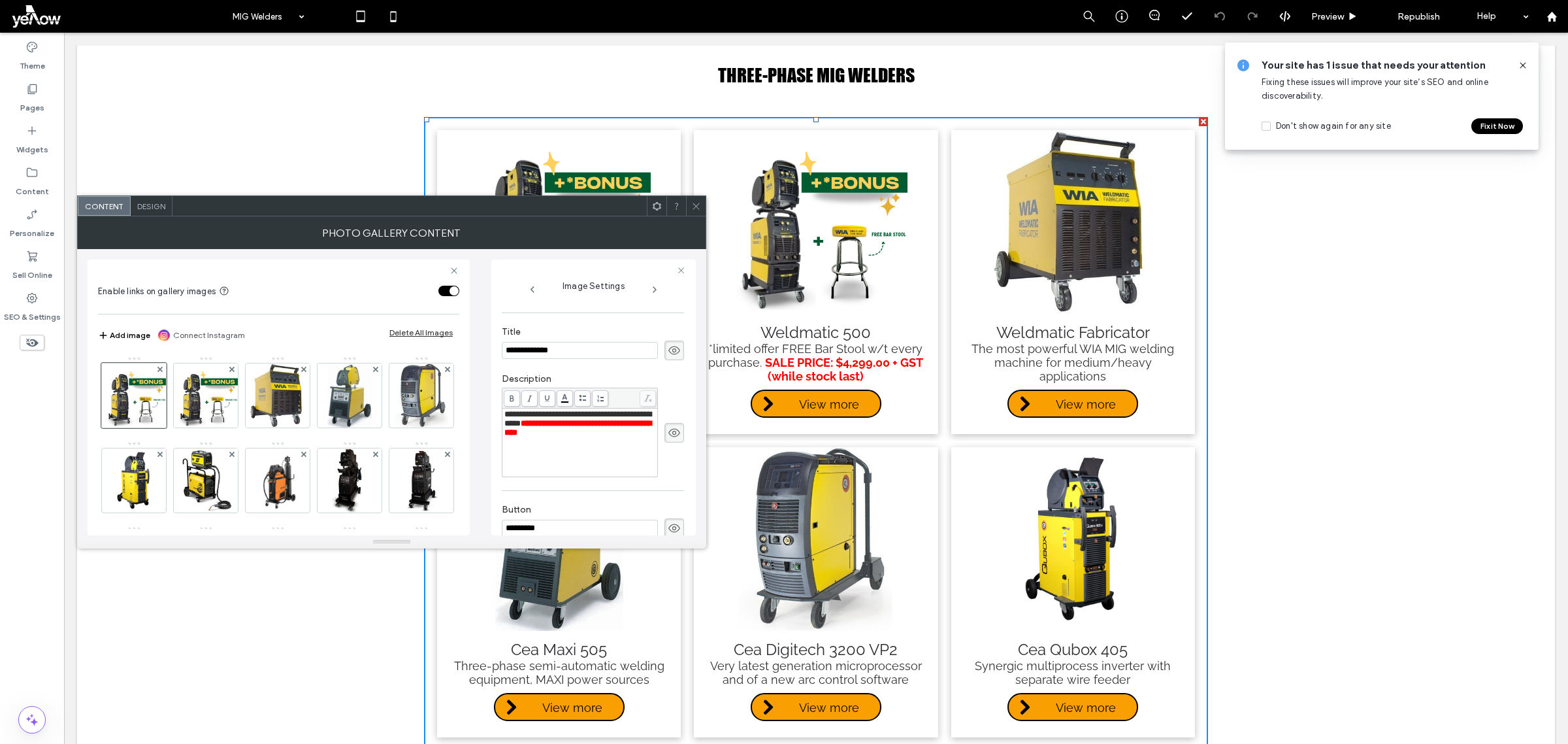
scroll to position [276, 0]
click at [593, 455] on div "**********" at bounding box center [580, 441] width 151 height 65
drag, startPoint x: 636, startPoint y: 435, endPoint x: 502, endPoint y: 419, distance: 135.0
click at [503, 419] on div "**********" at bounding box center [580, 442] width 155 height 68
click at [534, 423] on div "Rich Text Editor" at bounding box center [580, 423] width 151 height 9
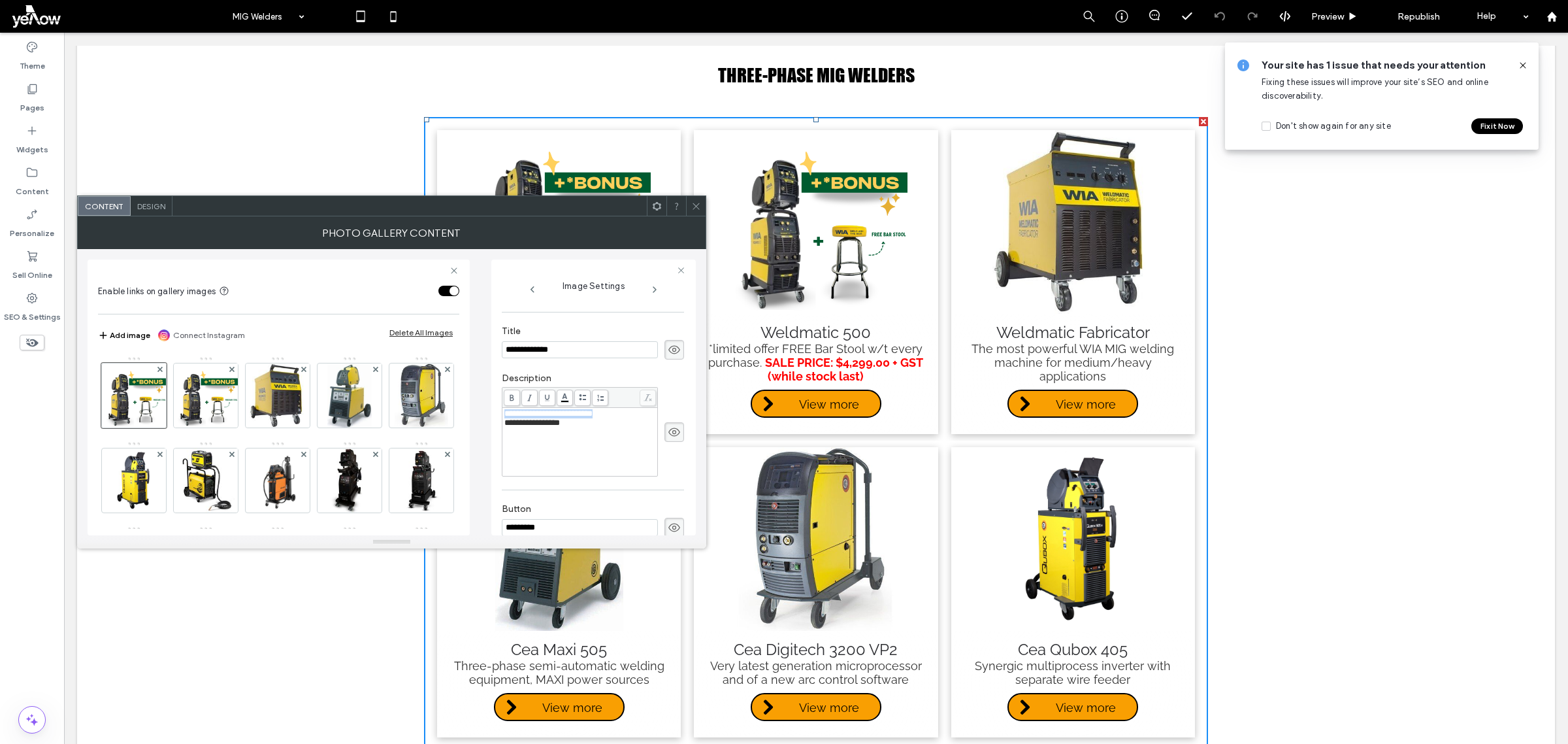
drag, startPoint x: 615, startPoint y: 413, endPoint x: 506, endPoint y: 415, distance: 109.0
click at [506, 415] on div "**********" at bounding box center [580, 413] width 151 height 9
click at [537, 456] on div "**********" at bounding box center [580, 441] width 151 height 65
drag, startPoint x: 613, startPoint y: 420, endPoint x: 506, endPoint y: 417, distance: 107.0
click at [506, 417] on div "**********" at bounding box center [580, 413] width 151 height 9
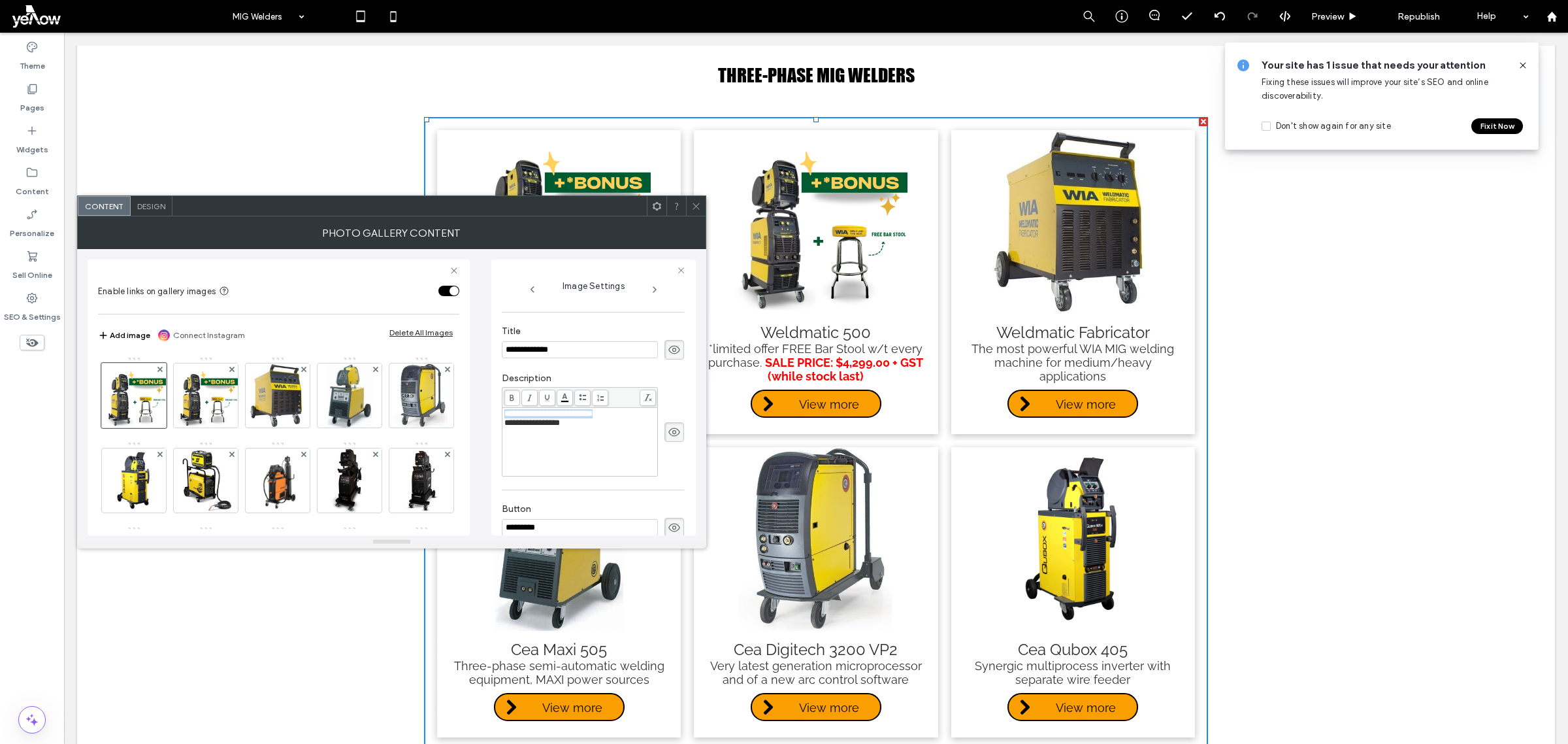
click at [563, 401] on body ".wqwq-1{fill:#231f20;} .cls-1q, .cls-2q { fill-rule: evenodd; } .cls-2q { fill:…" at bounding box center [784, 372] width 1568 height 744
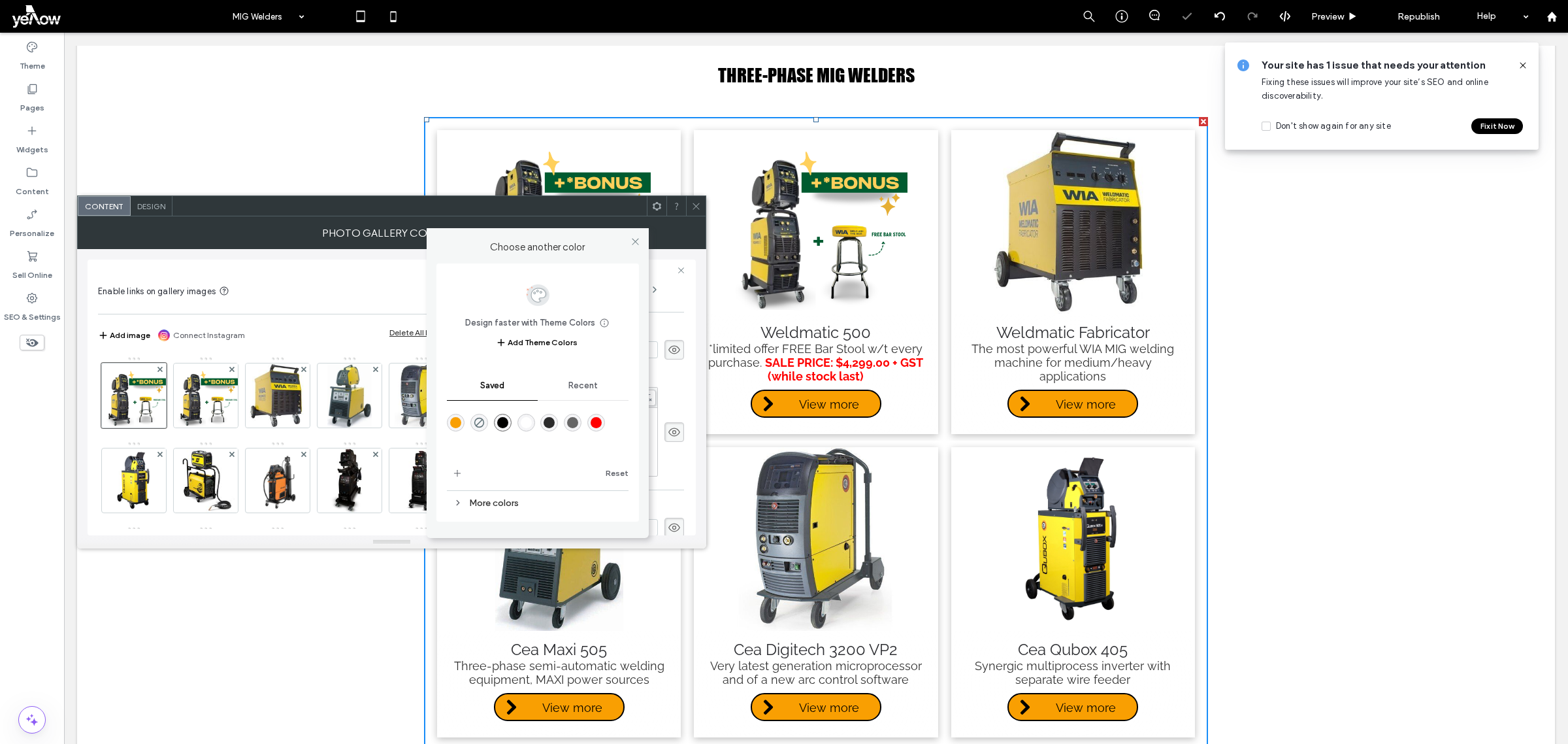
click at [592, 423] on div "rgba(255,0,0,1)" at bounding box center [596, 422] width 11 height 11
click at [667, 465] on div "**********" at bounding box center [593, 432] width 182 height 90
click at [637, 237] on icon at bounding box center [635, 241] width 10 height 10
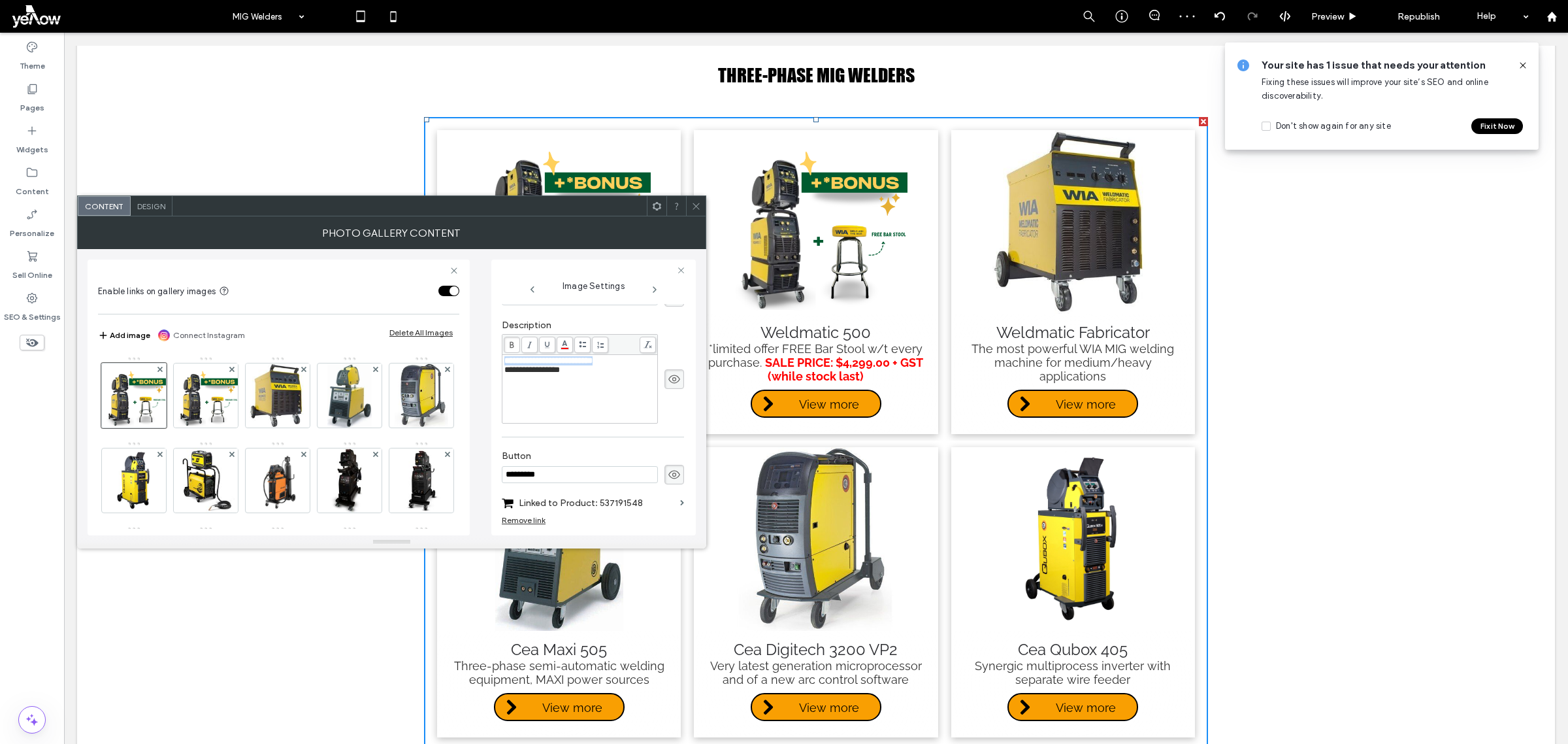
scroll to position [357, 0]
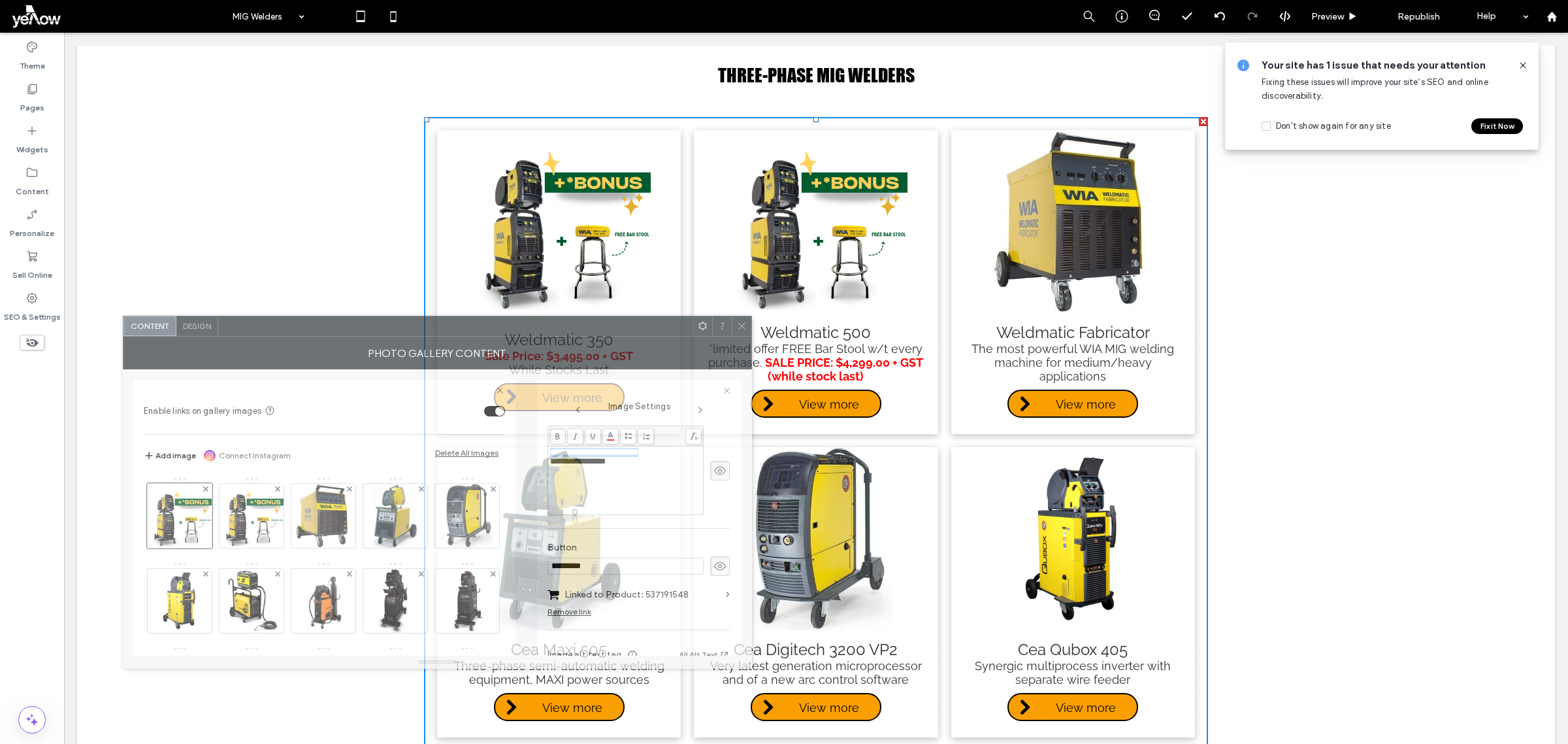
drag, startPoint x: 553, startPoint y: 207, endPoint x: 601, endPoint y: 324, distance: 126.5
click at [600, 325] on div at bounding box center [455, 326] width 474 height 20
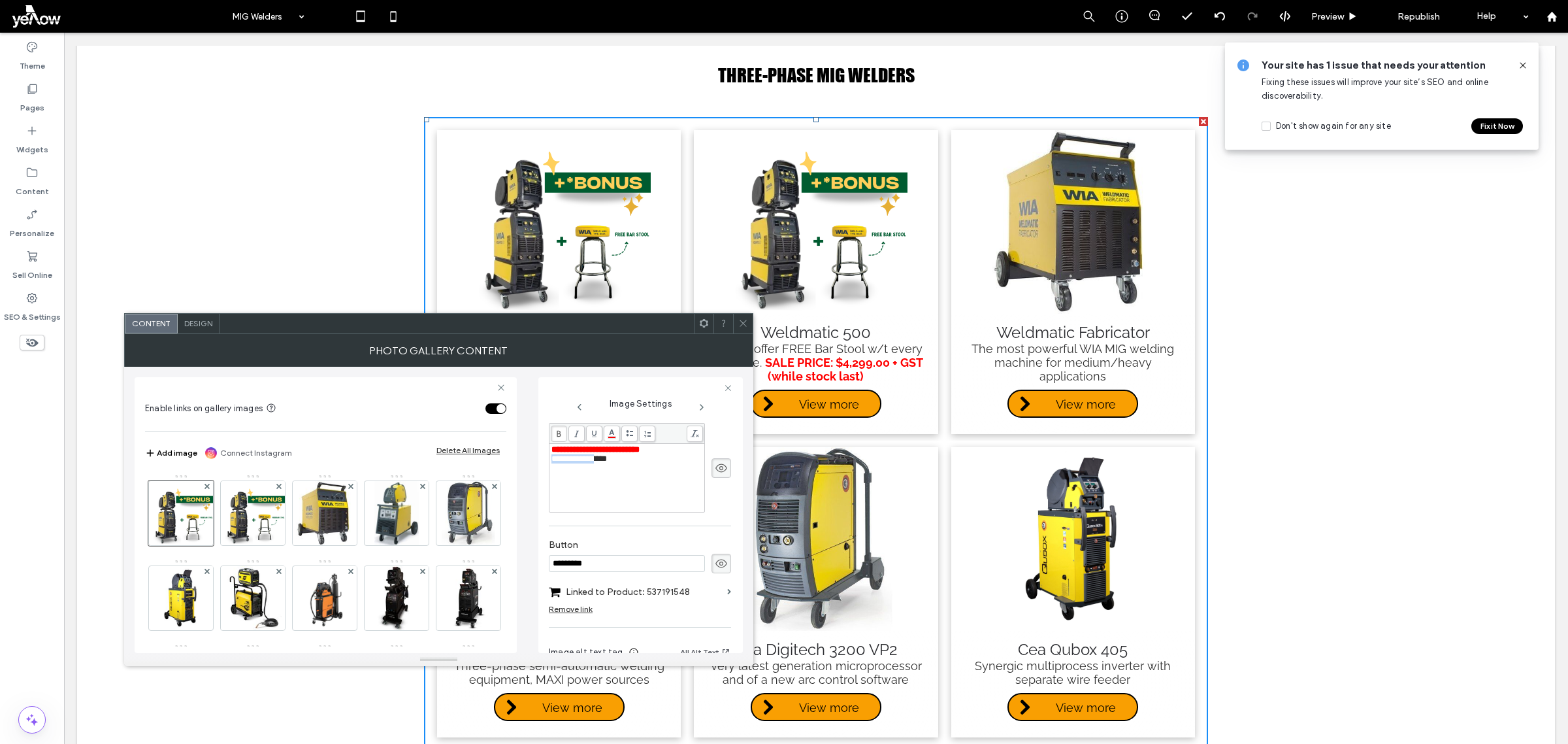
click at [606, 476] on div "**********" at bounding box center [627, 477] width 151 height 65
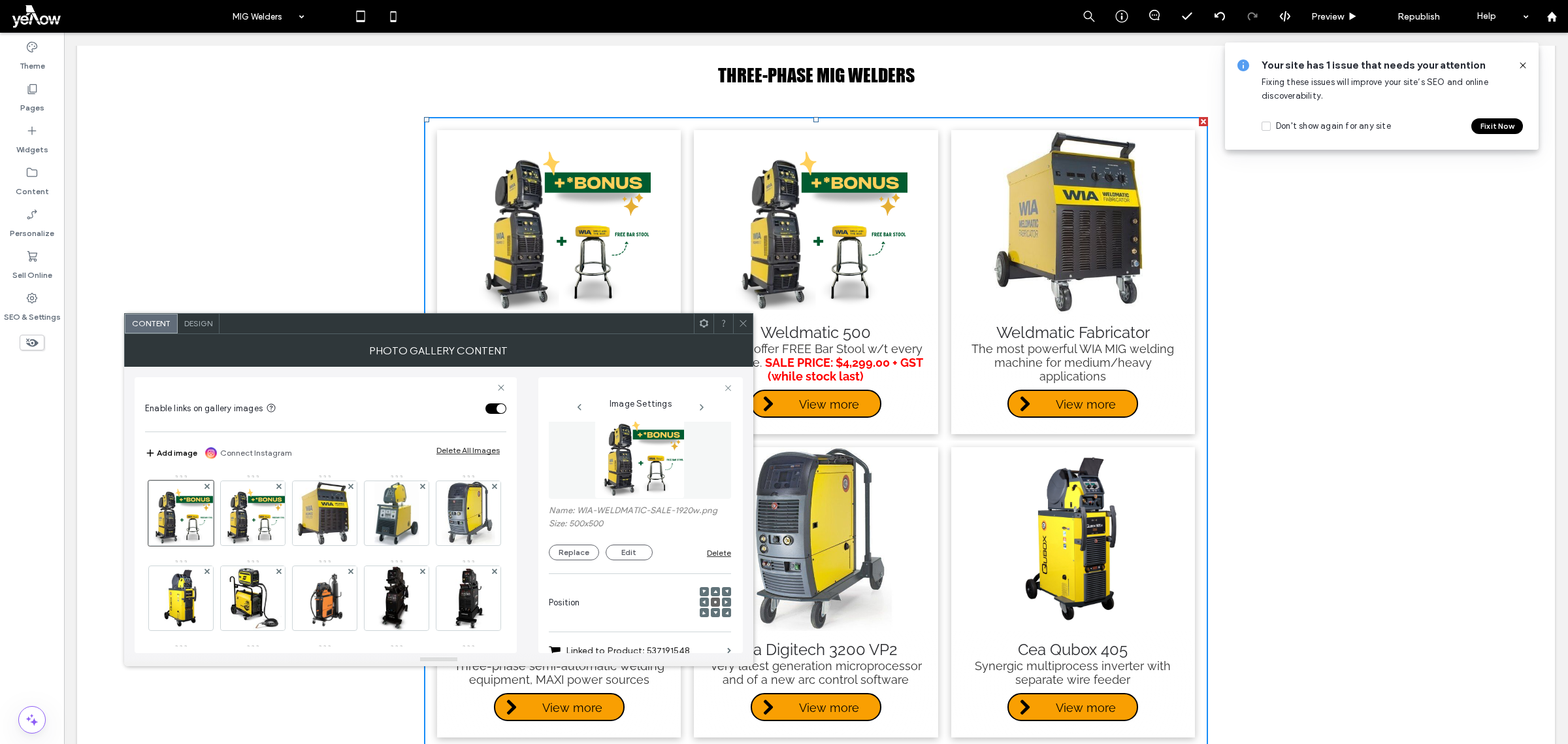
scroll to position [0, 0]
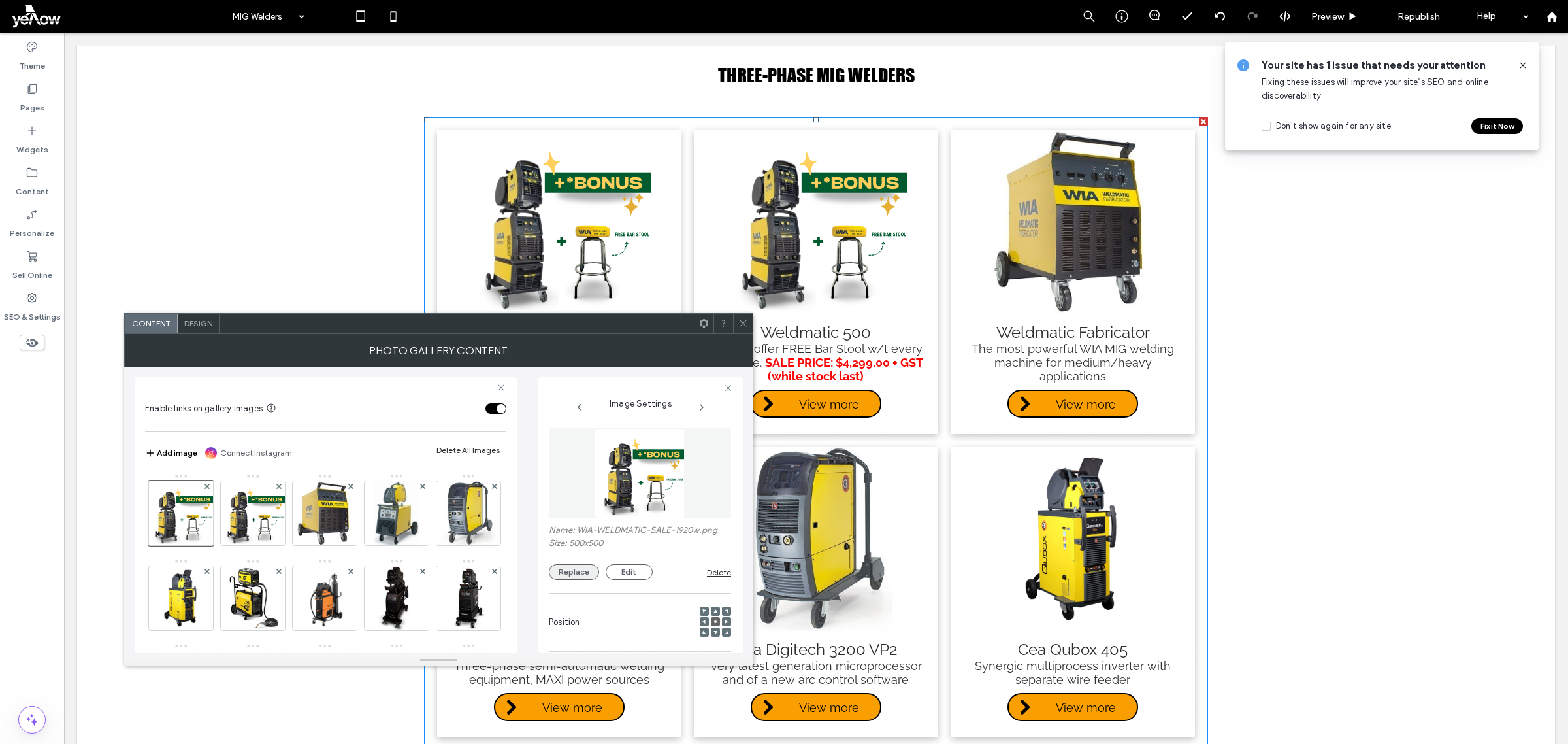
click at [580, 573] on button "Replace" at bounding box center [574, 571] width 50 height 15
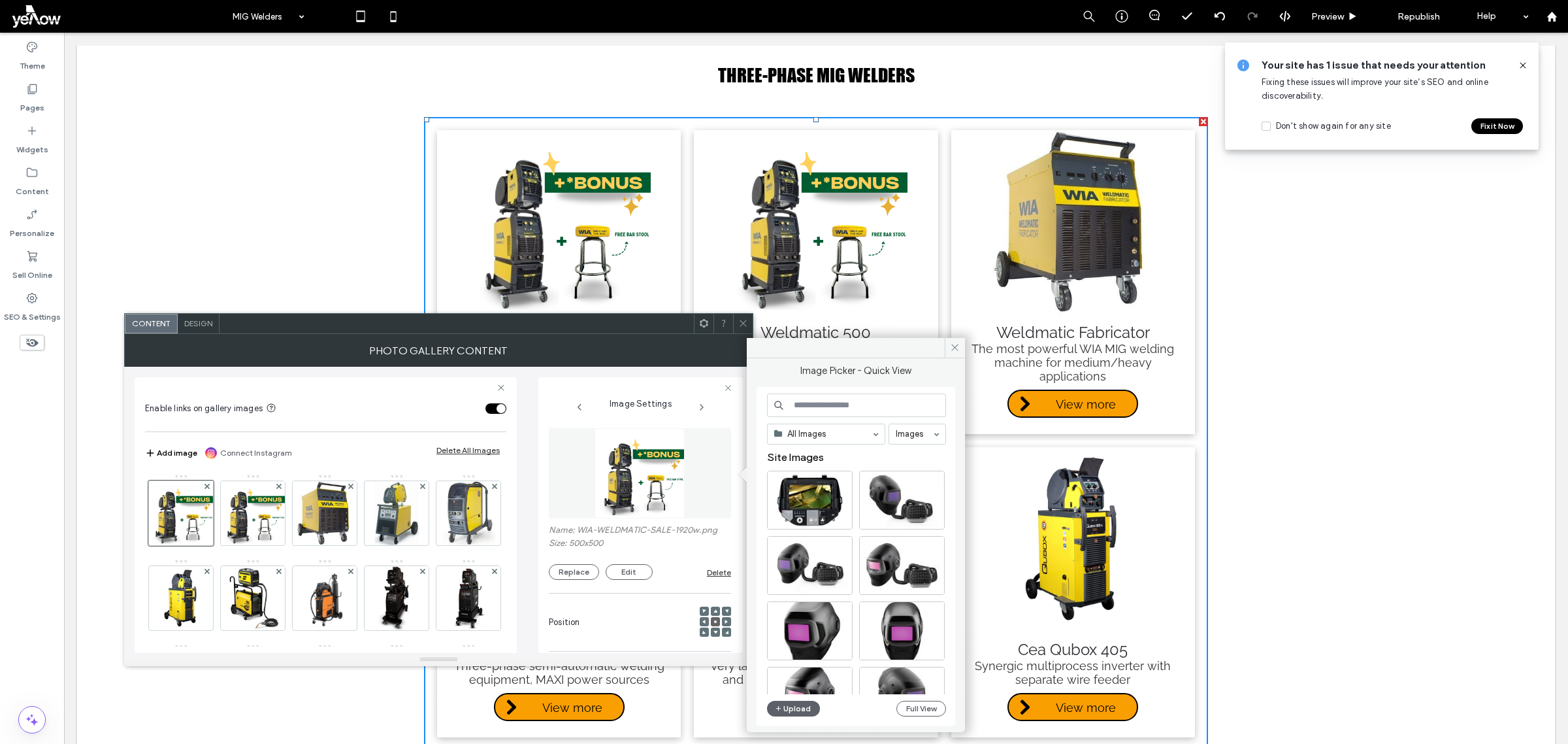
click at [841, 410] on input at bounding box center [857, 405] width 179 height 24
type input "*********"
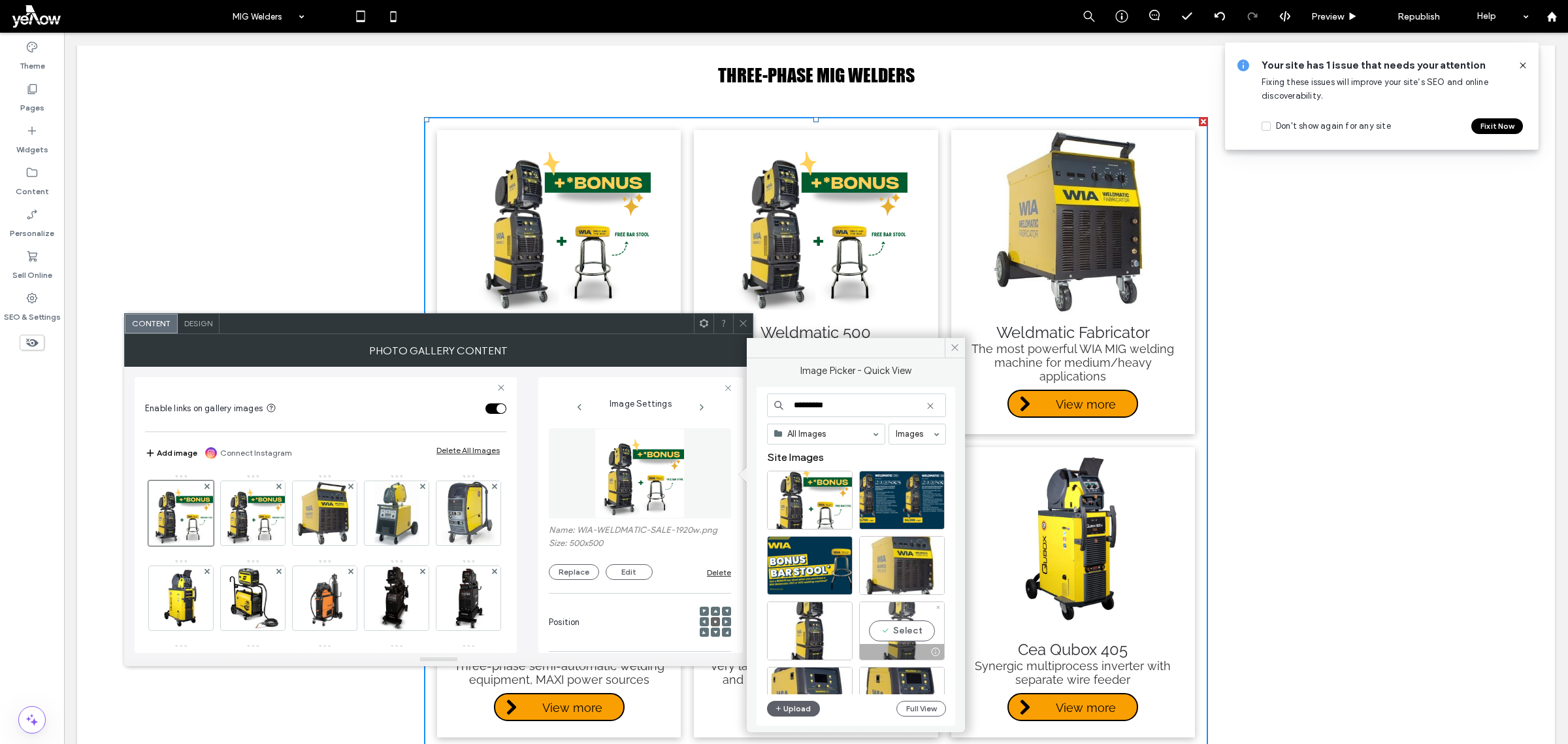
click at [929, 629] on div "Select" at bounding box center [902, 631] width 85 height 59
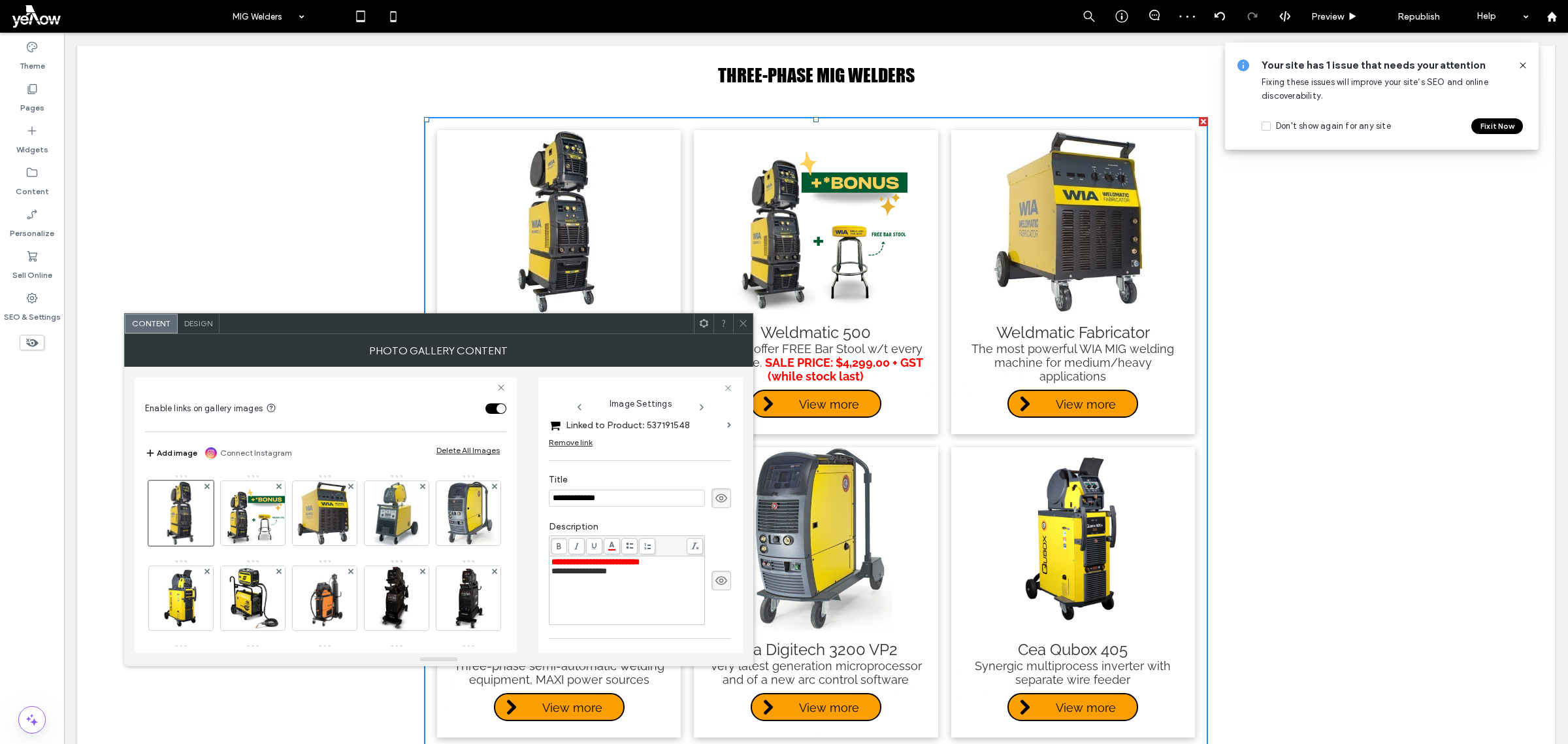
scroll to position [326, 0]
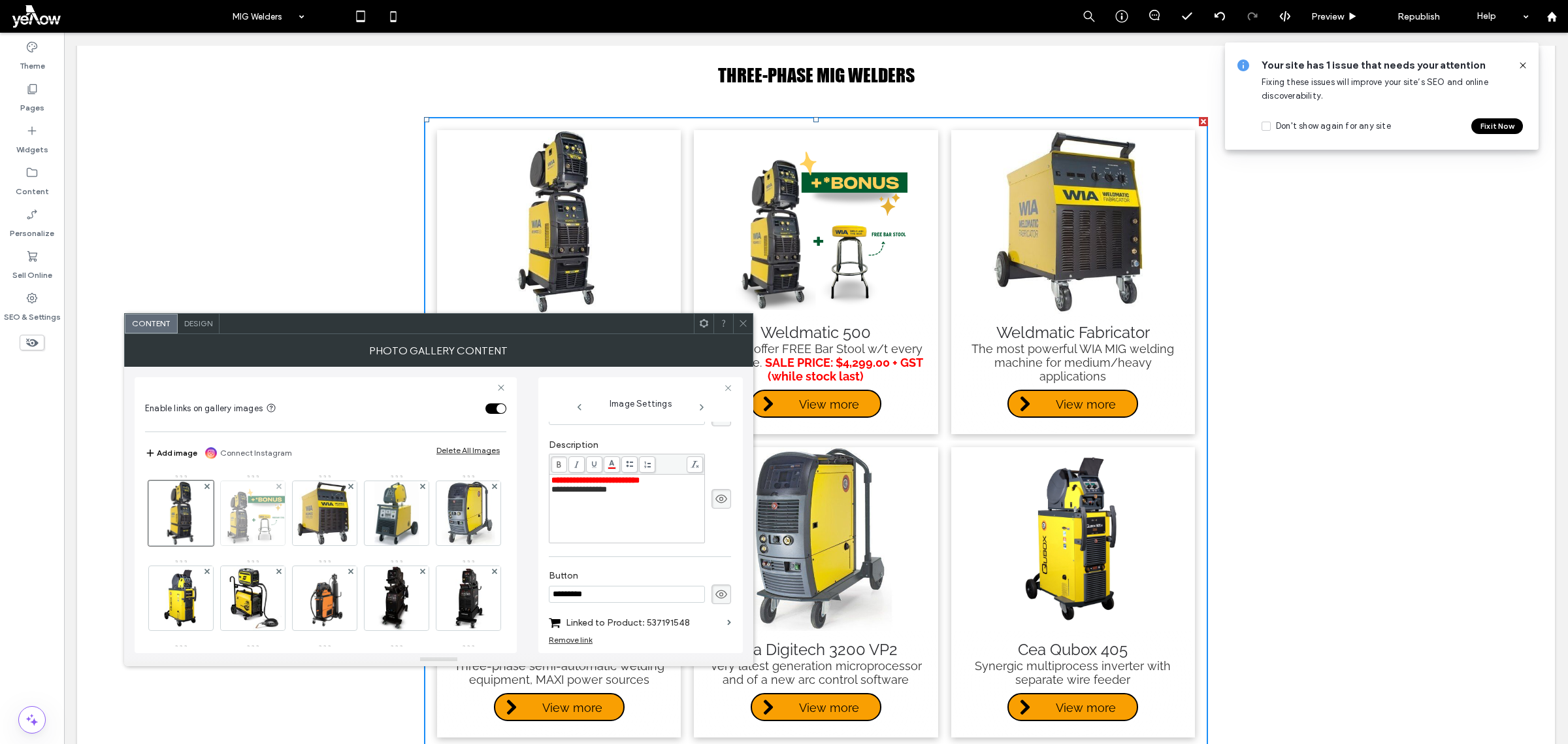
click at [252, 526] on img at bounding box center [252, 512] width 64 height 64
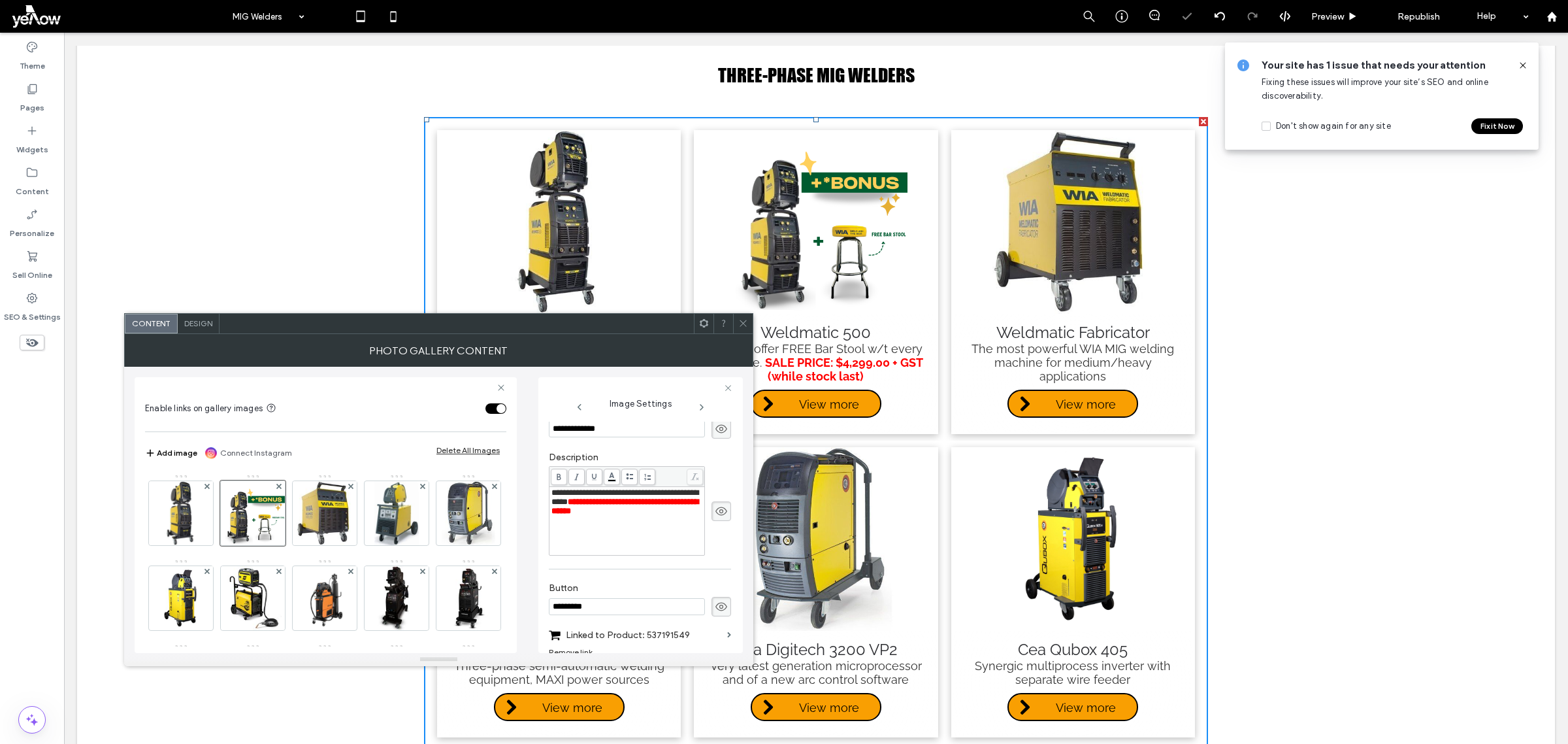
click at [625, 533] on div "**********" at bounding box center [627, 521] width 151 height 65
drag, startPoint x: 648, startPoint y: 498, endPoint x: 549, endPoint y: 489, distance: 99.4
click at [550, 489] on div "**********" at bounding box center [627, 521] width 155 height 68
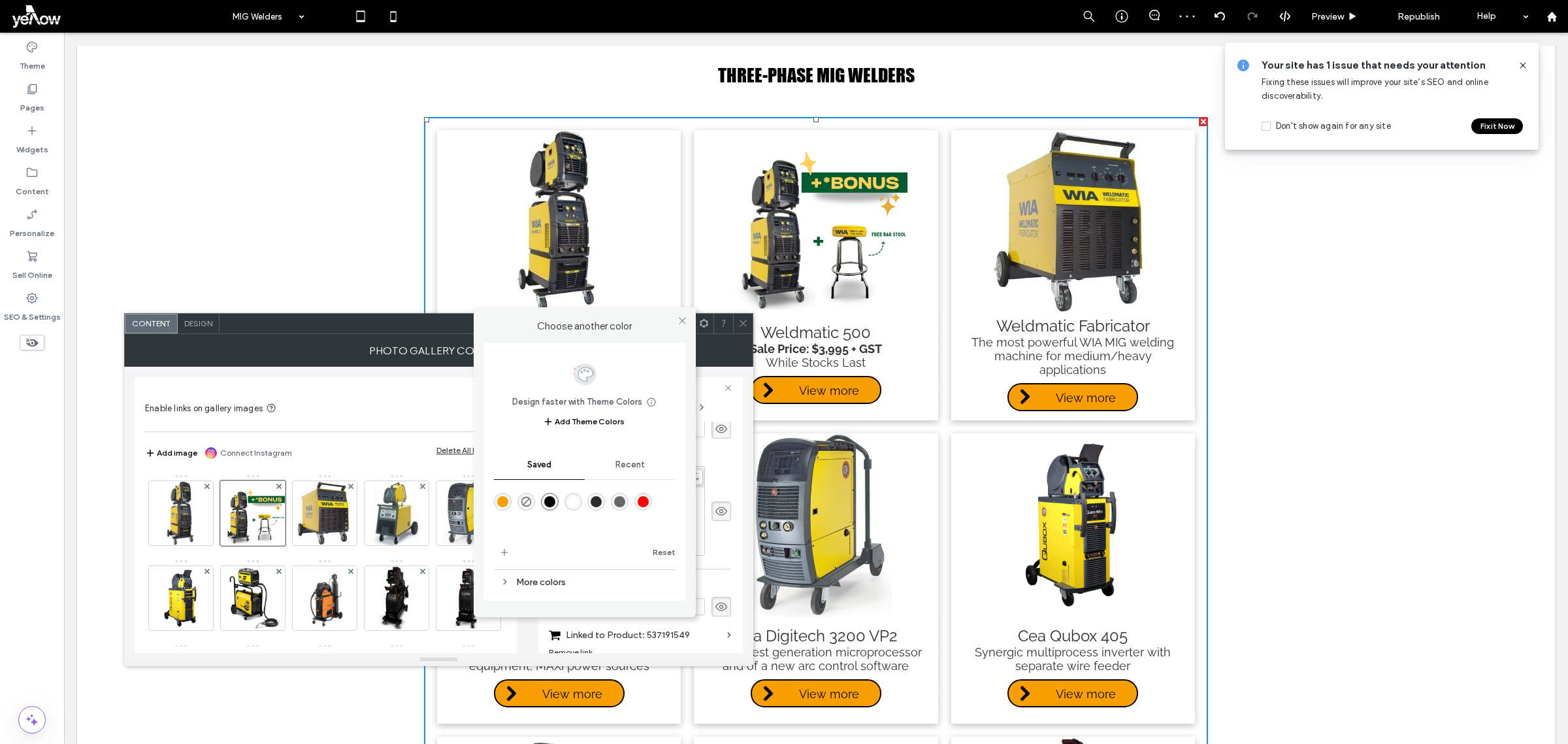
click at [612, 476] on body ".wqwq-1{fill:#231f20;} .cls-1q, .cls-2q { fill-rule: evenodd; } .cls-2q { fill:…" at bounding box center [784, 372] width 1568 height 744
click at [642, 501] on div "rgba(255,0,0,1)" at bounding box center [643, 501] width 11 height 11
click at [684, 318] on use at bounding box center [682, 320] width 7 height 7
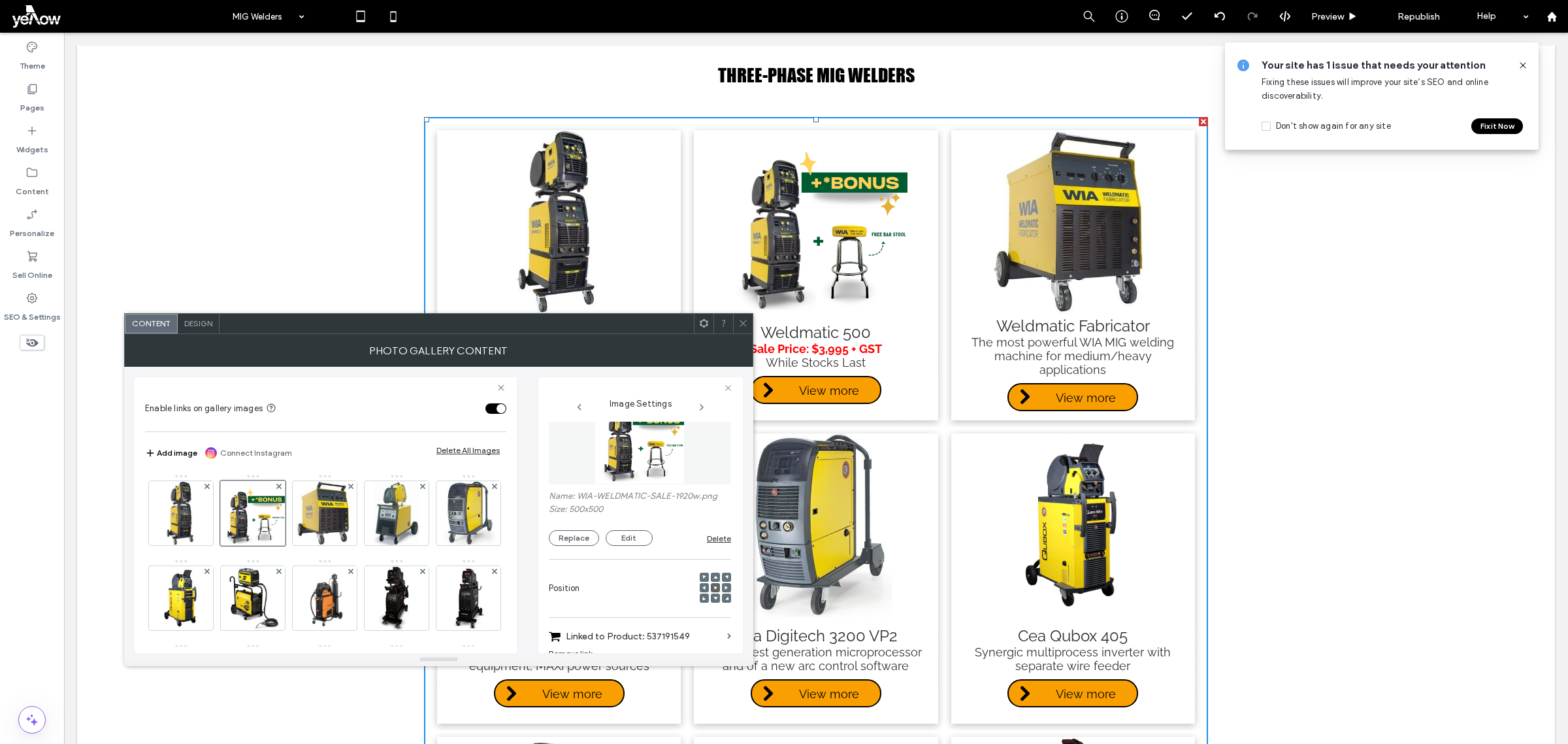
scroll to position [0, 0]
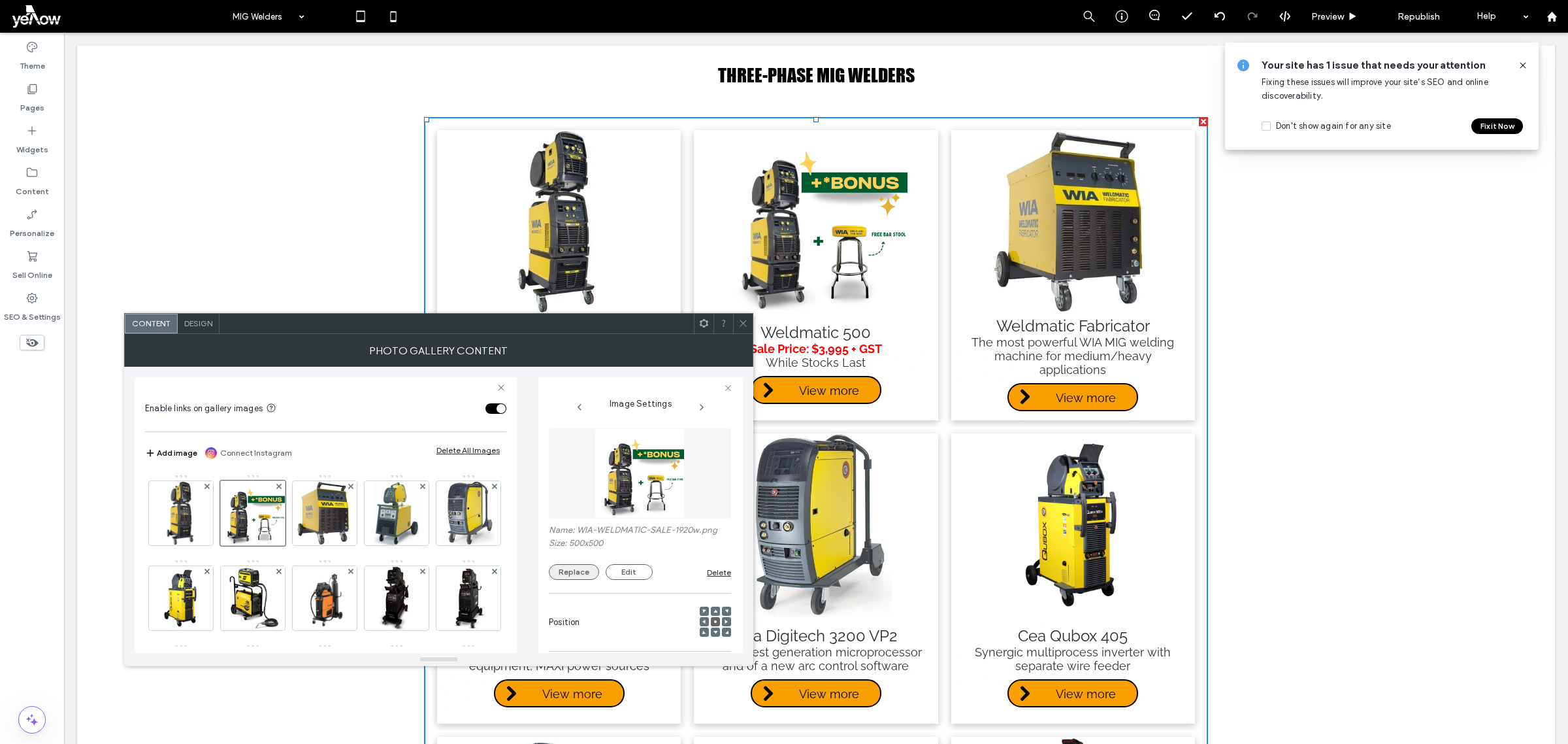
click at [579, 579] on button "Replace" at bounding box center [574, 571] width 50 height 15
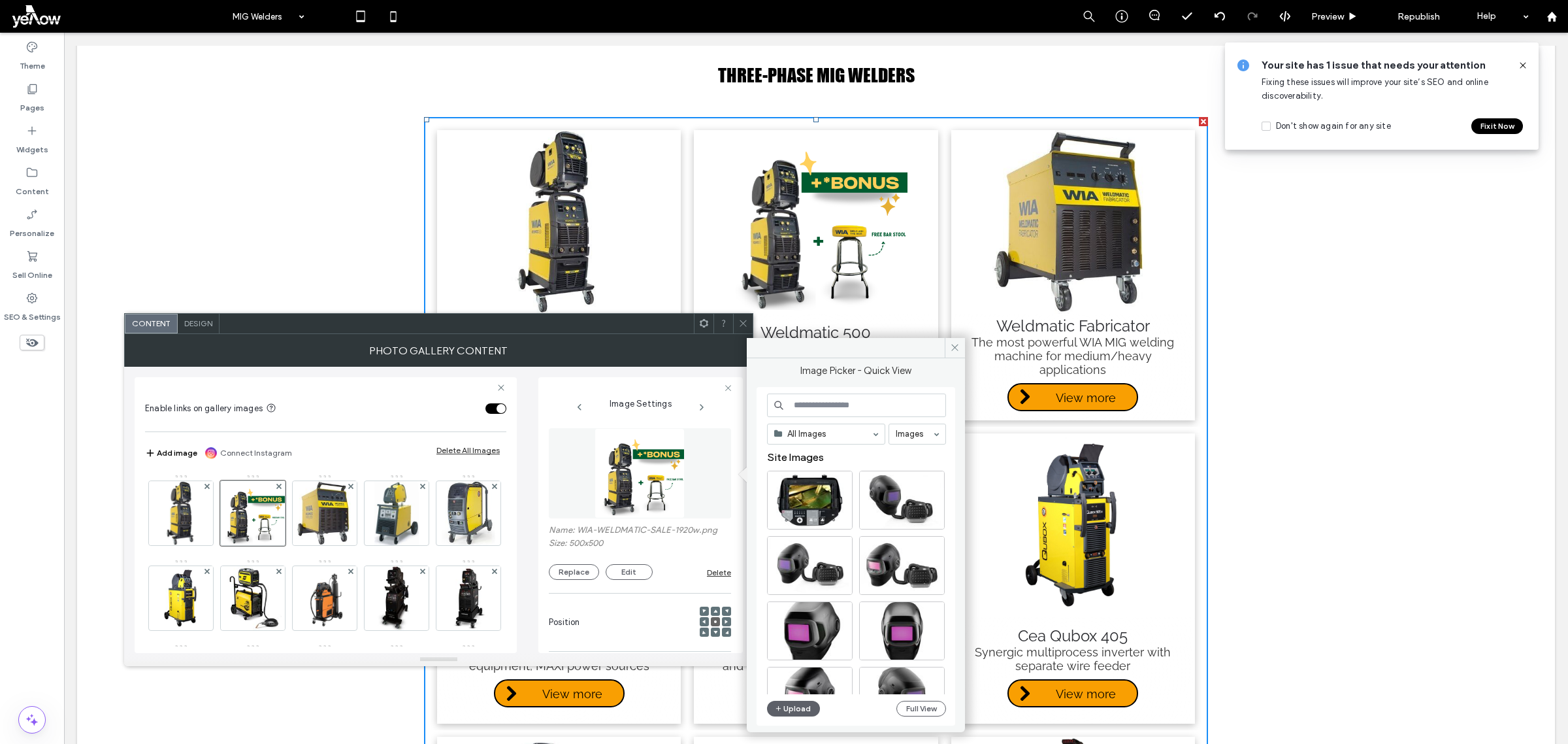
click at [870, 409] on input at bounding box center [857, 405] width 179 height 24
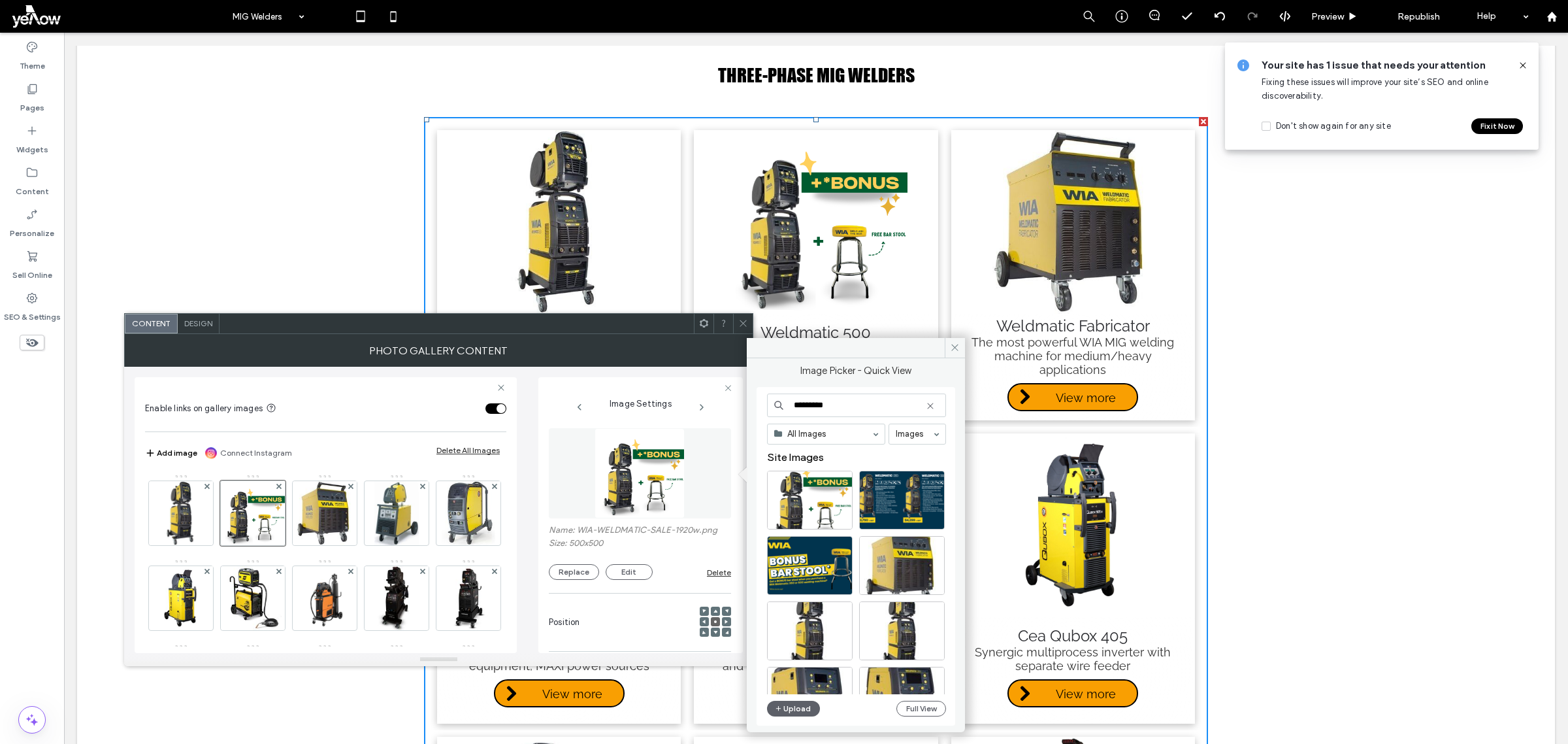
type input "*********"
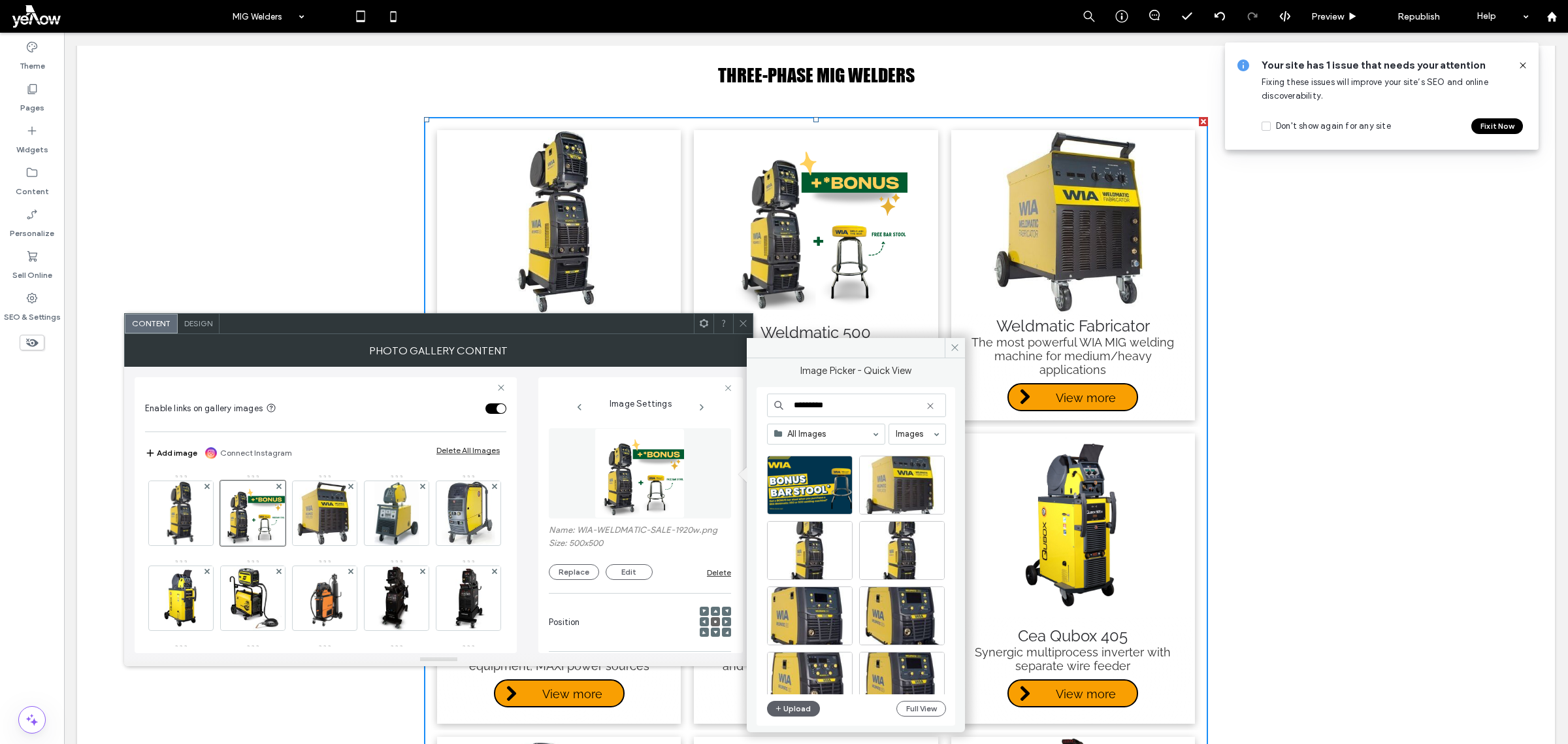
scroll to position [82, 0]
click at [827, 546] on div "Select" at bounding box center [810, 549] width 85 height 59
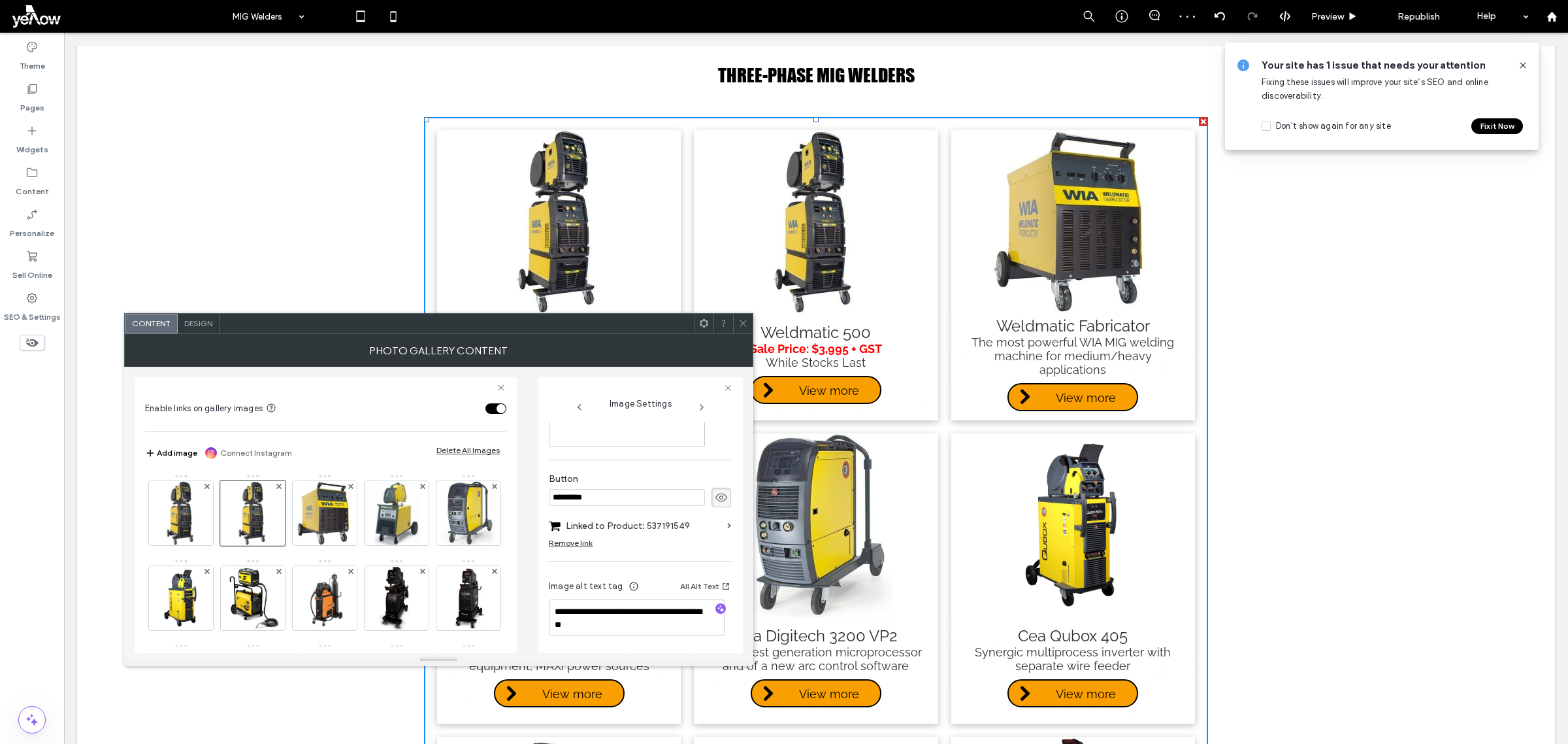
scroll to position [426, 0]
click at [747, 321] on icon at bounding box center [742, 323] width 10 height 10
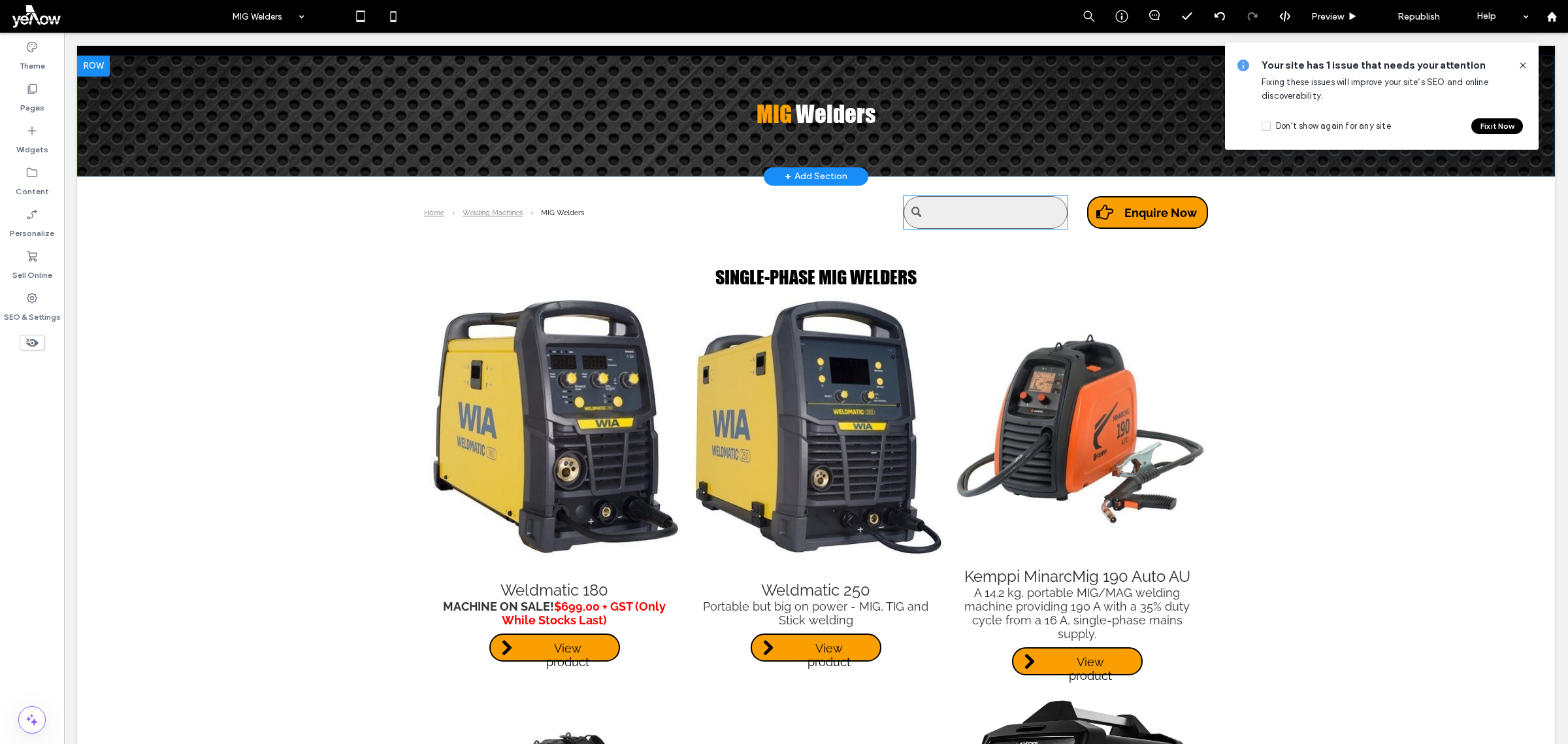
scroll to position [0, 0]
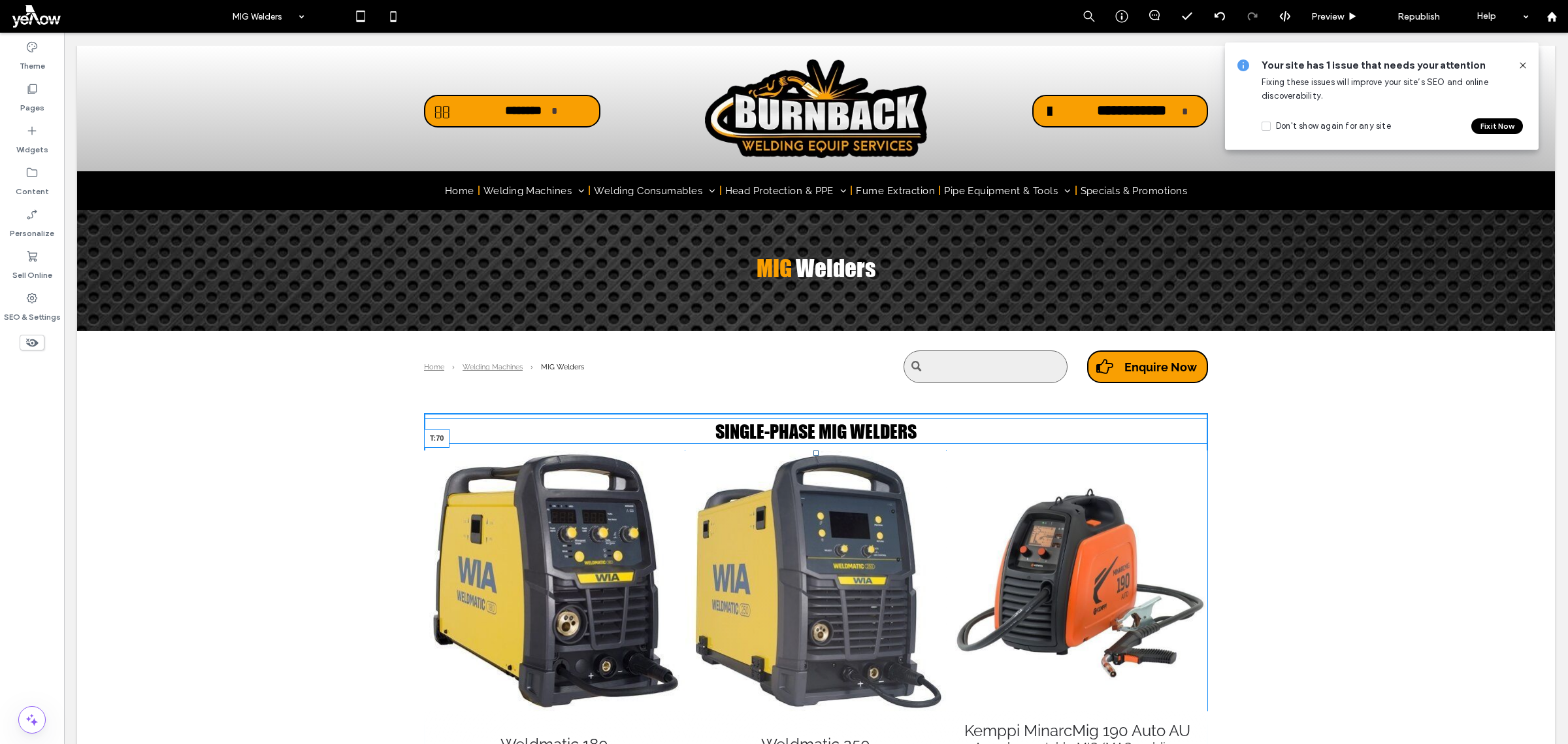
drag, startPoint x: 808, startPoint y: 451, endPoint x: 805, endPoint y: 491, distance: 40.1
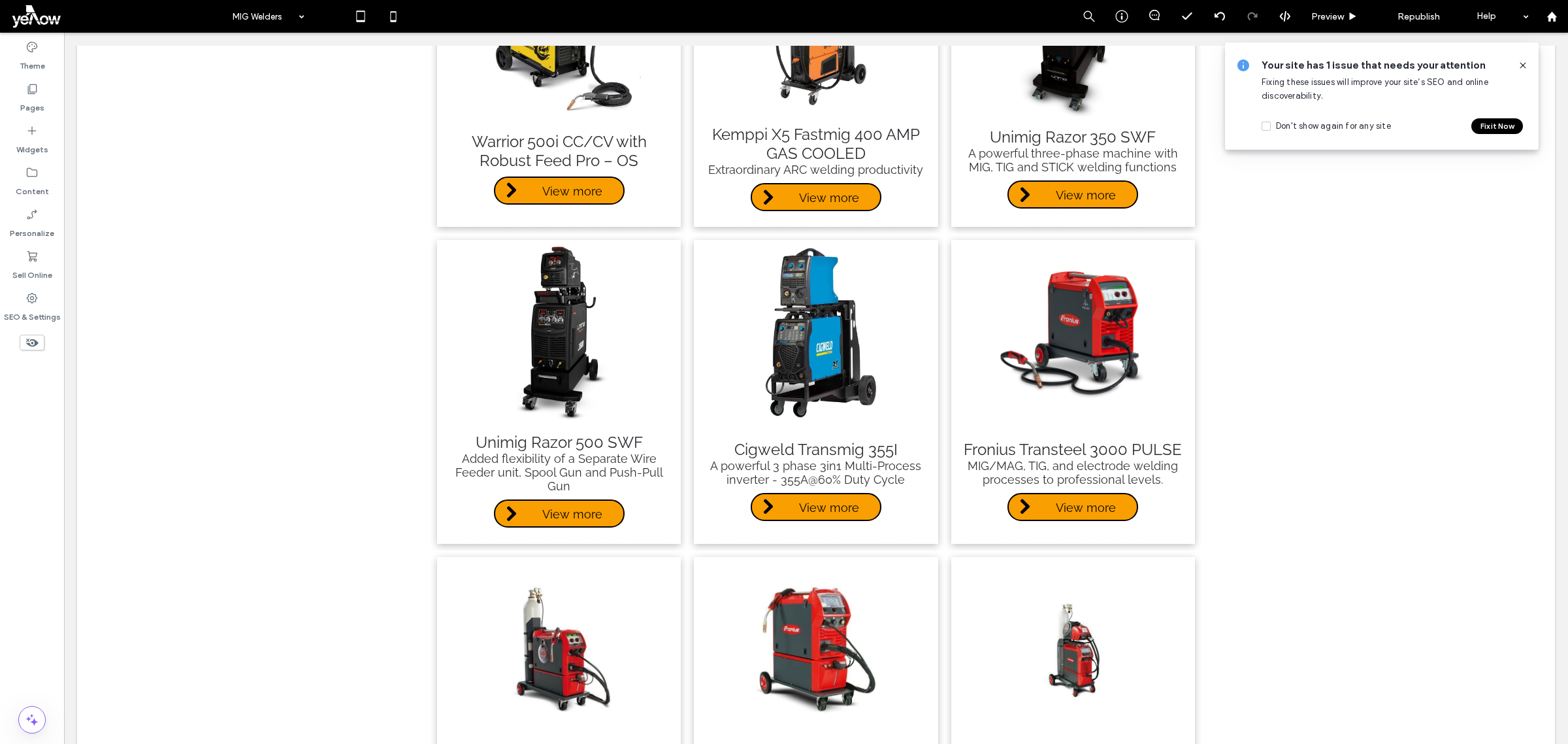
scroll to position [2859, 0]
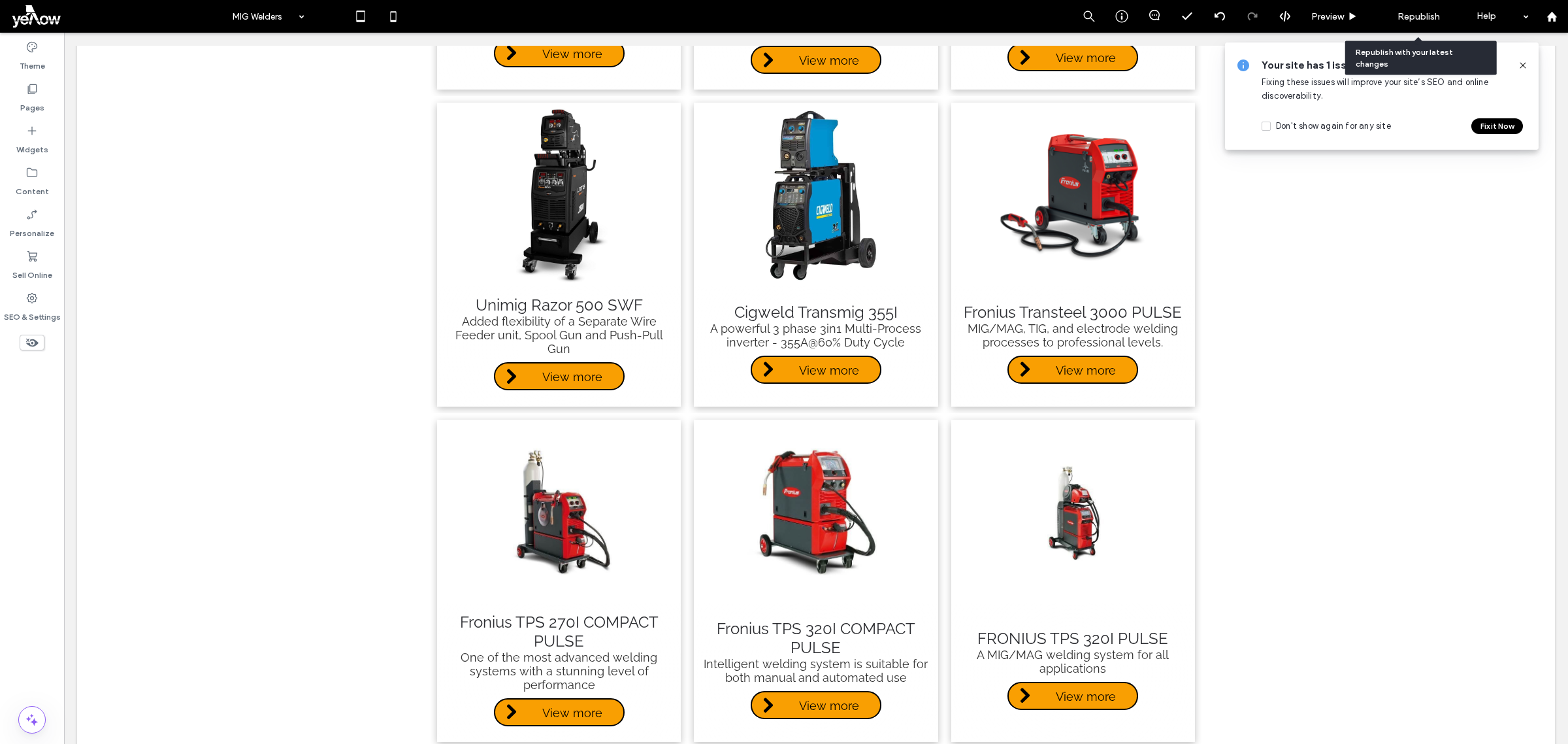
click at [1420, 18] on span "Republish" at bounding box center [1419, 16] width 43 height 11
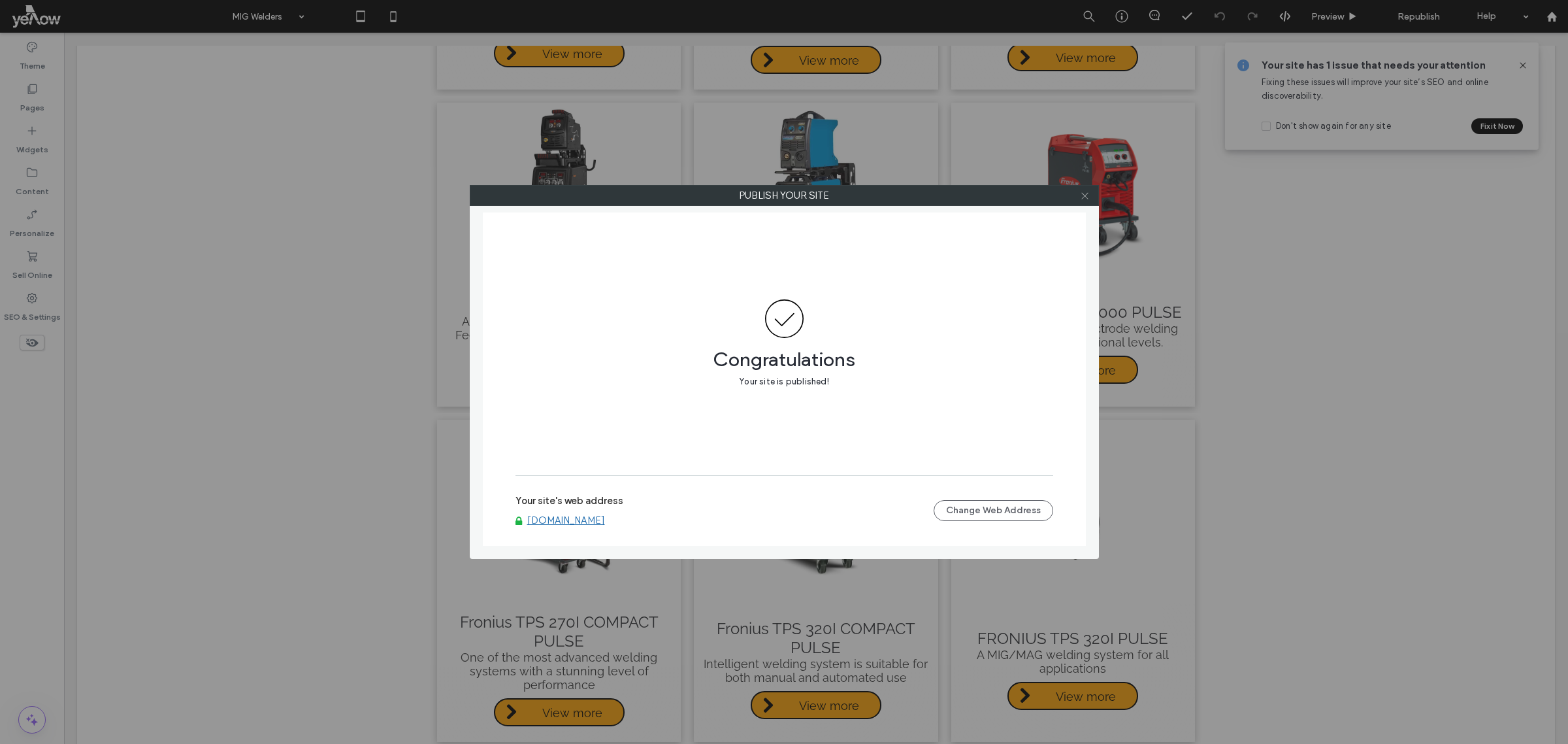
click at [1084, 193] on icon at bounding box center [1084, 196] width 10 height 10
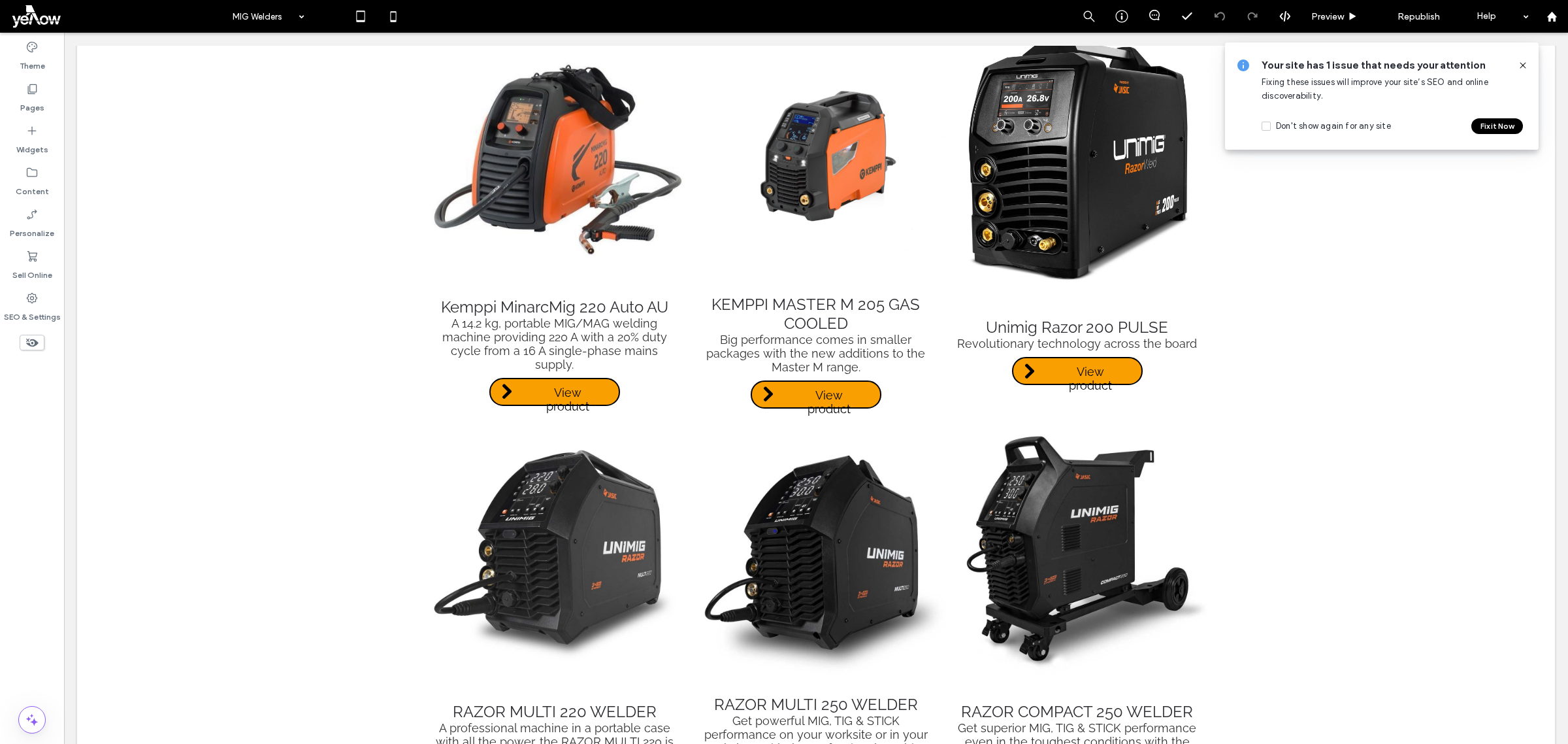
scroll to position [245, 0]
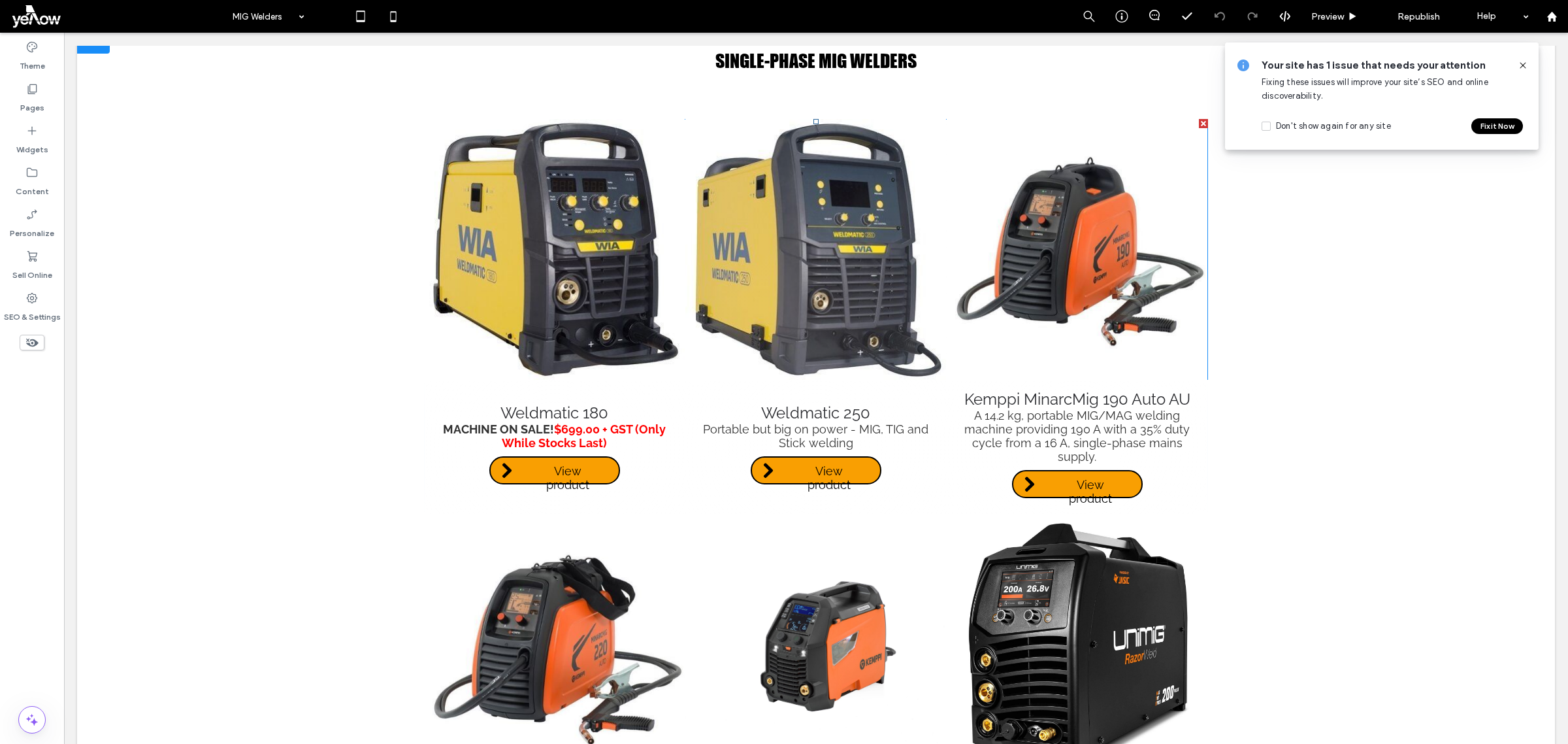
click at [804, 291] on link at bounding box center [816, 250] width 262 height 262
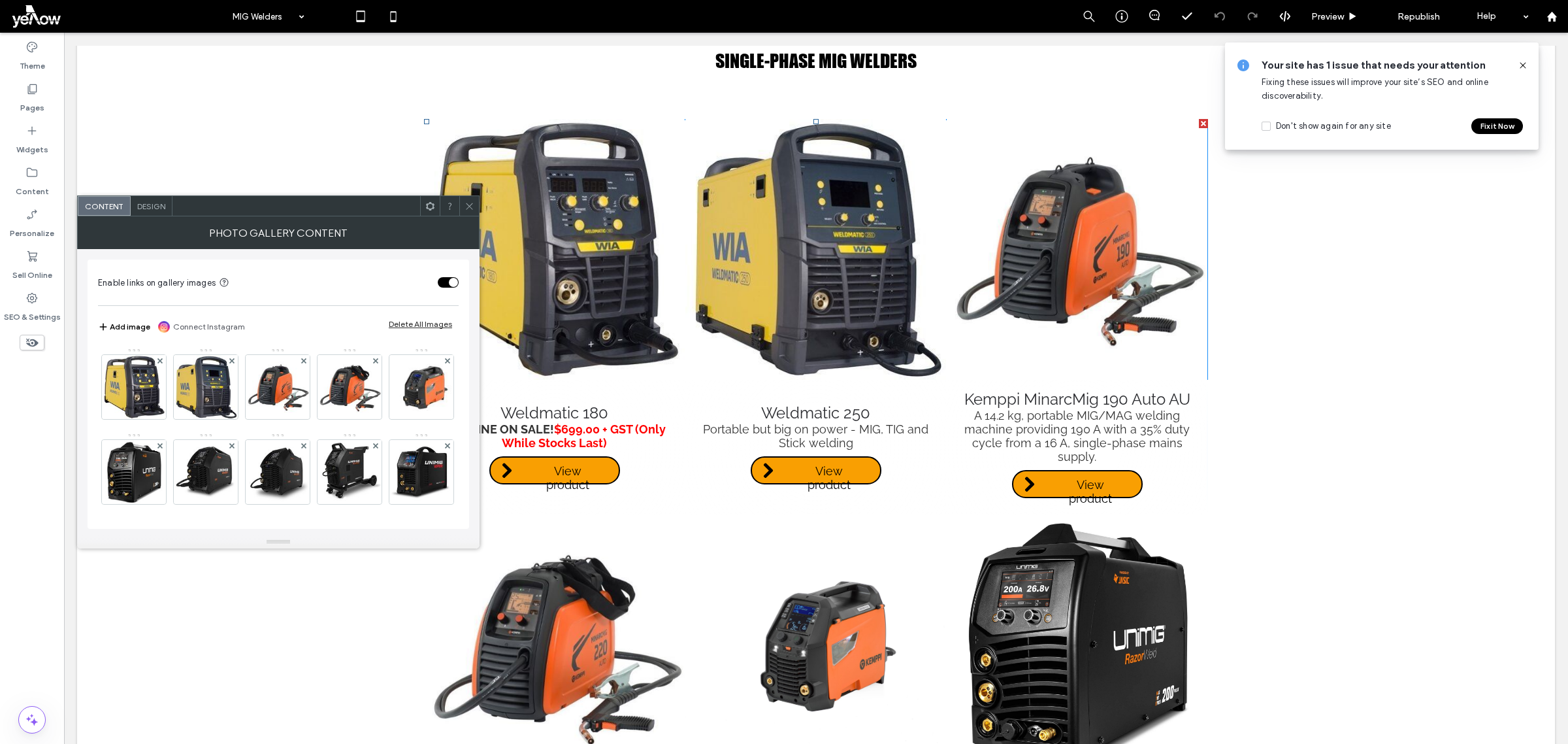
click at [147, 213] on div "Design" at bounding box center [151, 206] width 42 height 20
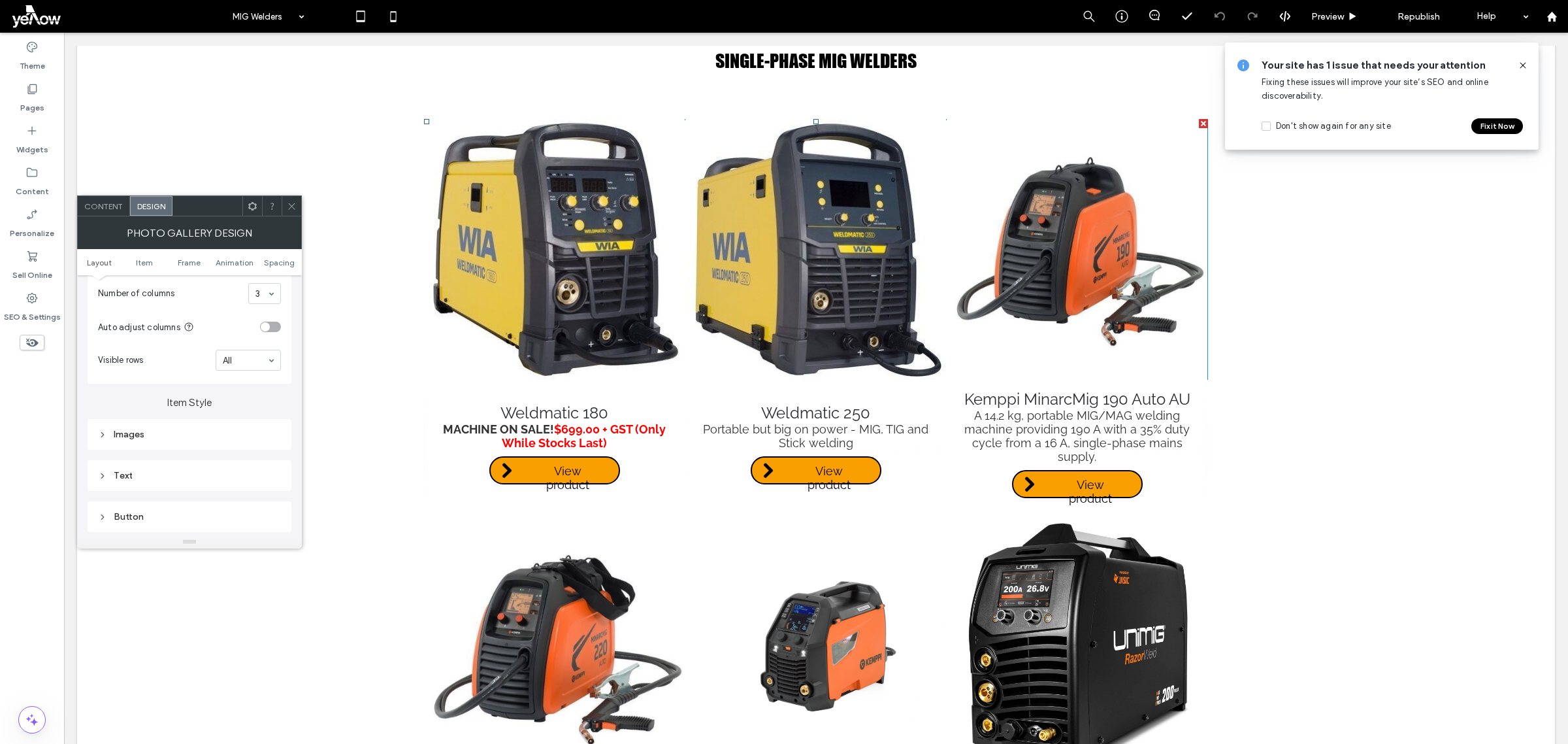
scroll to position [326, 0]
click at [268, 360] on div "toggle" at bounding box center [265, 354] width 9 height 9
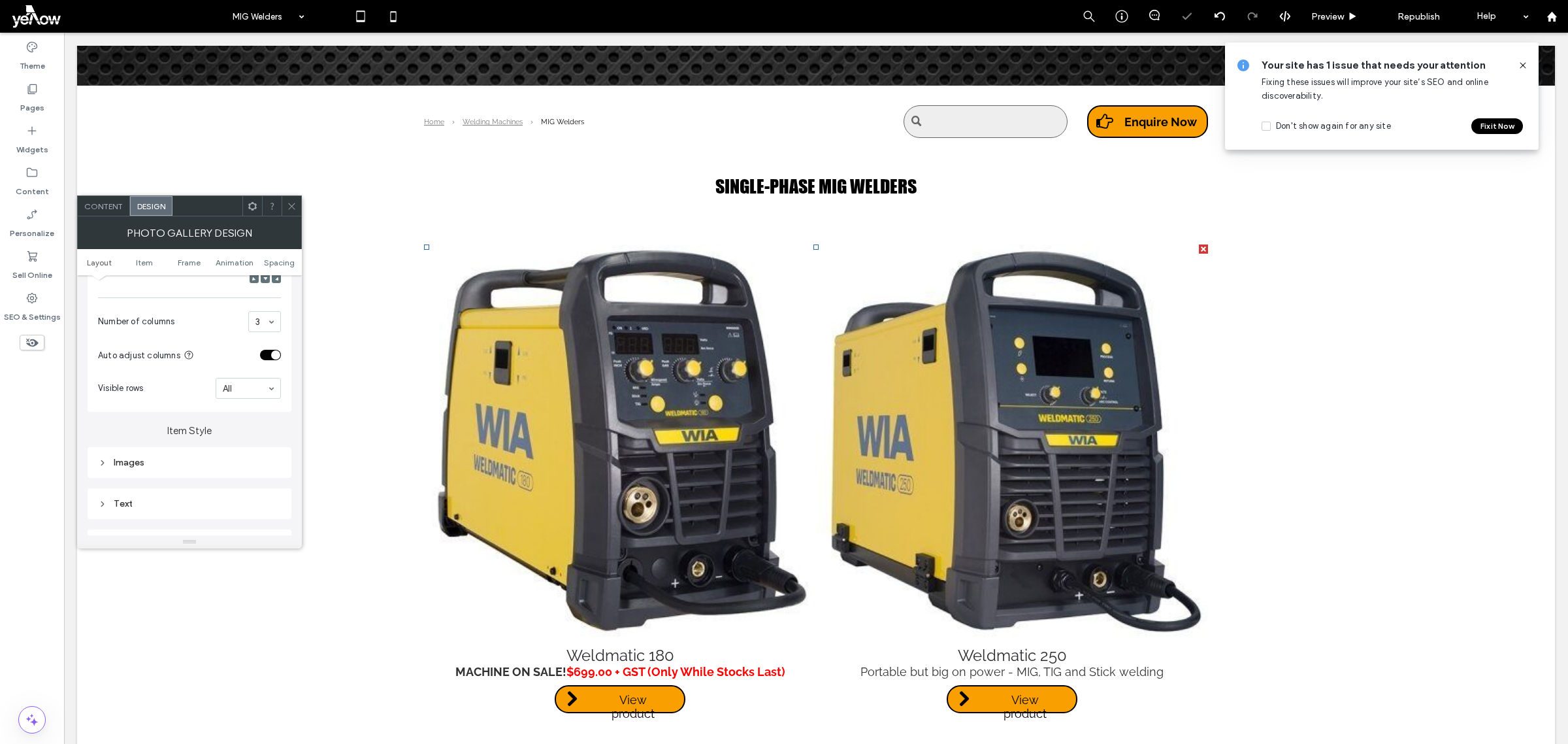
click at [268, 360] on div "toggle" at bounding box center [271, 355] width 21 height 10
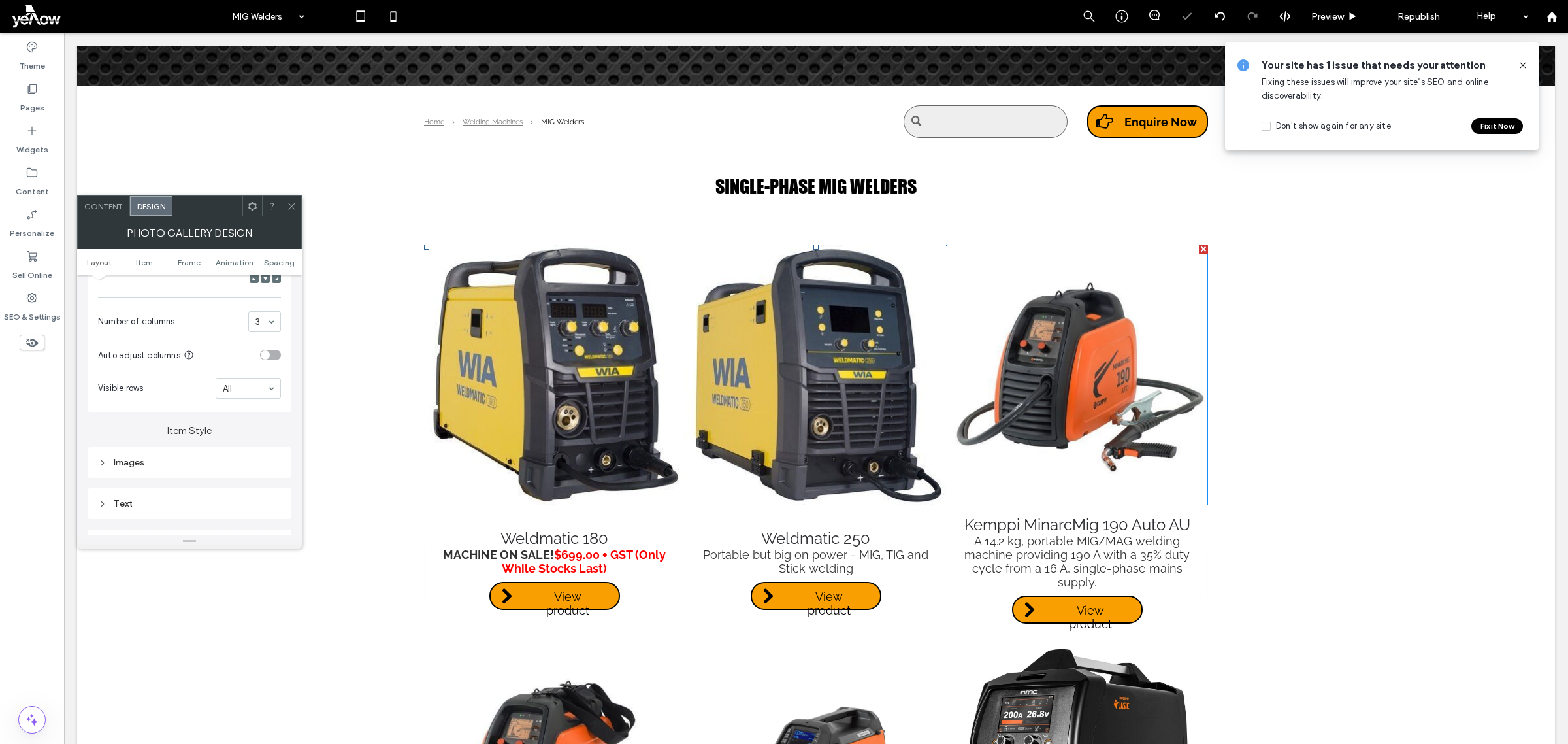
click at [291, 201] on icon at bounding box center [291, 206] width 10 height 10
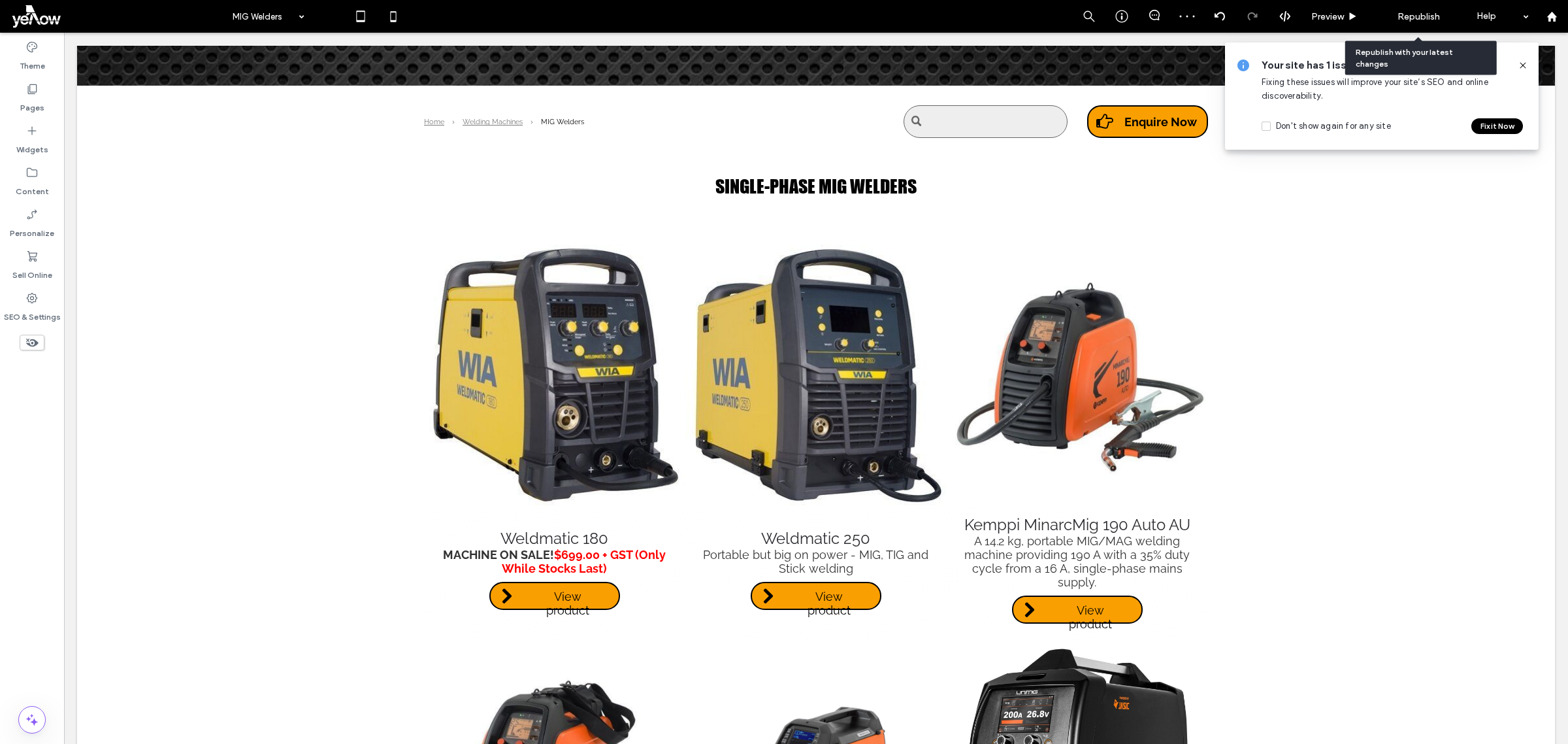
click at [1414, 12] on span "Republish" at bounding box center [1419, 16] width 43 height 11
